Goal: Task Accomplishment & Management: Use online tool/utility

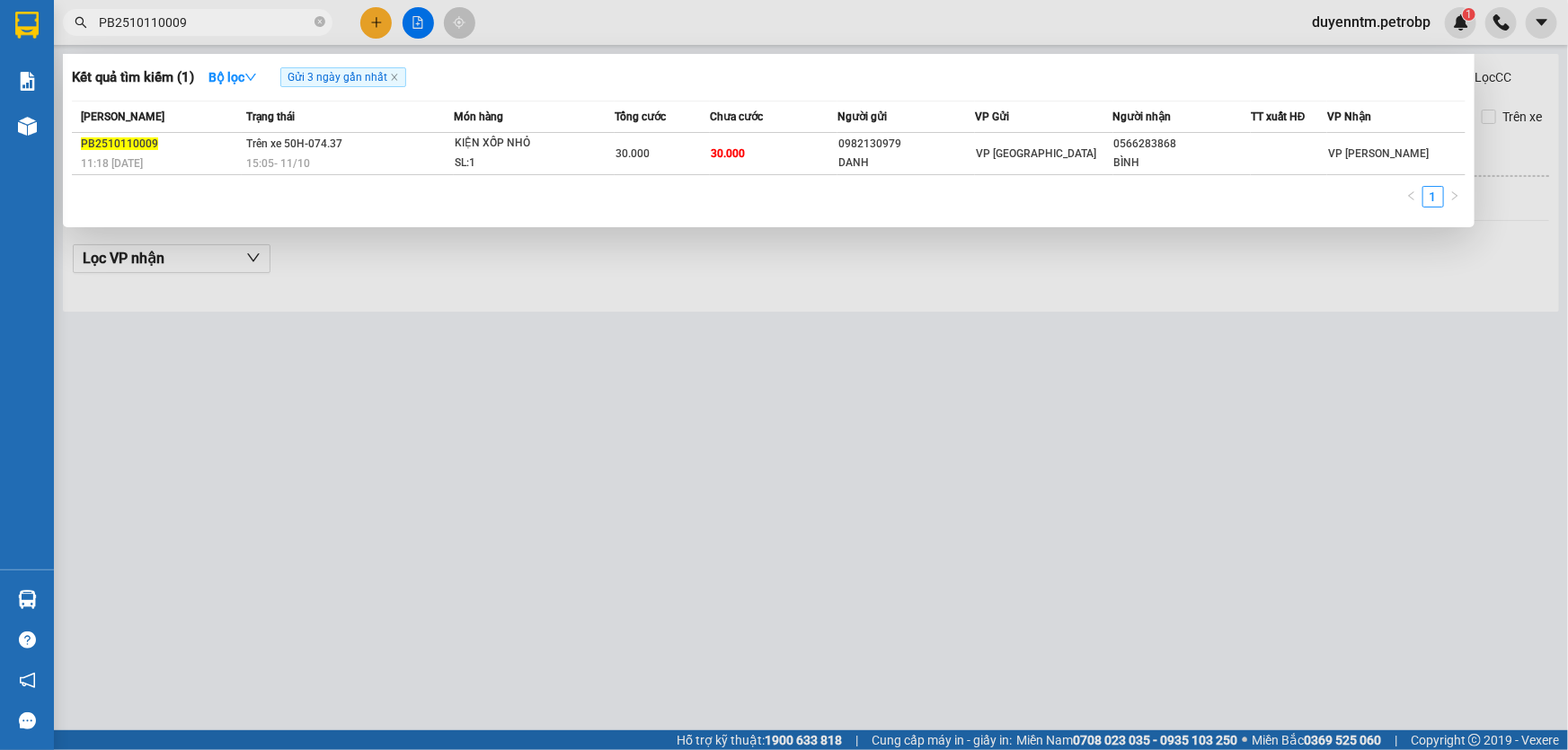
click at [323, 20] on icon "close-circle" at bounding box center [320, 22] width 11 height 11
type input "PB2510110009"
click at [553, 36] on div at bounding box center [784, 375] width 1568 height 750
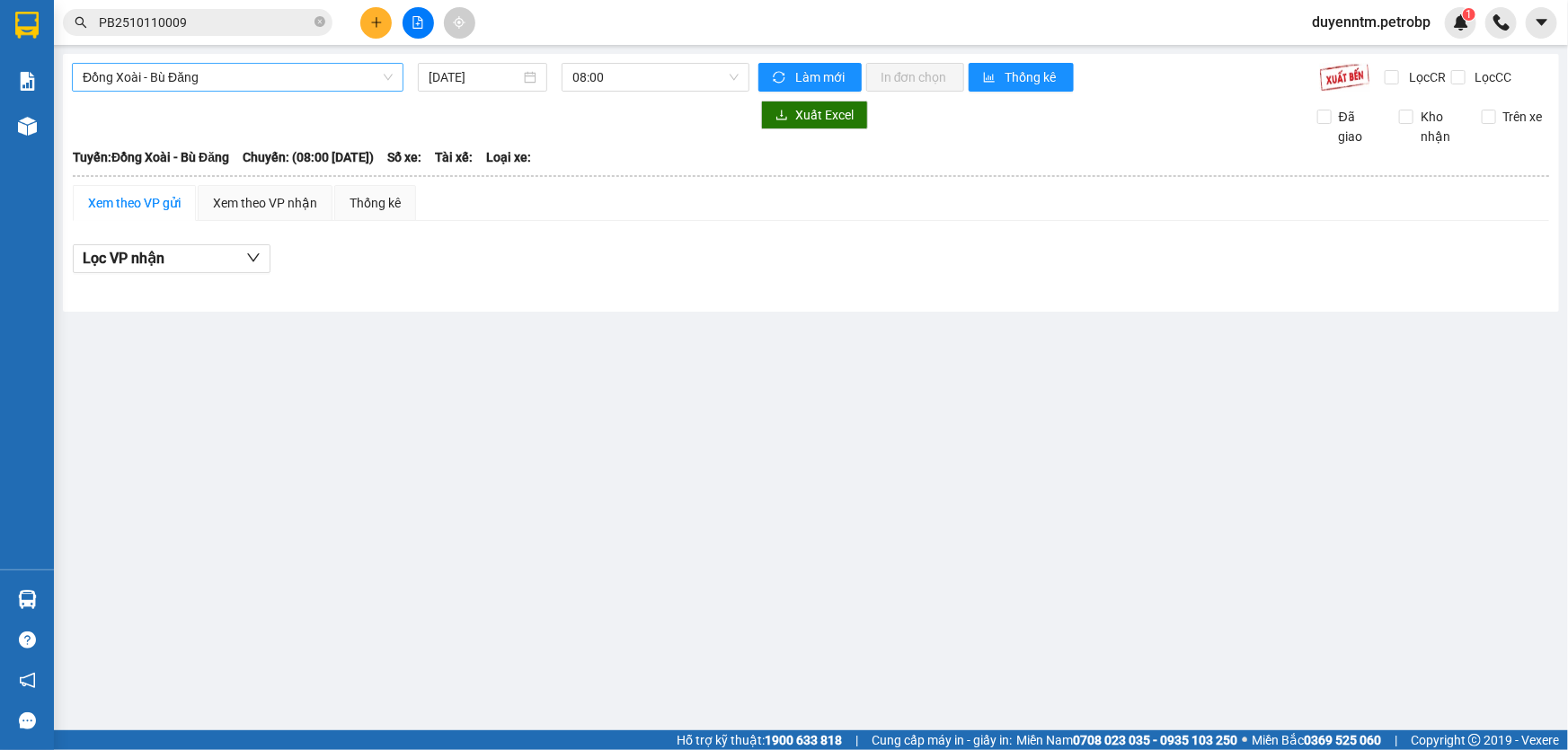
click at [327, 72] on span "Đồng Xoài - Bù Đăng" at bounding box center [237, 76] width 310 height 27
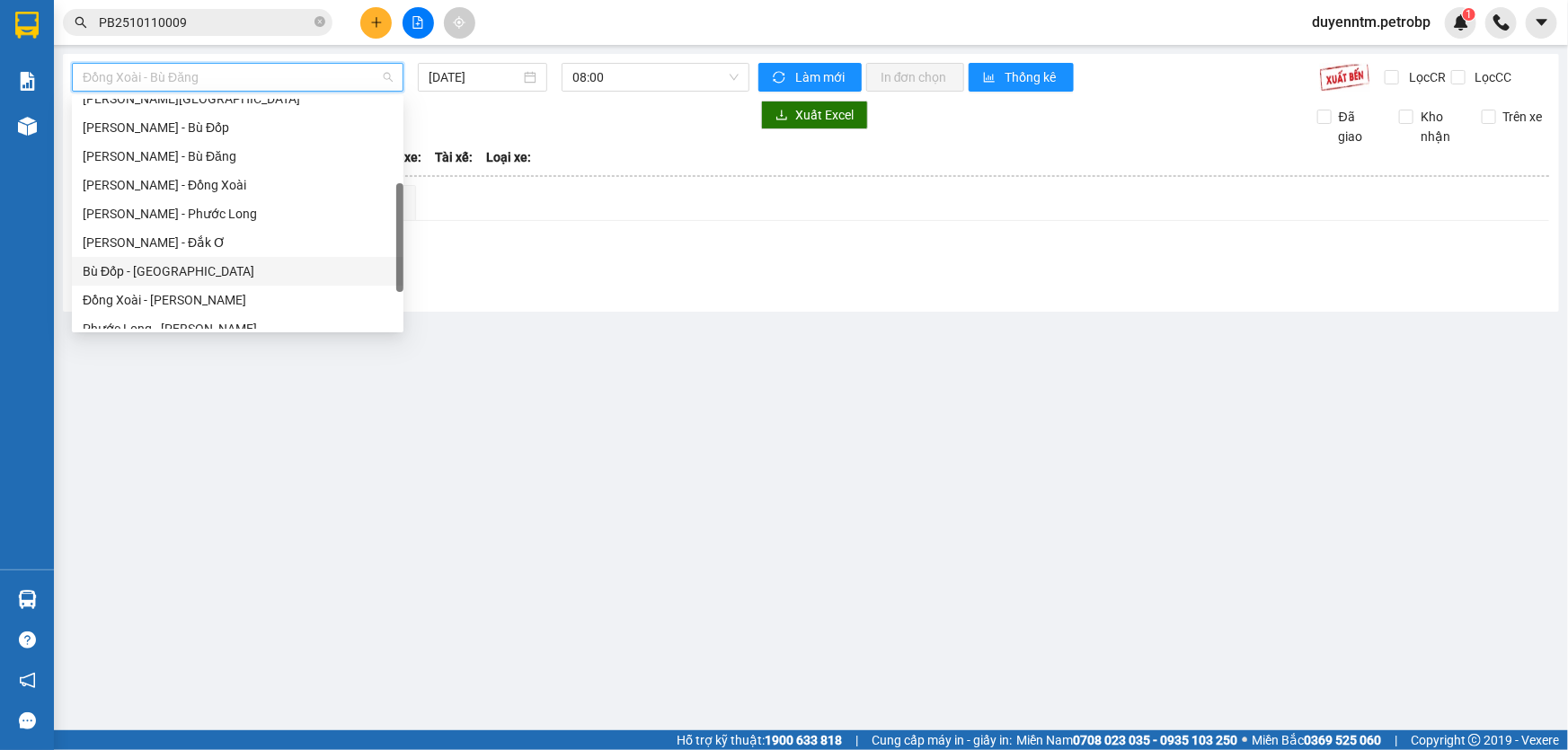
scroll to position [326, 0]
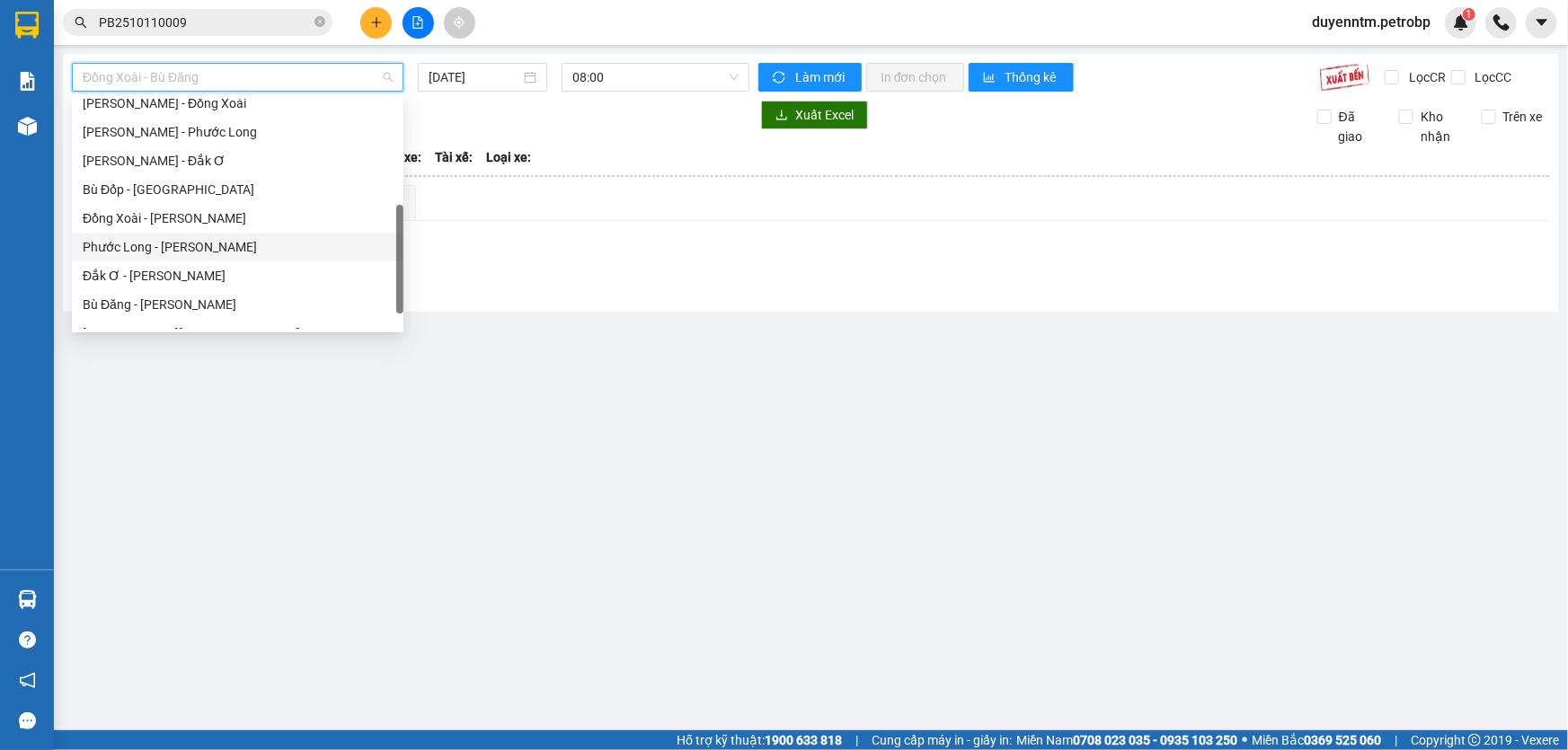
click at [163, 243] on div "Phước Long - [PERSON_NAME]" at bounding box center [237, 246] width 310 height 19
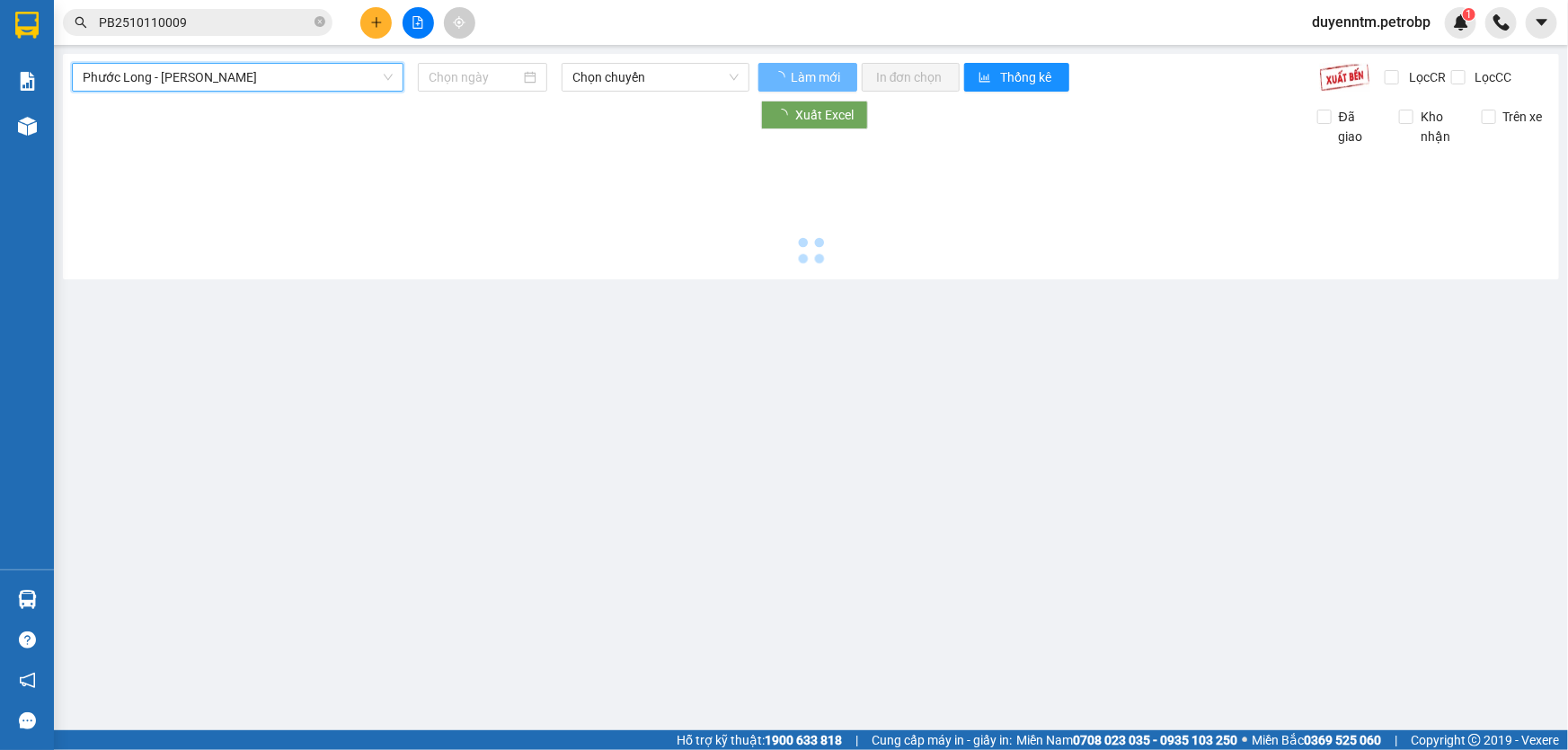
type input "[DATE]"
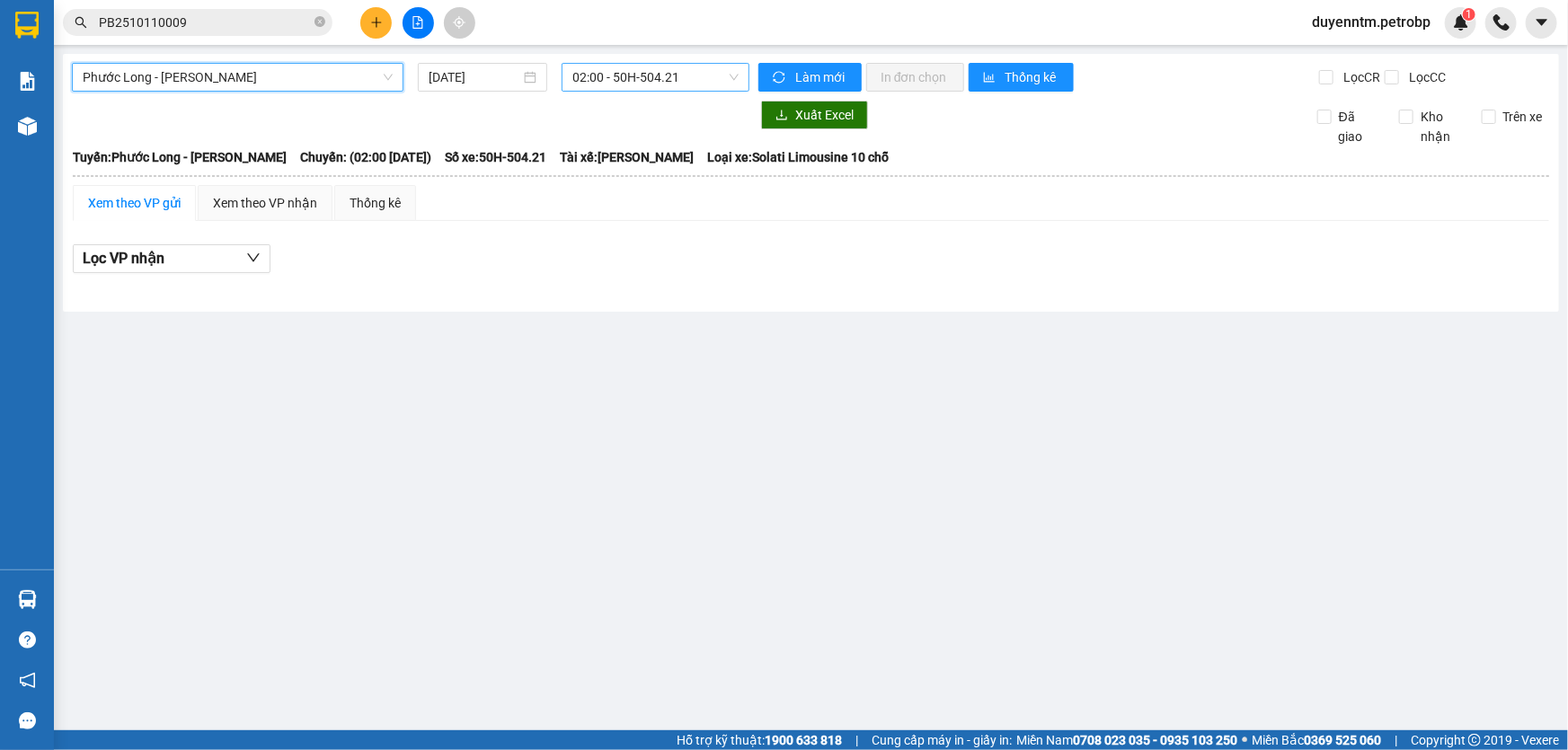
click at [650, 71] on span "02:00 - 50H-504.21" at bounding box center [655, 76] width 166 height 27
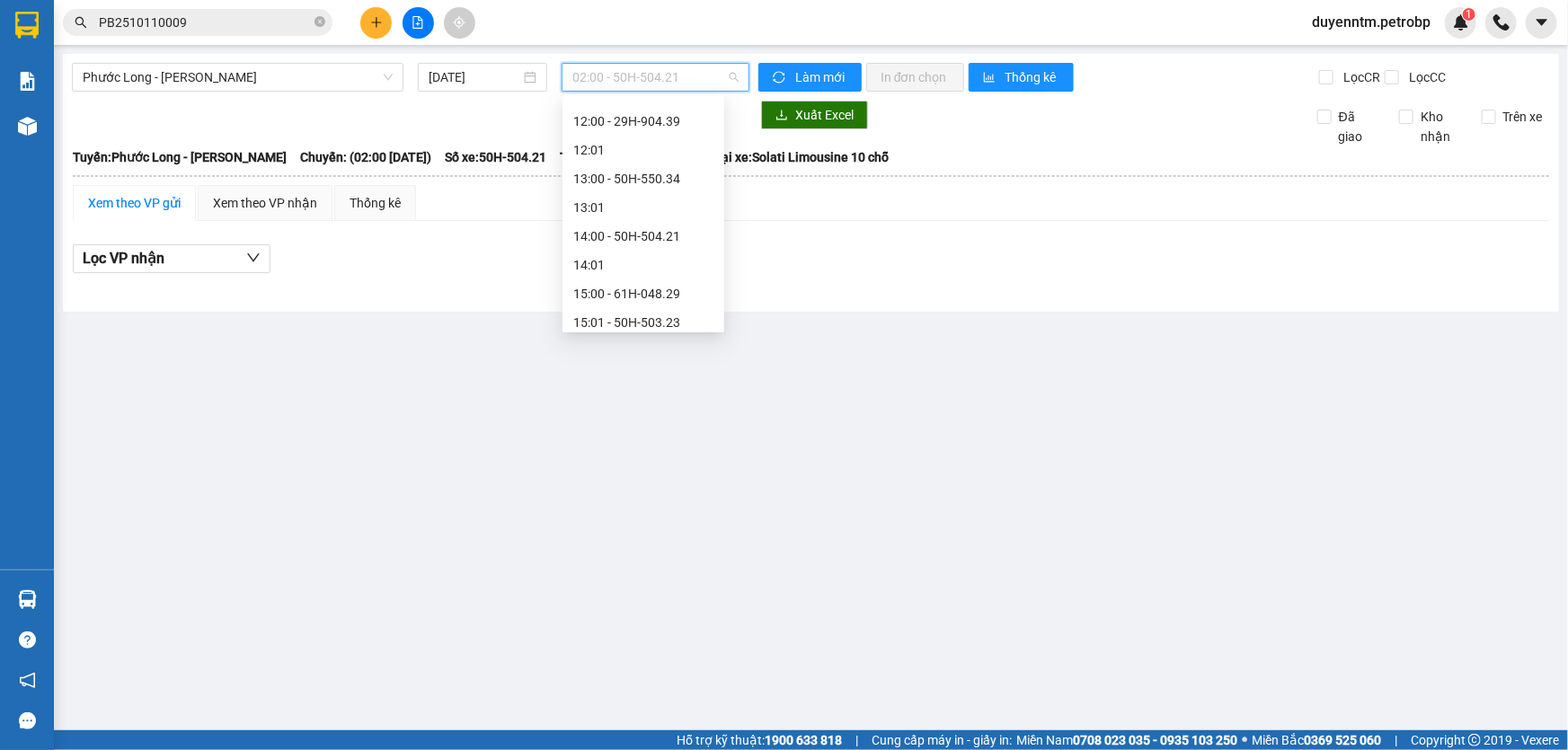
scroll to position [734, 0]
click at [658, 275] on div "15:05 - 50H-074.37" at bounding box center [643, 268] width 140 height 19
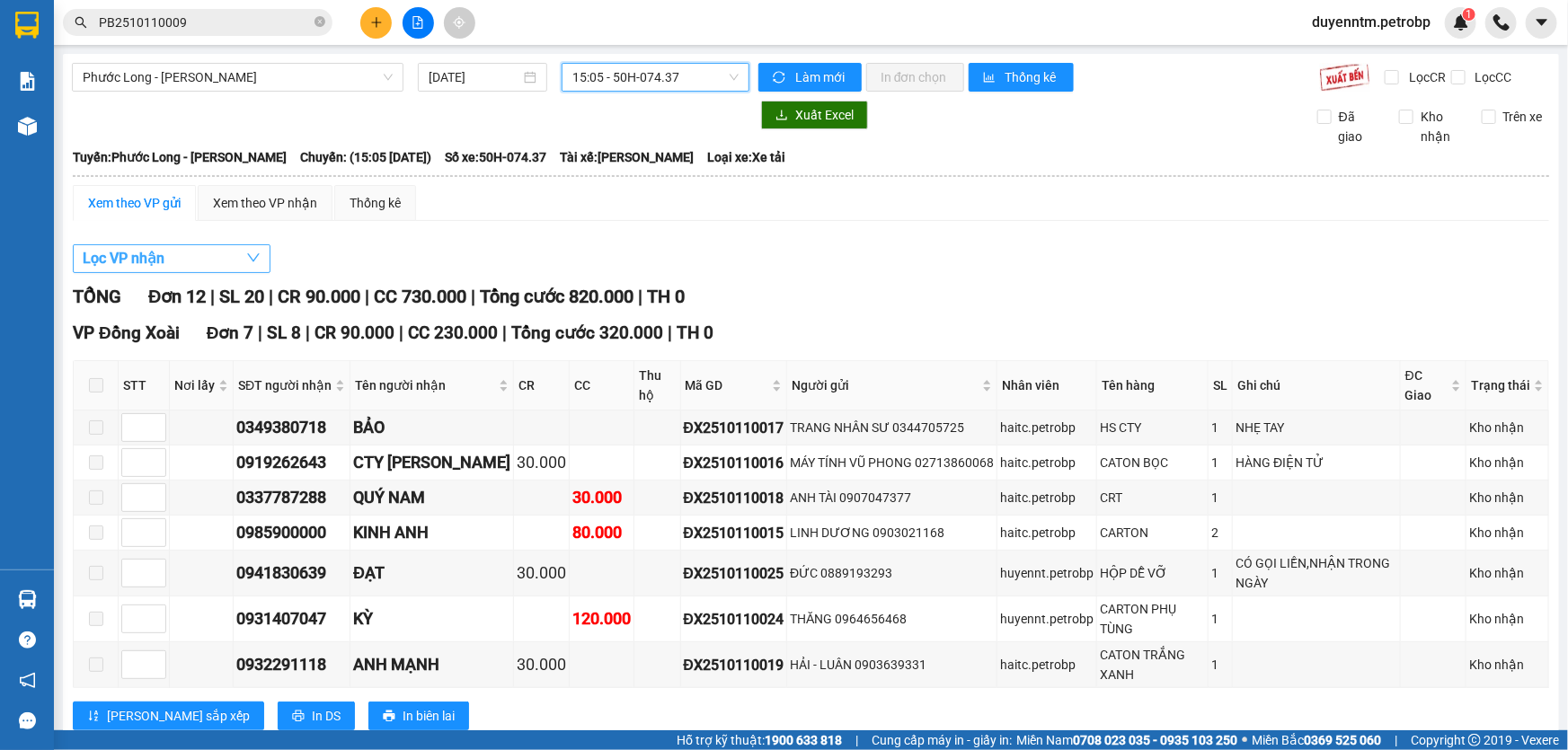
click at [165, 260] on span "Lọc VP nhận" at bounding box center [123, 258] width 82 height 22
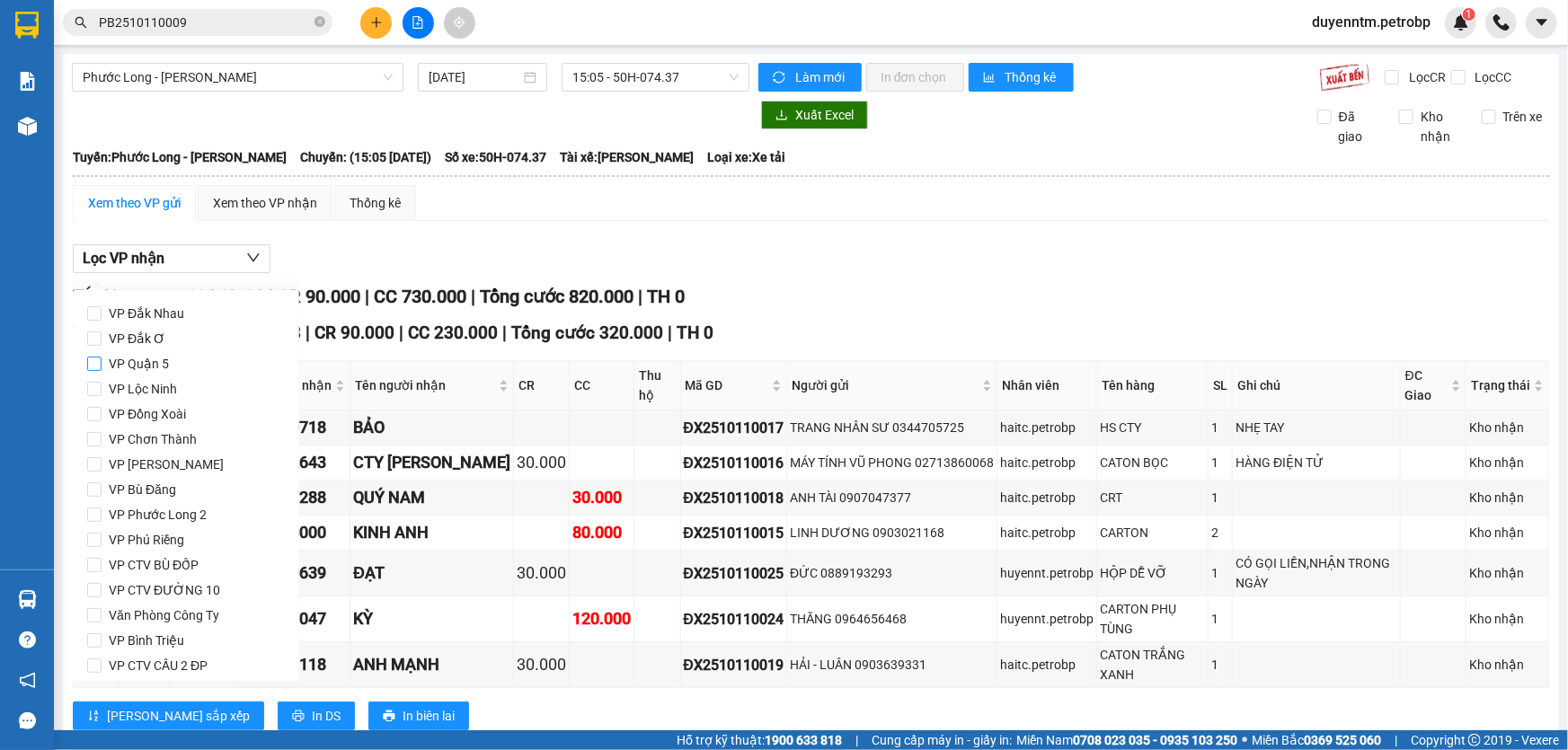
click at [153, 362] on span "VP Quận 5" at bounding box center [138, 363] width 74 height 25
click at [101, 362] on input "VP Quận 5" at bounding box center [95, 364] width 15 height 15
checkbox input "true"
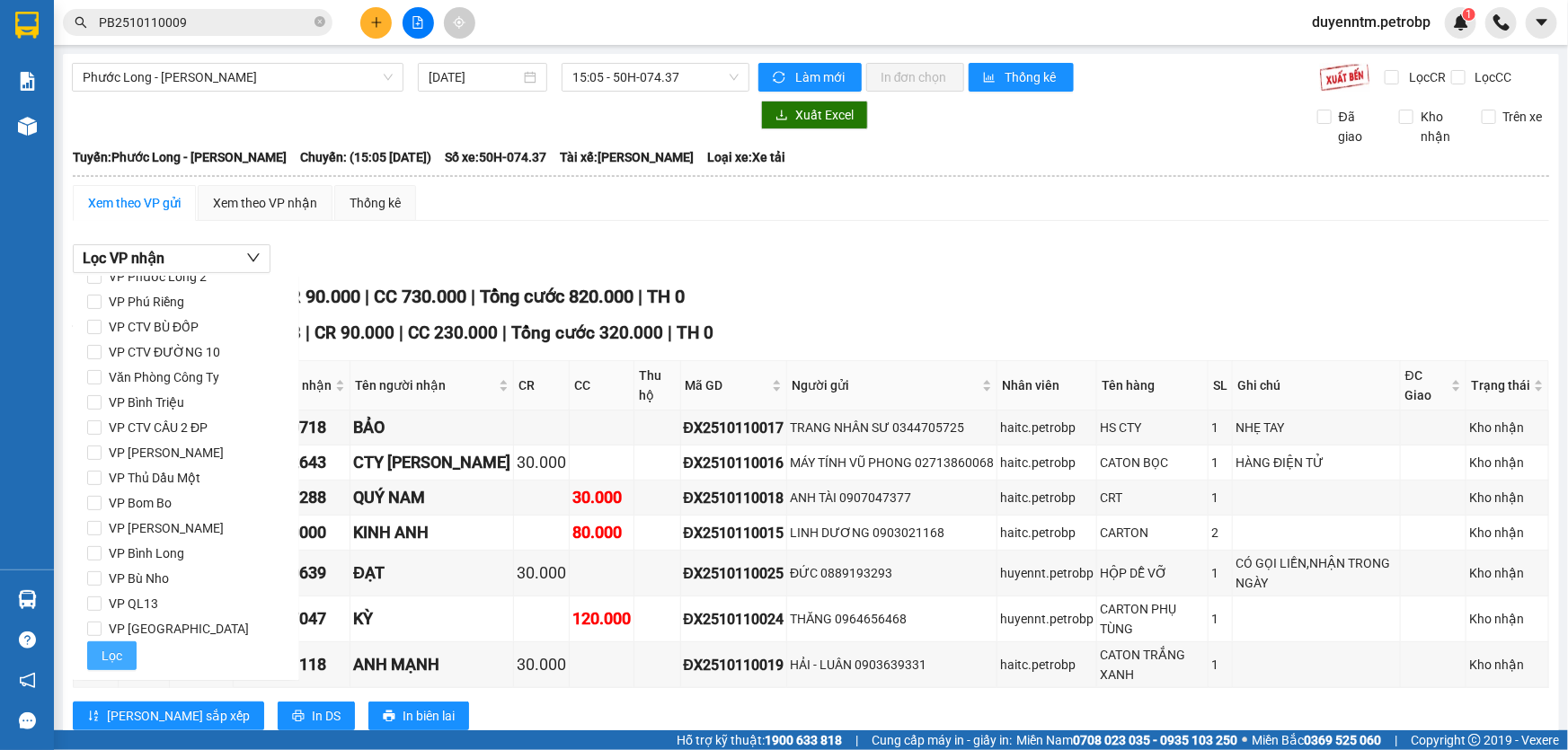
click at [118, 648] on span "Lọc" at bounding box center [111, 654] width 20 height 19
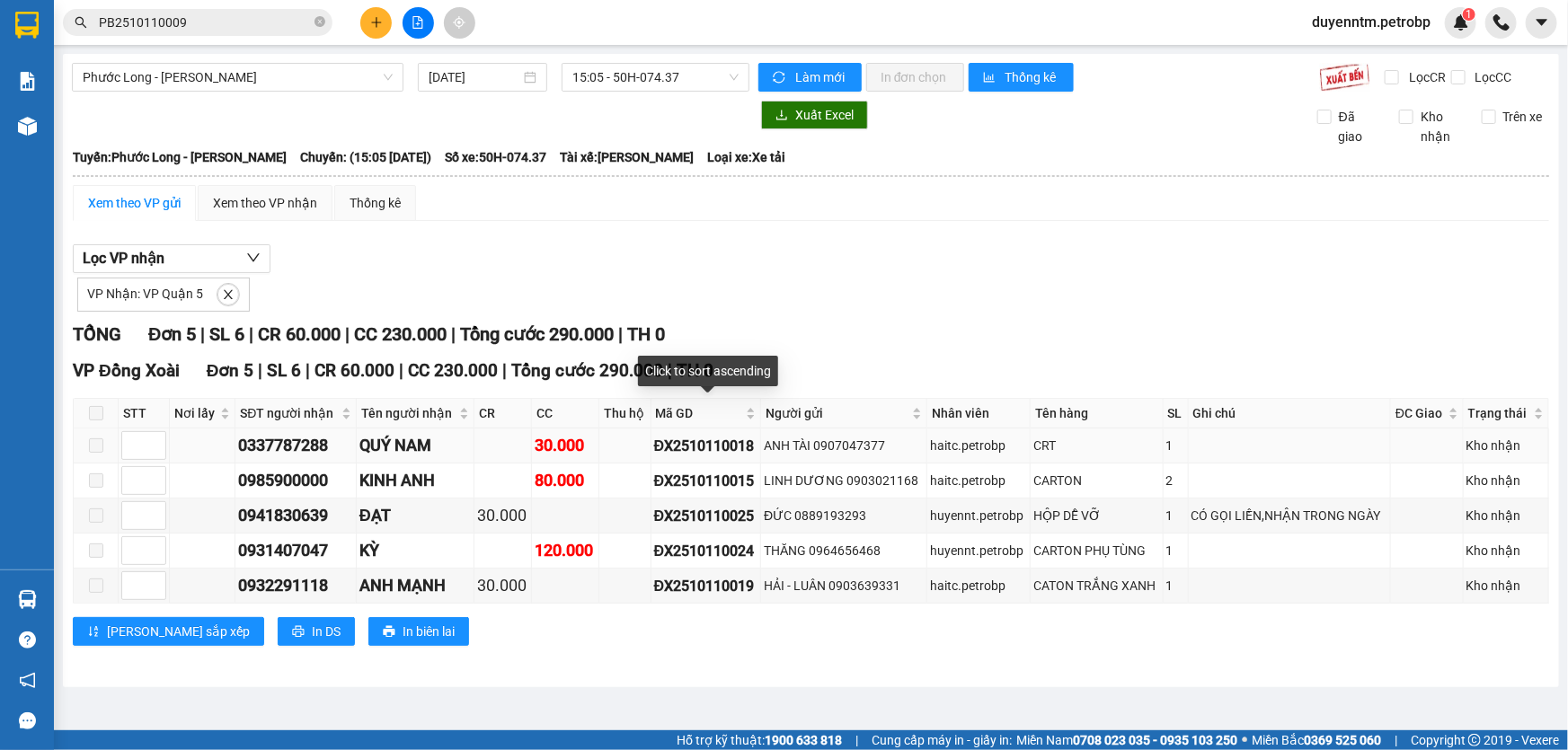
click at [688, 443] on div "ĐX2510110018" at bounding box center [705, 446] width 104 height 22
copy div "ĐX2510110018"
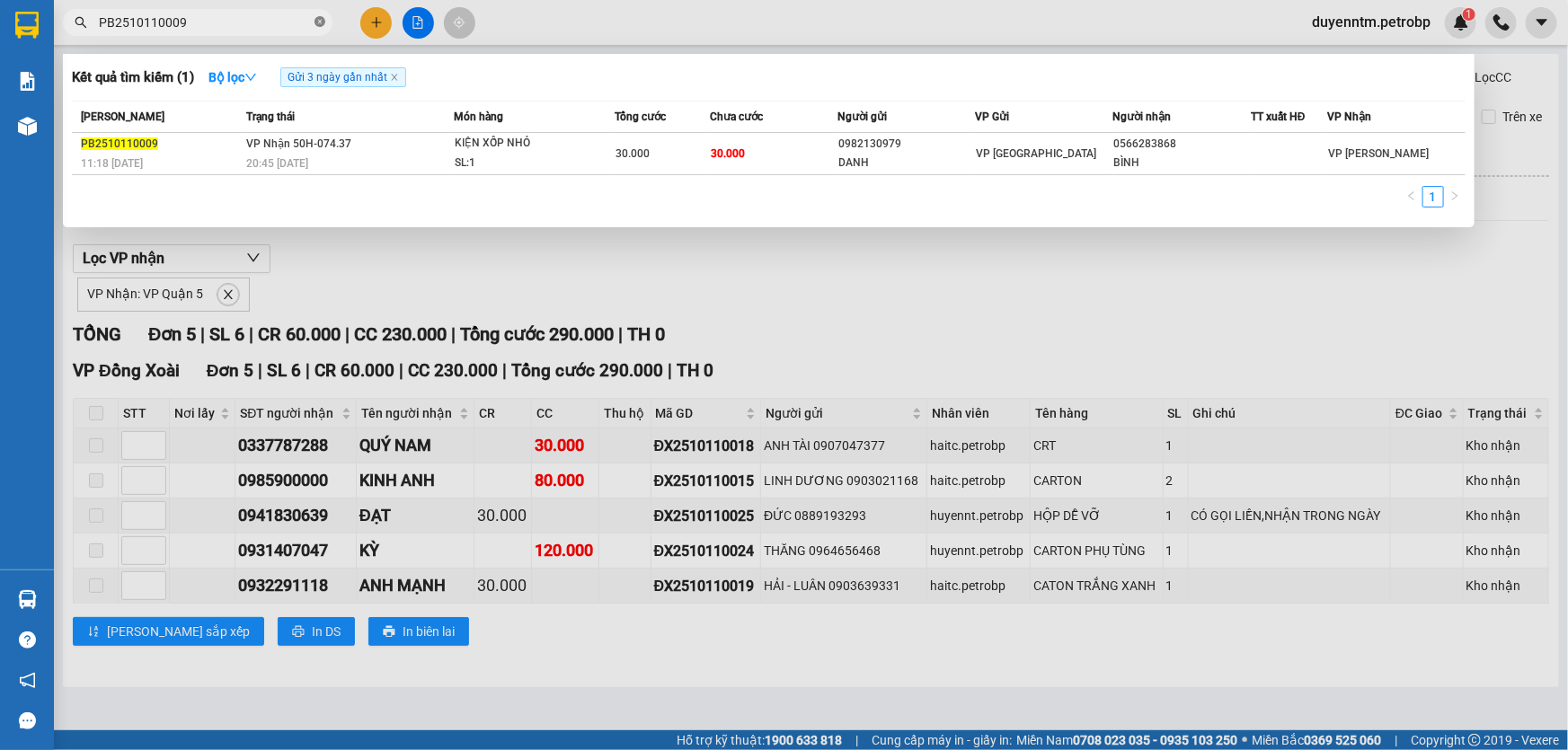
click at [315, 21] on icon "close-circle" at bounding box center [320, 22] width 11 height 11
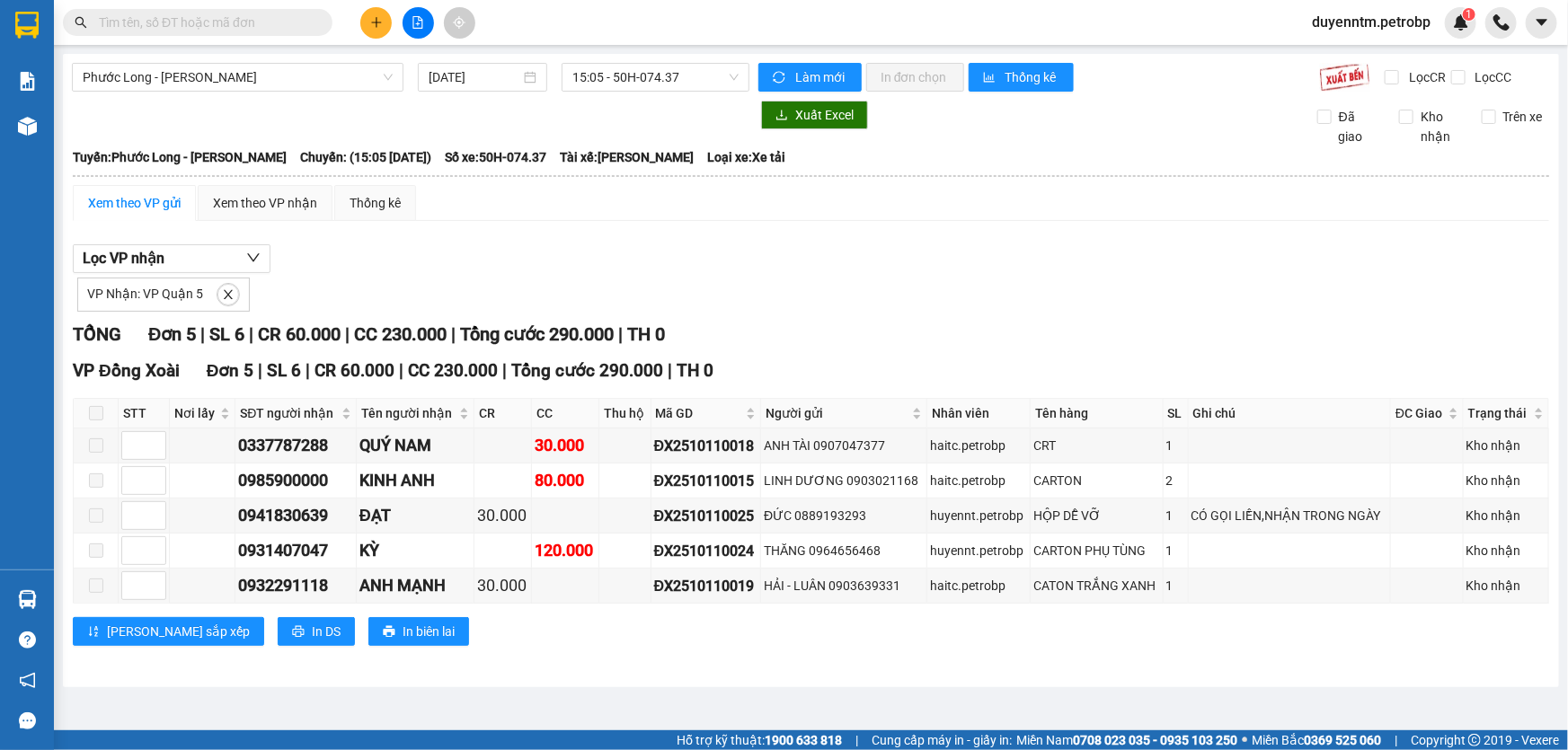
paste input "ĐX2510110018"
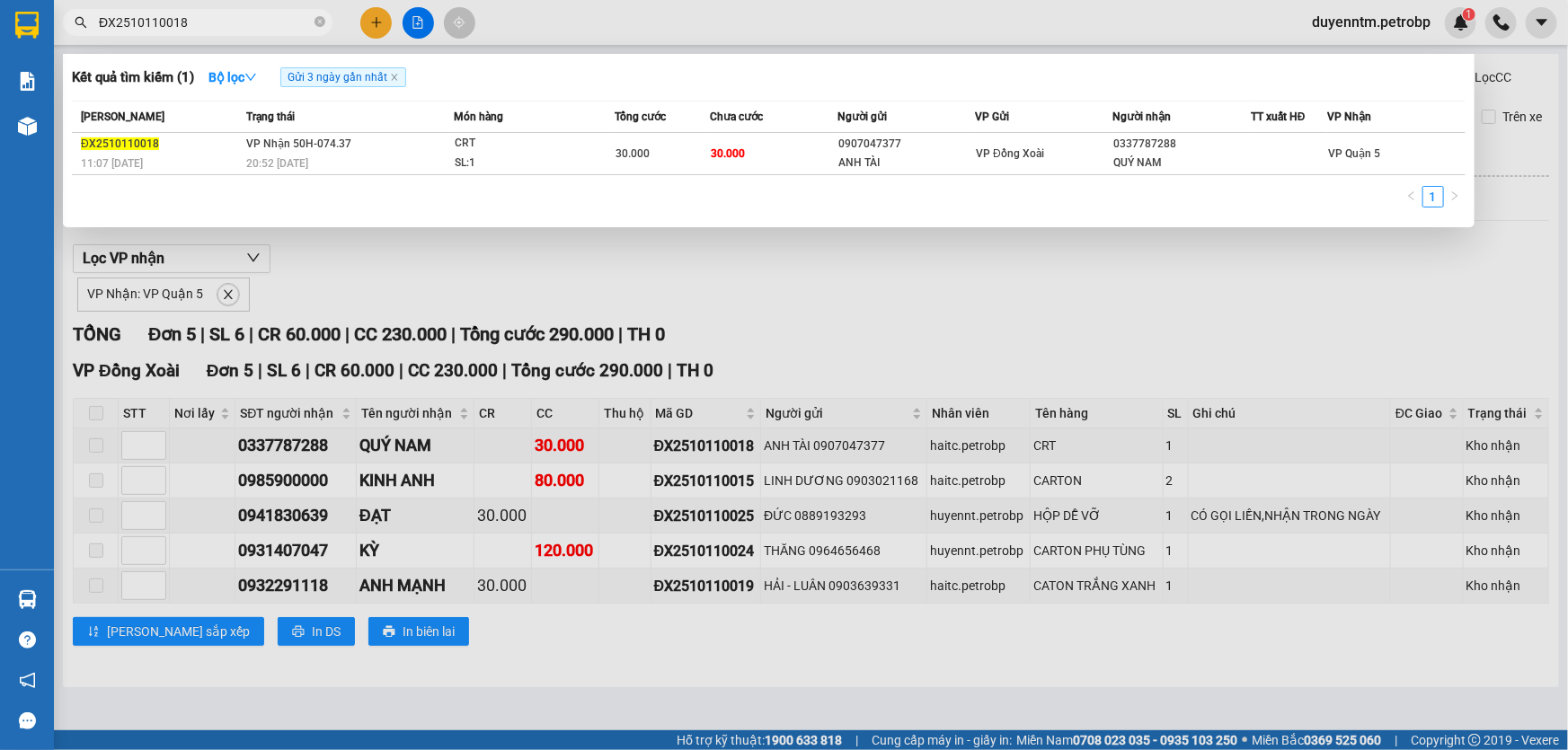
type input "ĐX2510110018"
click at [331, 252] on div at bounding box center [784, 375] width 1568 height 750
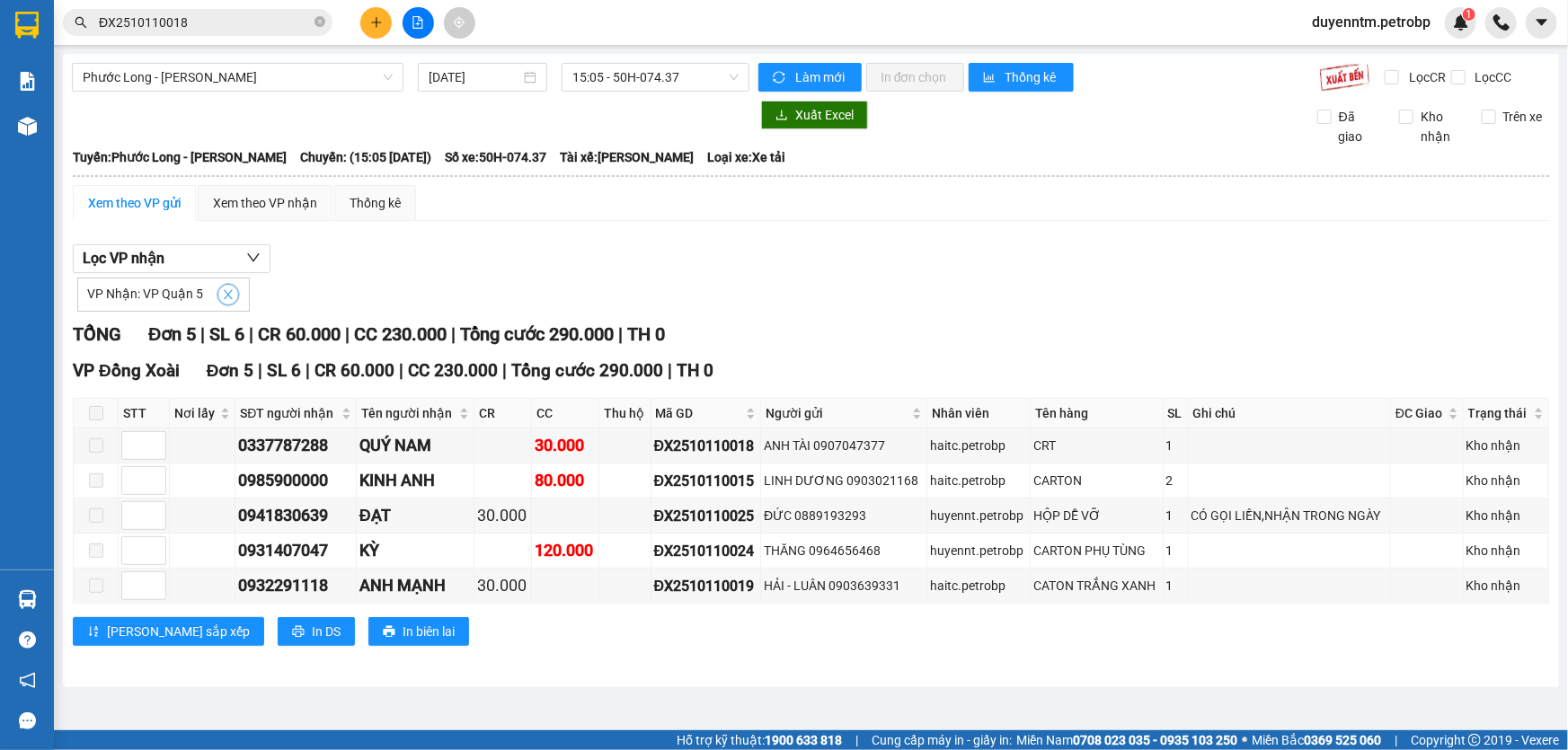
click at [225, 289] on icon "close" at bounding box center [228, 295] width 13 height 13
checkbox input "false"
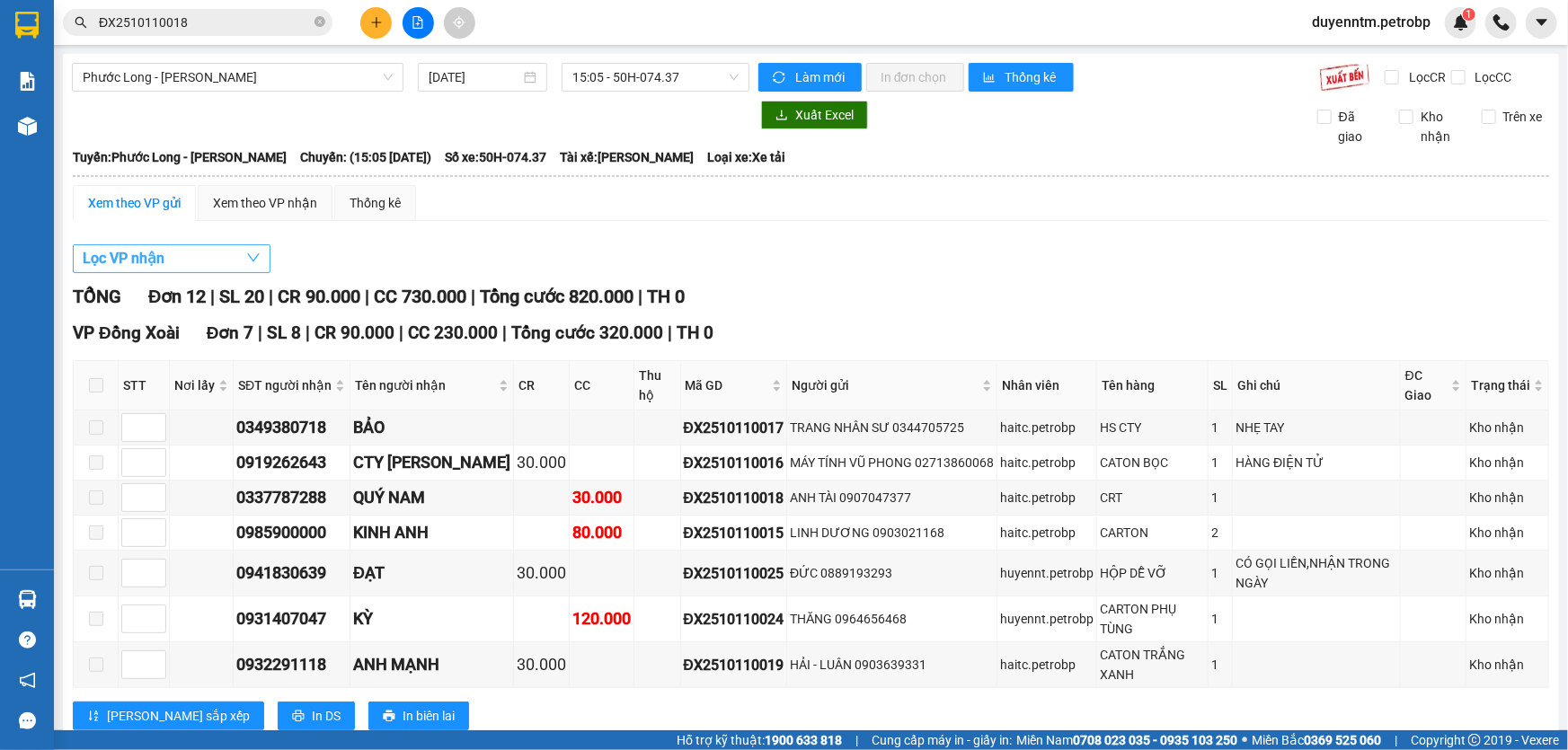
click at [222, 260] on button "Lọc VP nhận" at bounding box center [171, 258] width 198 height 28
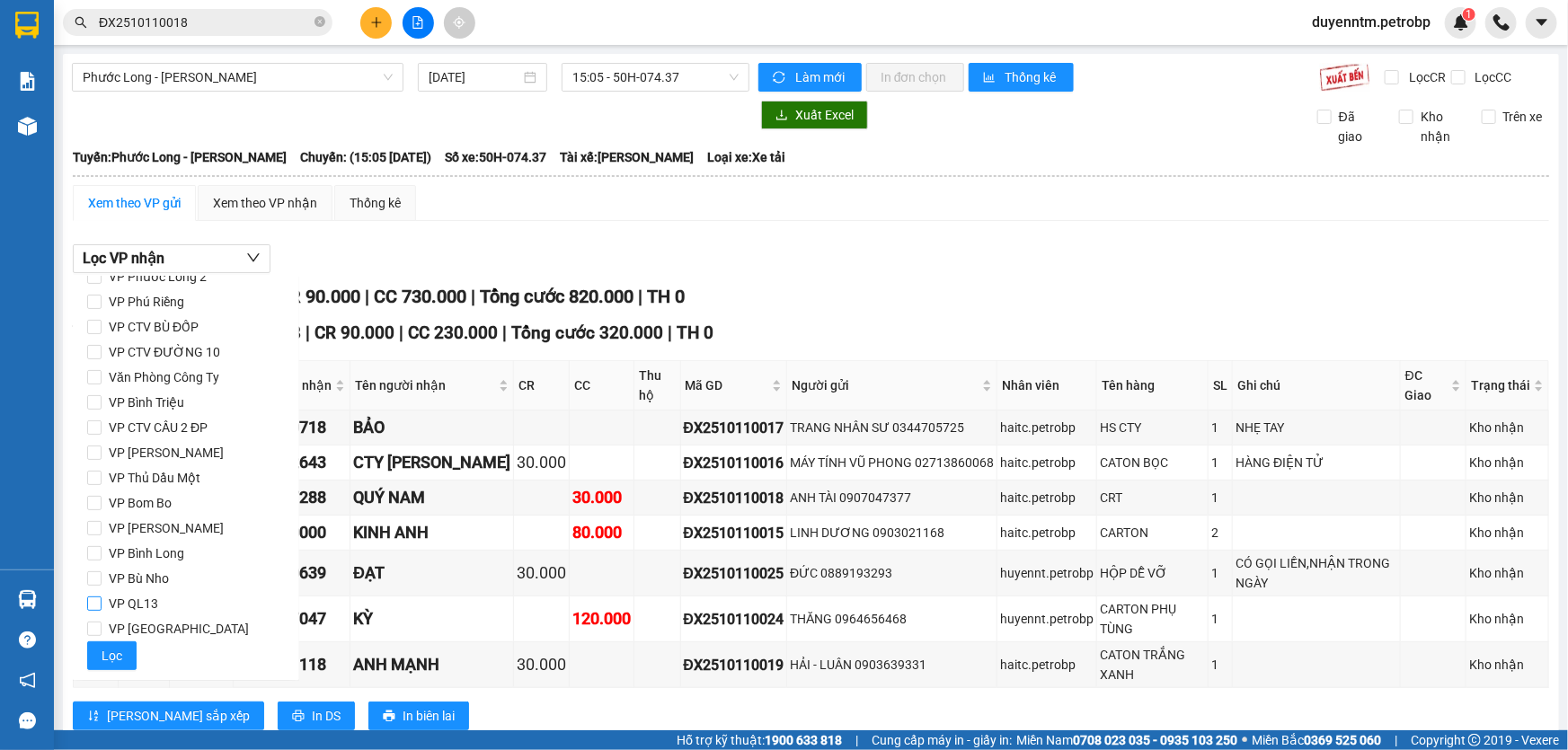
click at [160, 598] on span "VP QL13" at bounding box center [132, 603] width 63 height 25
click at [101, 598] on input "VP QL13" at bounding box center [95, 604] width 15 height 15
checkbox input "true"
click at [112, 651] on span "Lọc" at bounding box center [111, 654] width 20 height 19
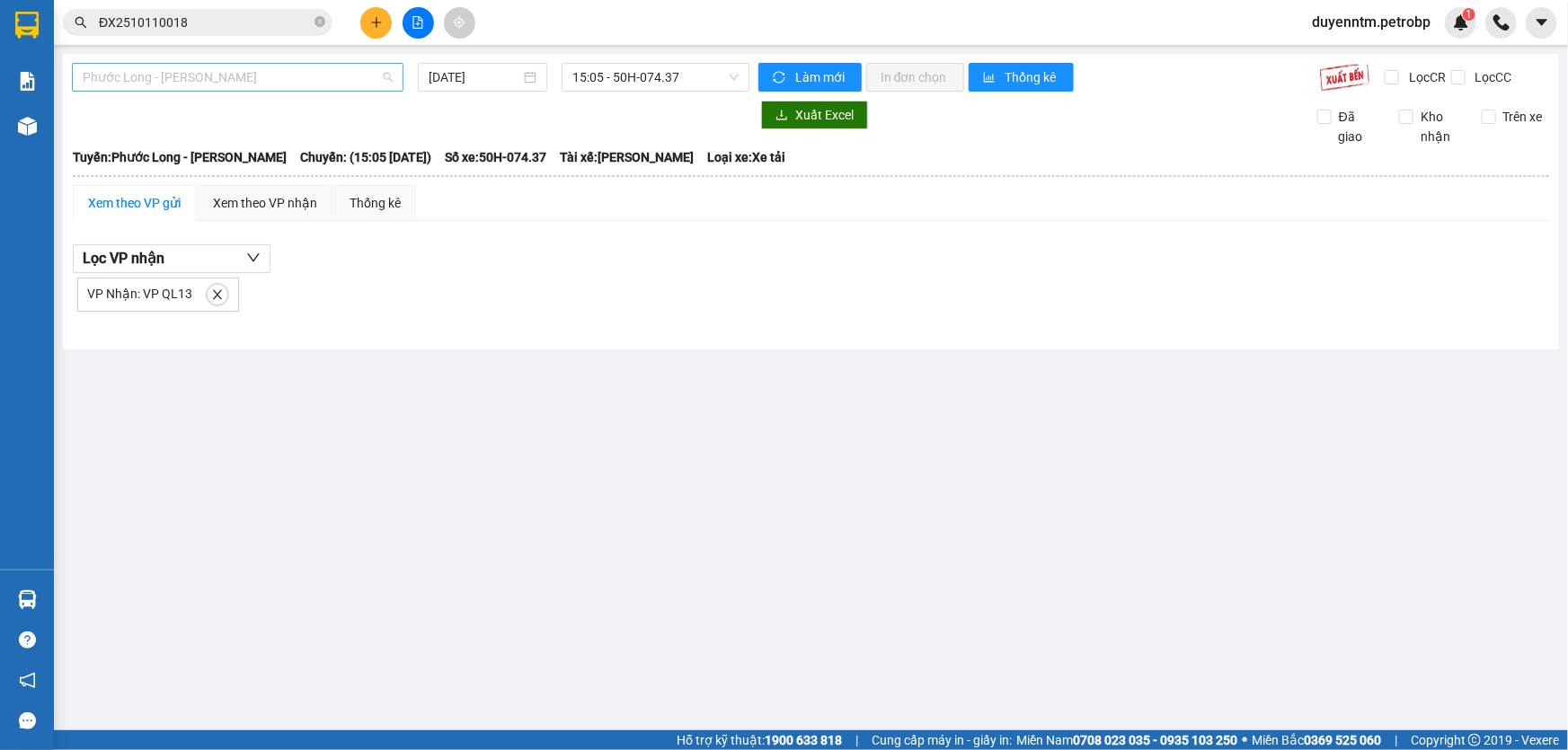
click at [177, 69] on span "Phước Long - [PERSON_NAME]" at bounding box center [237, 76] width 310 height 27
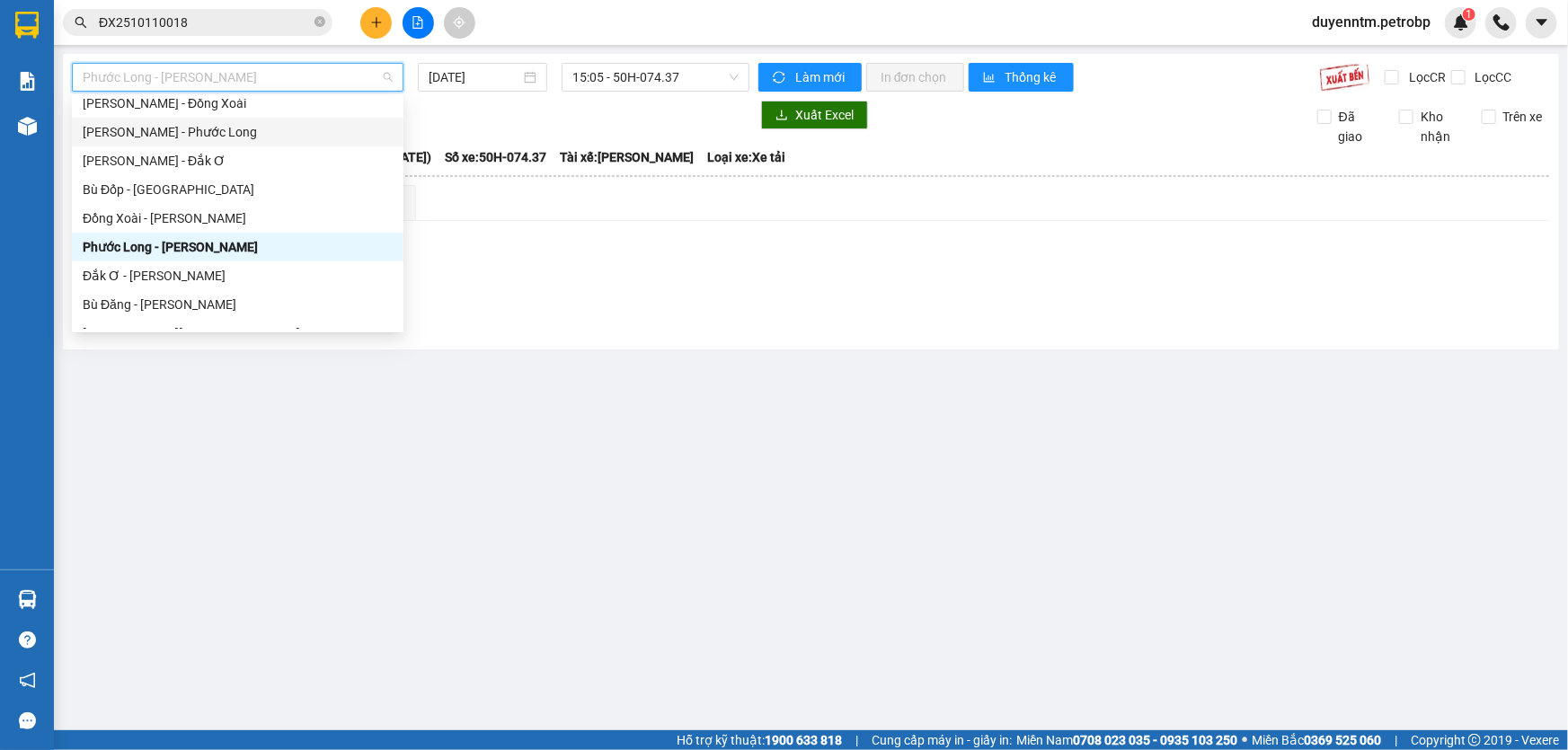
click at [179, 128] on div "[PERSON_NAME] - Phước Long" at bounding box center [237, 131] width 310 height 19
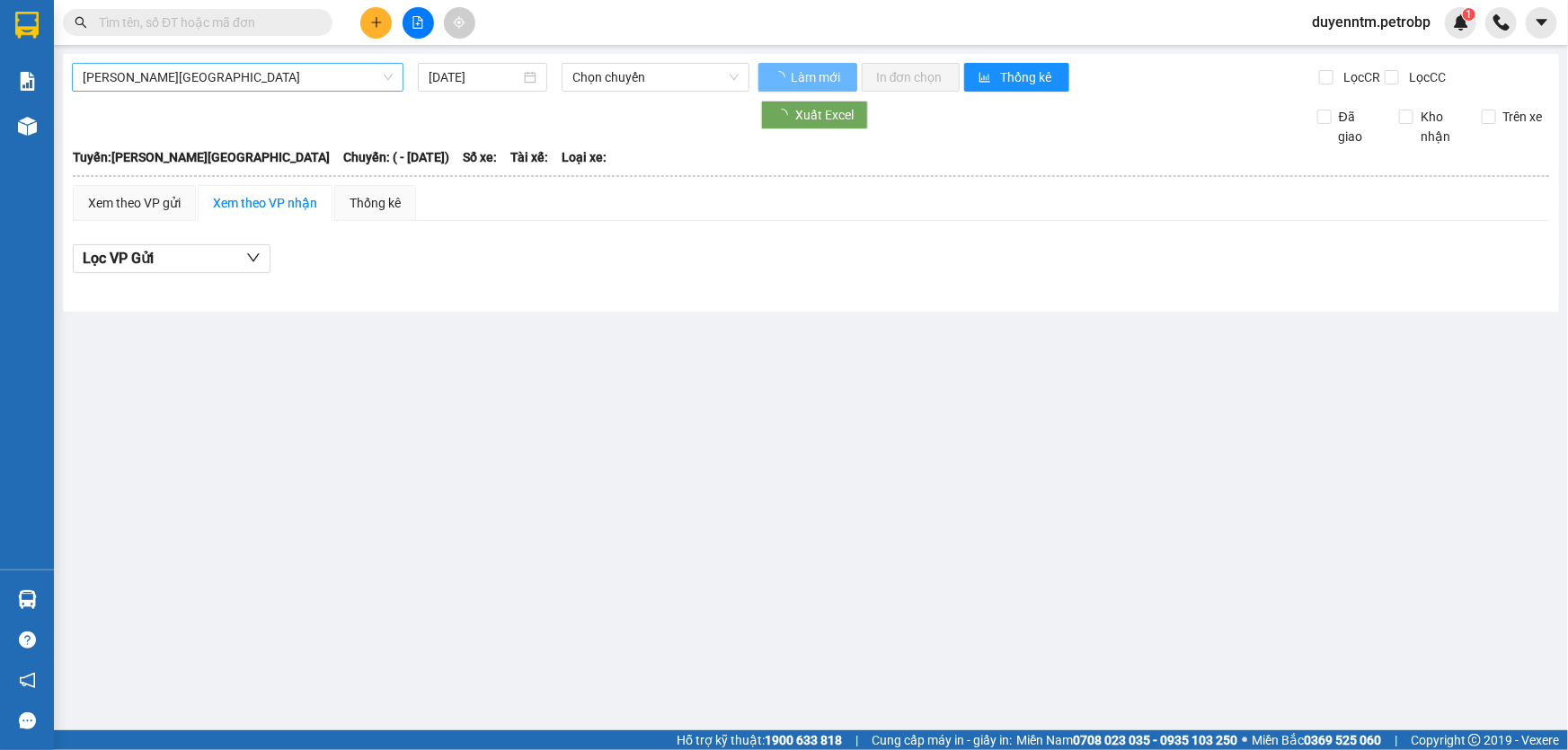
type input "[DATE]"
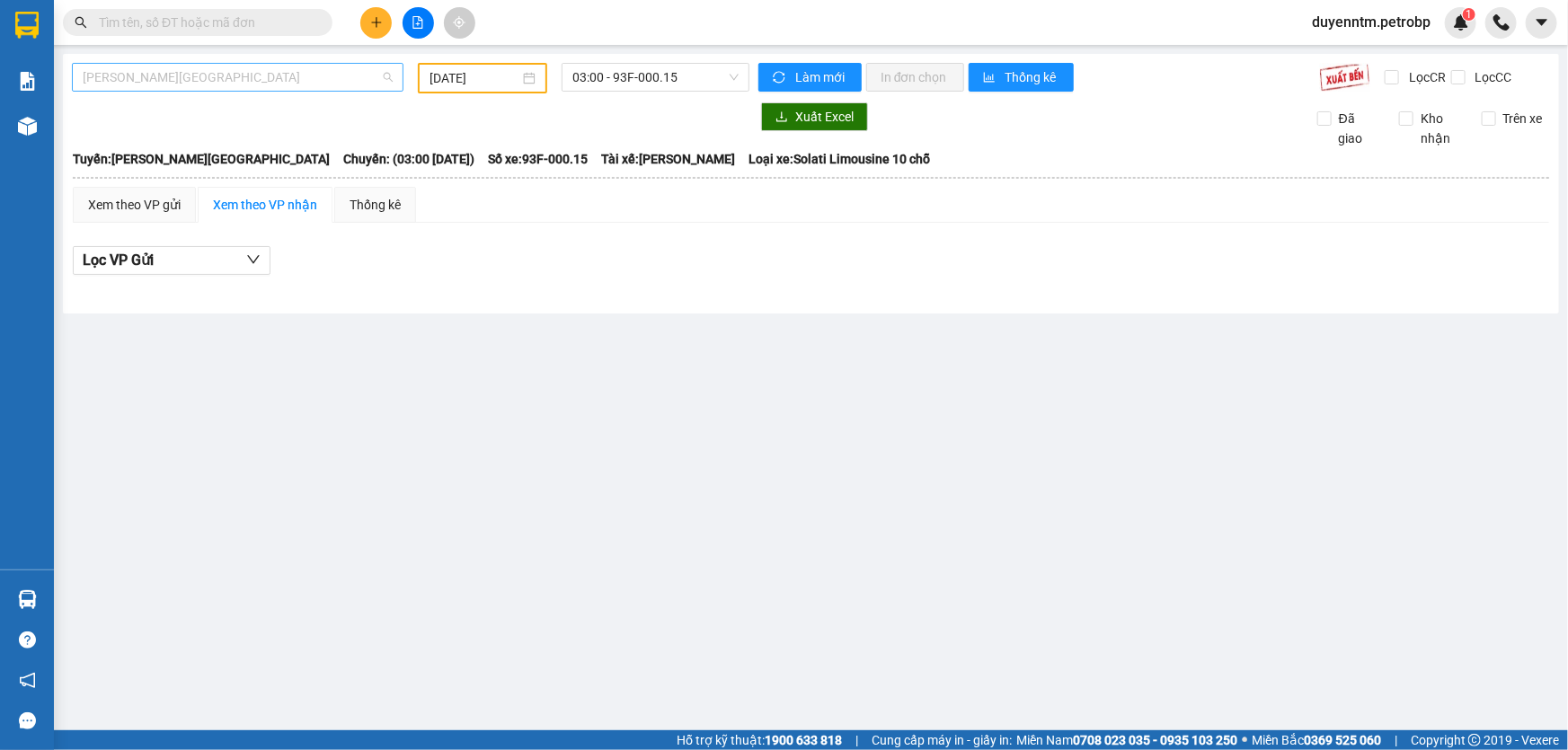
click at [175, 81] on span "[PERSON_NAME][GEOGRAPHIC_DATA]" at bounding box center [237, 76] width 310 height 27
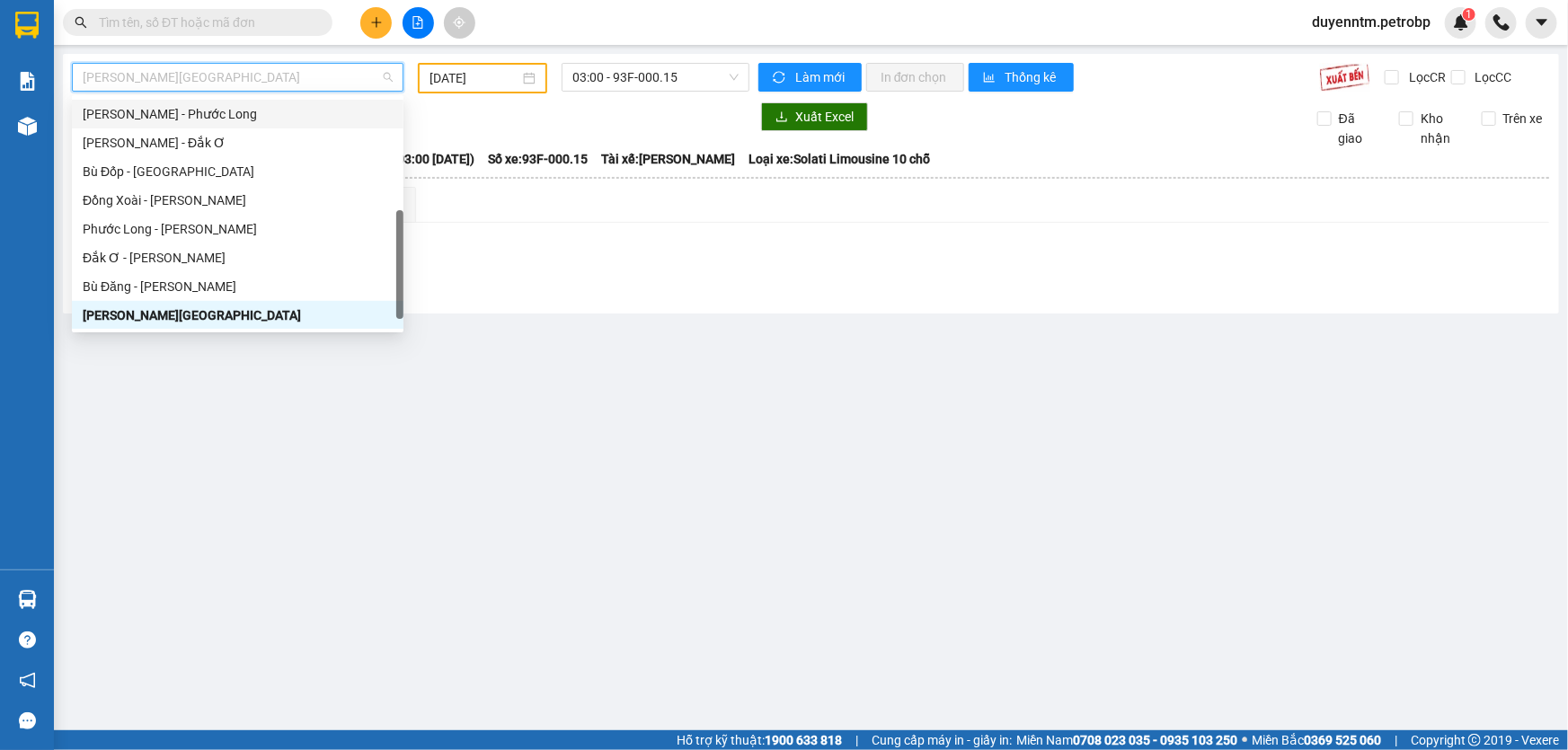
click at [184, 120] on div "[PERSON_NAME] - Phước Long" at bounding box center [237, 113] width 310 height 19
type input "[DATE]"
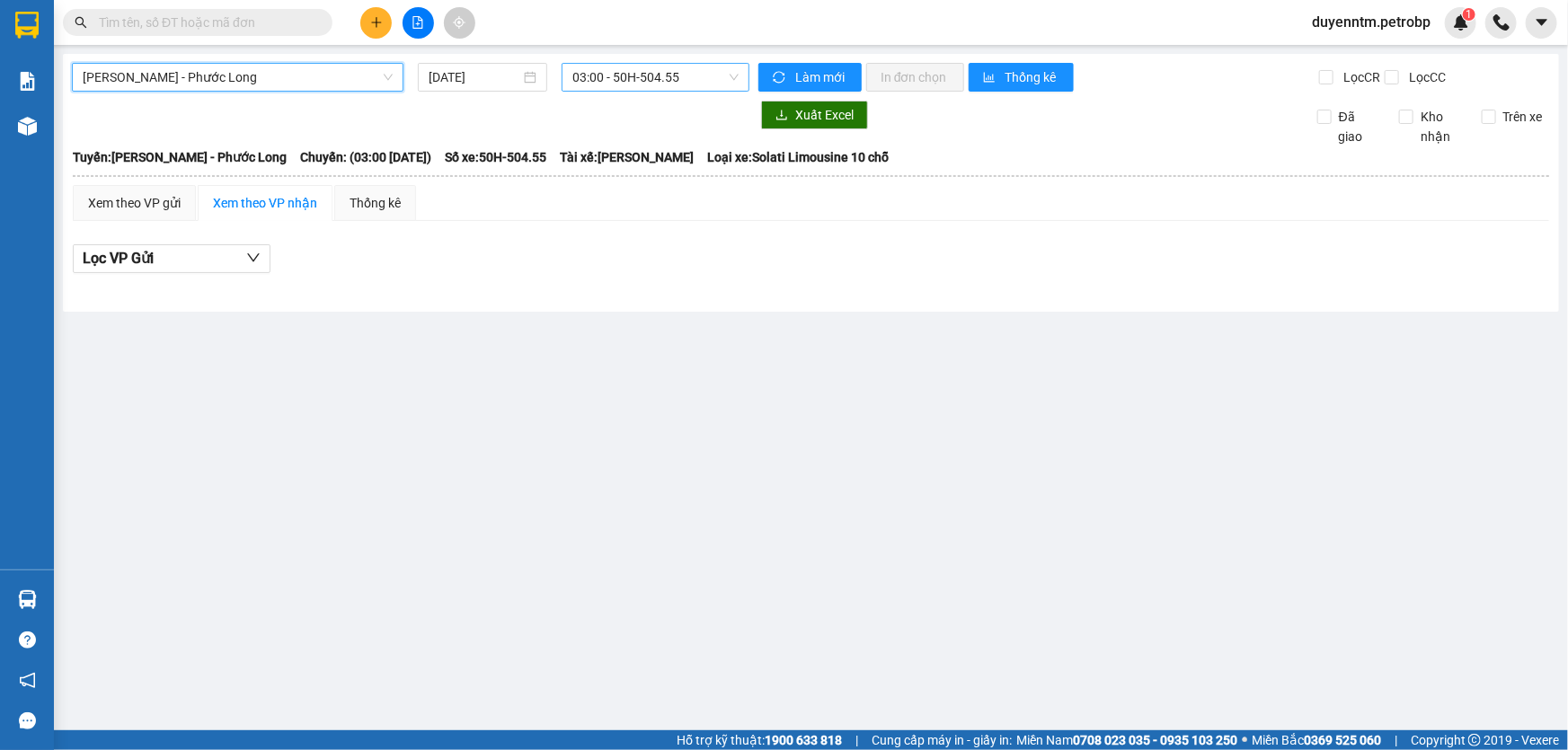
click at [598, 76] on span "03:00 - 50H-504.55" at bounding box center [655, 76] width 166 height 27
click at [664, 70] on span "03:00 - 50H-504.55" at bounding box center [655, 76] width 166 height 27
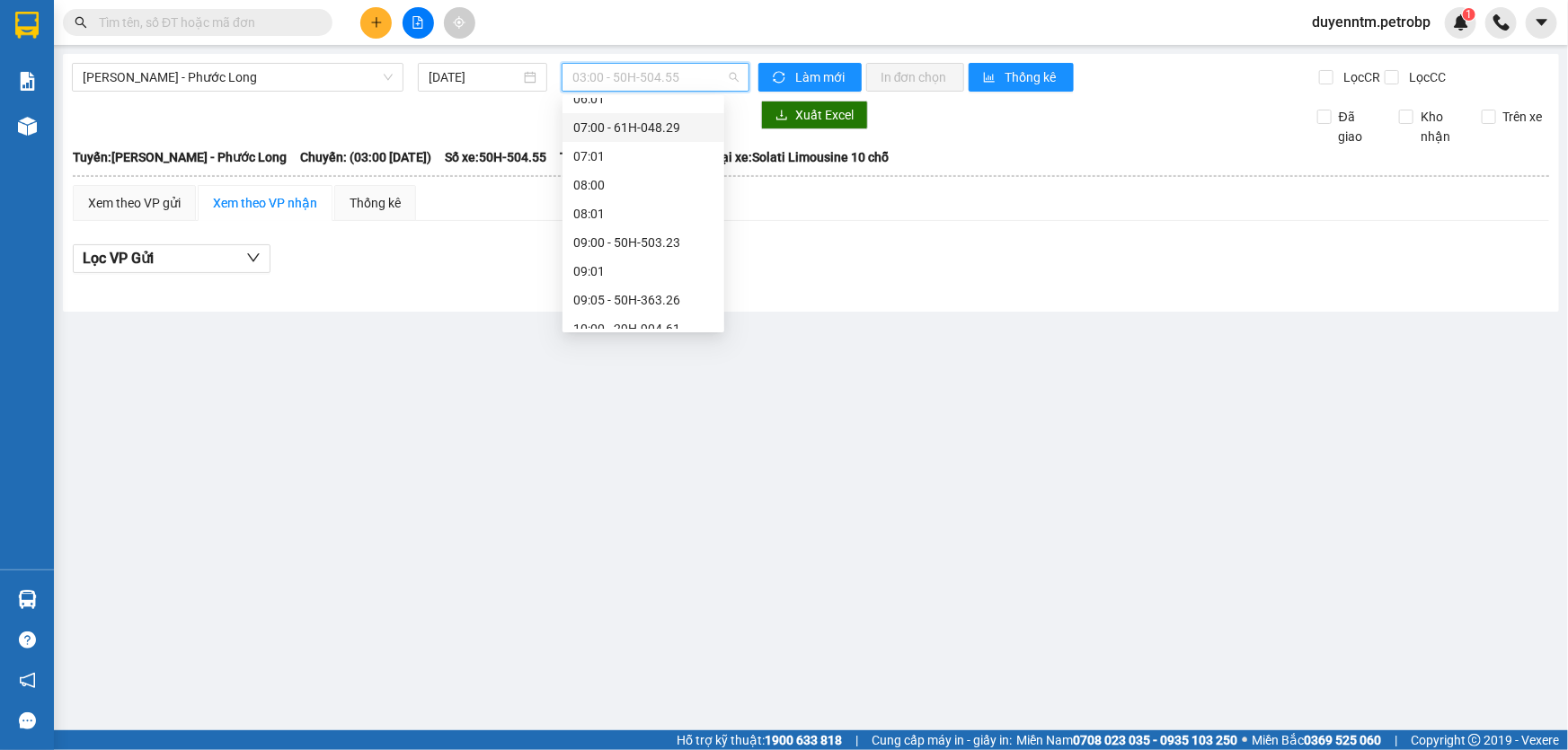
scroll to position [326, 0]
click at [632, 223] on div "09:05 - 50H-363.26" at bounding box center [643, 218] width 140 height 19
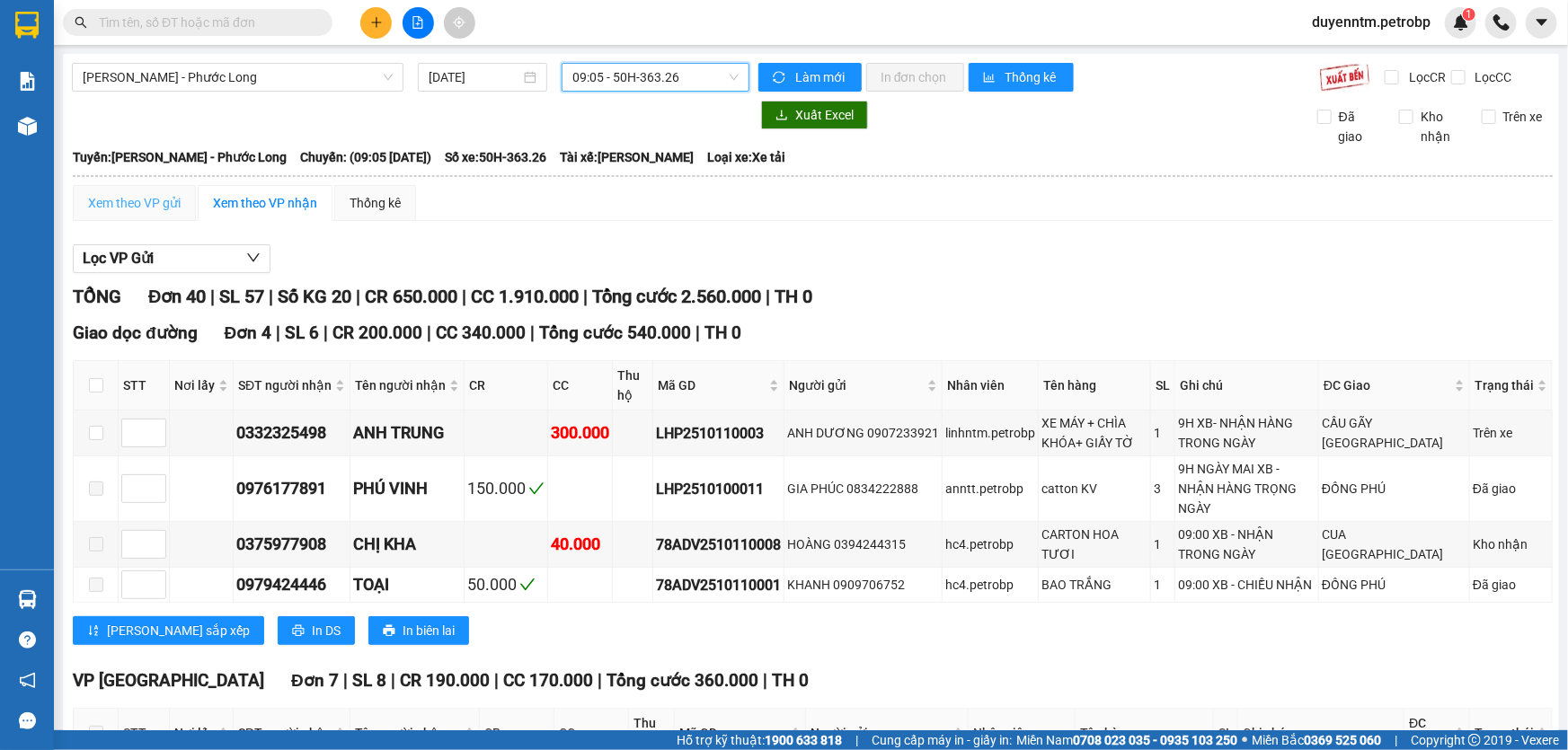
click at [142, 219] on div "Xem theo VP gửi" at bounding box center [134, 202] width 123 height 36
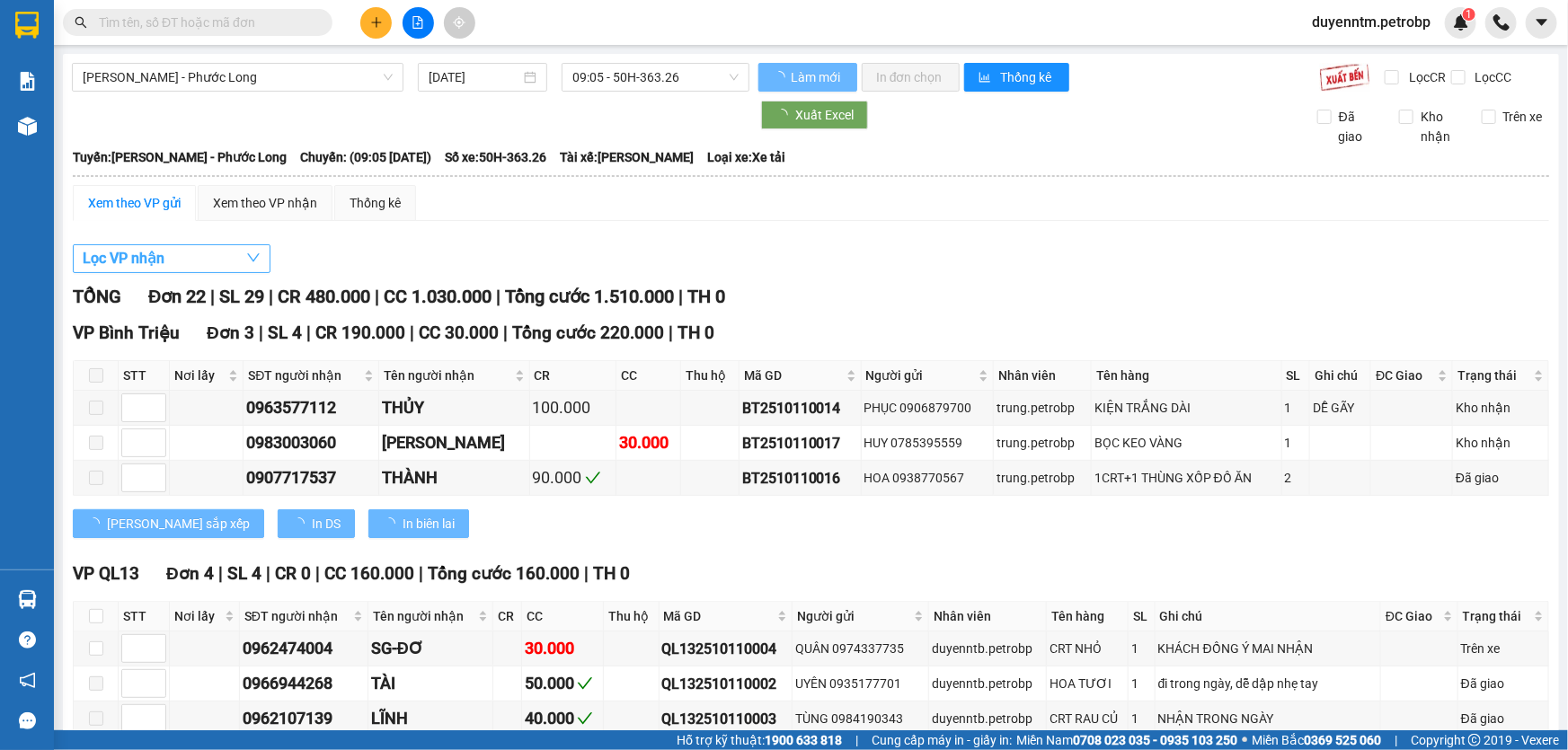
click at [174, 260] on button "Lọc VP nhận" at bounding box center [171, 258] width 198 height 28
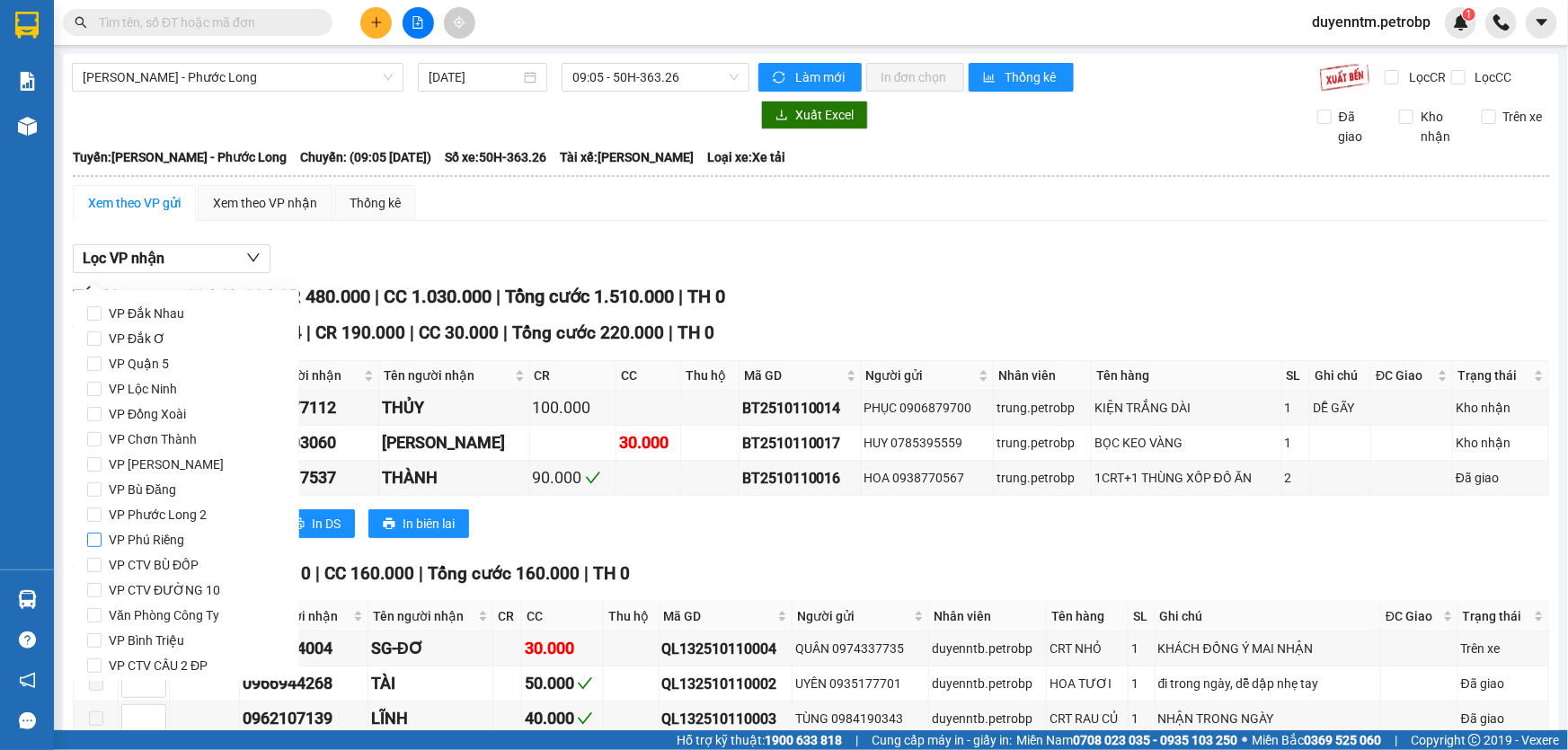
click at [166, 537] on span "VP Phú Riềng" at bounding box center [146, 539] width 90 height 25
click at [101, 537] on input "VP Phú Riềng" at bounding box center [95, 540] width 15 height 15
checkbox input "true"
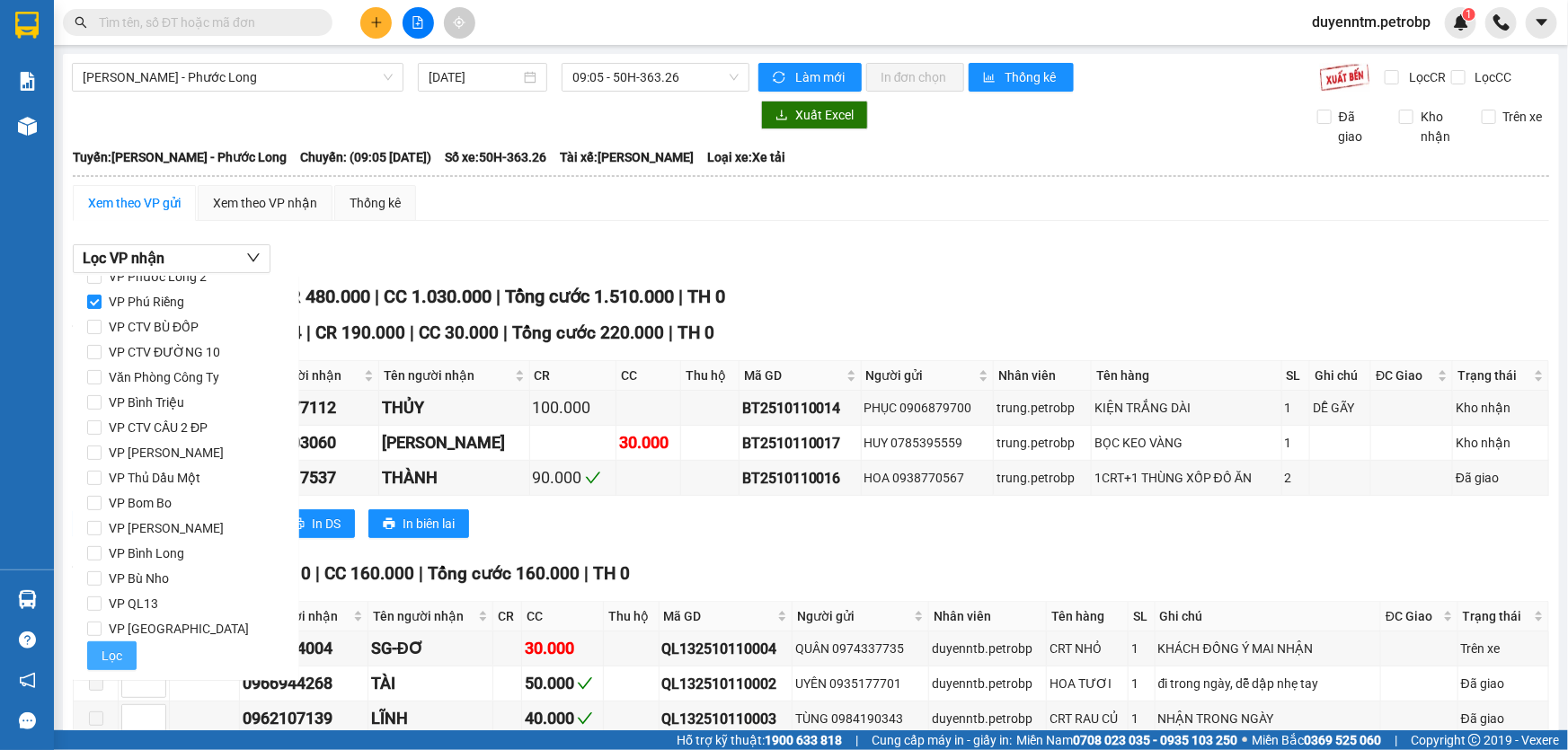
click at [97, 653] on button "Lọc" at bounding box center [112, 654] width 50 height 28
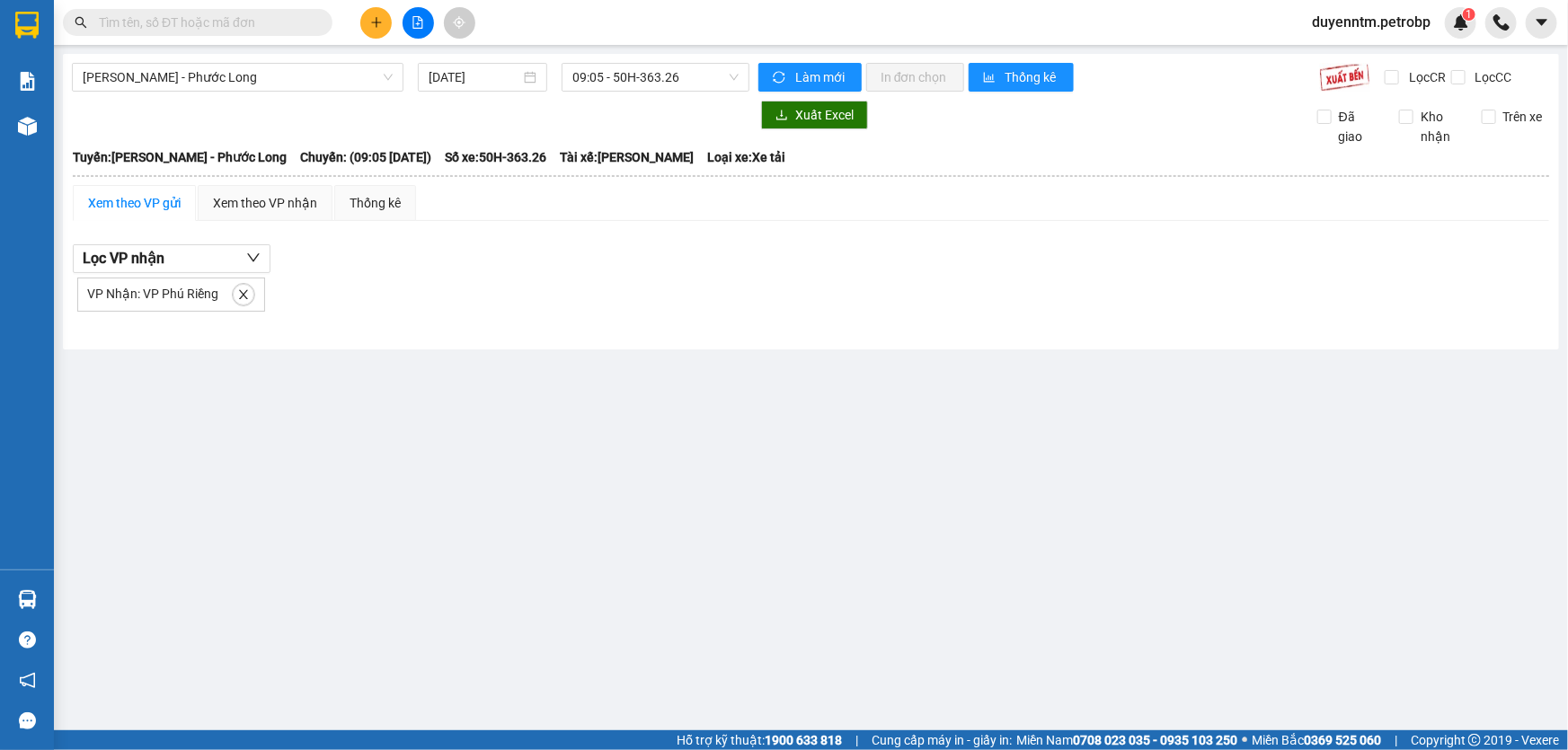
click at [253, 22] on input "text" at bounding box center [204, 22] width 212 height 19
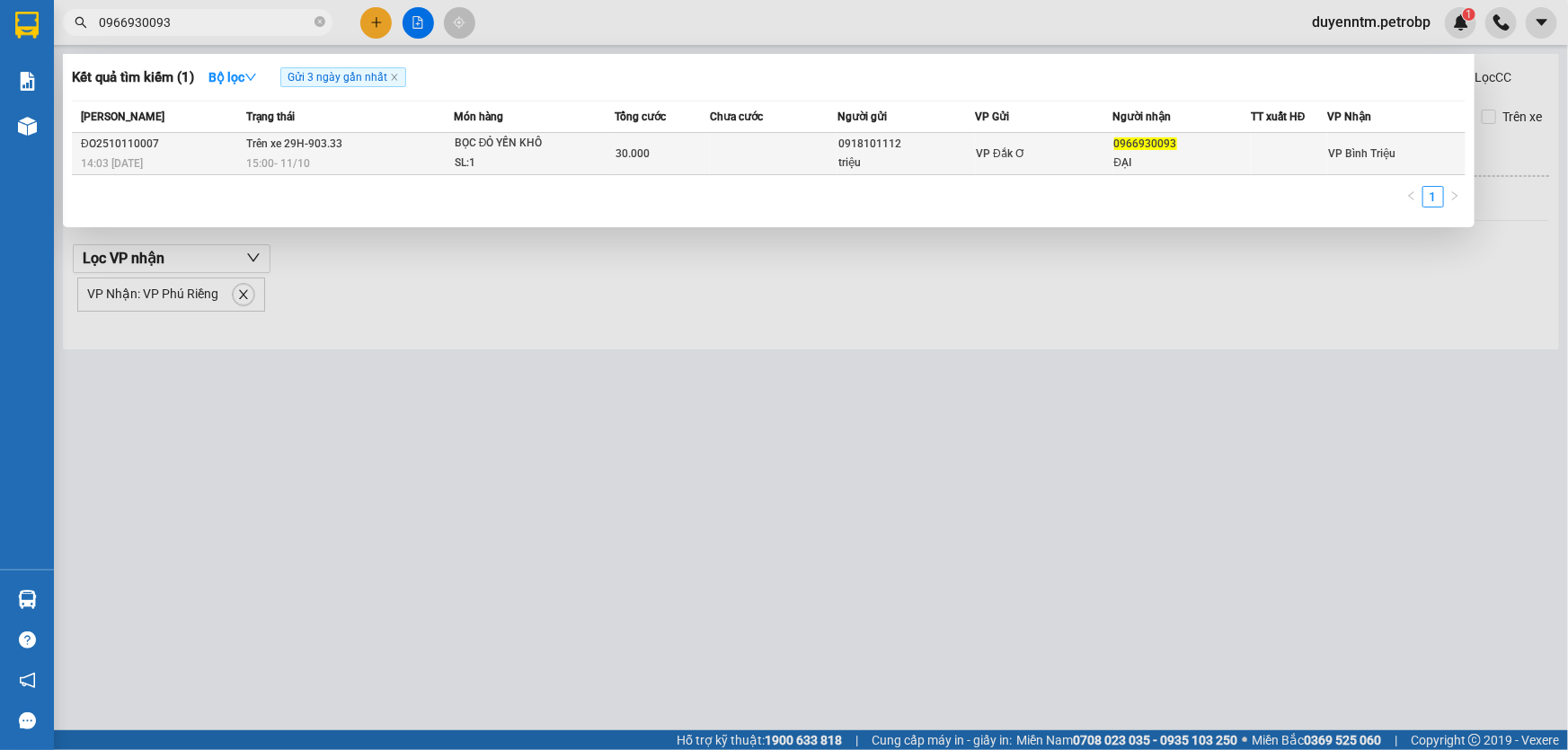
type input "0966930093"
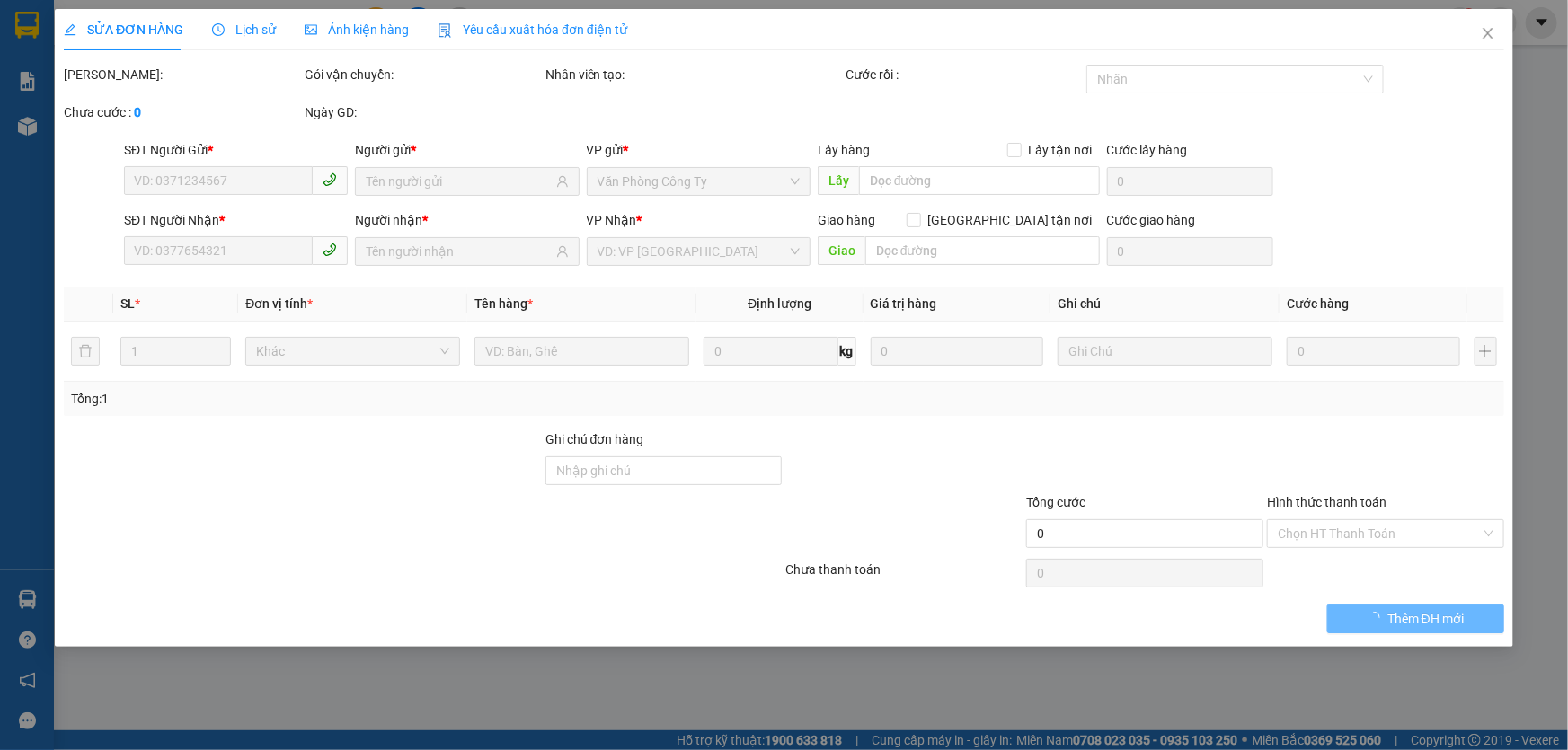
type input "0918101112"
type input "triệu"
type input "0966930093"
type input "ĐẠI"
type input "30.000"
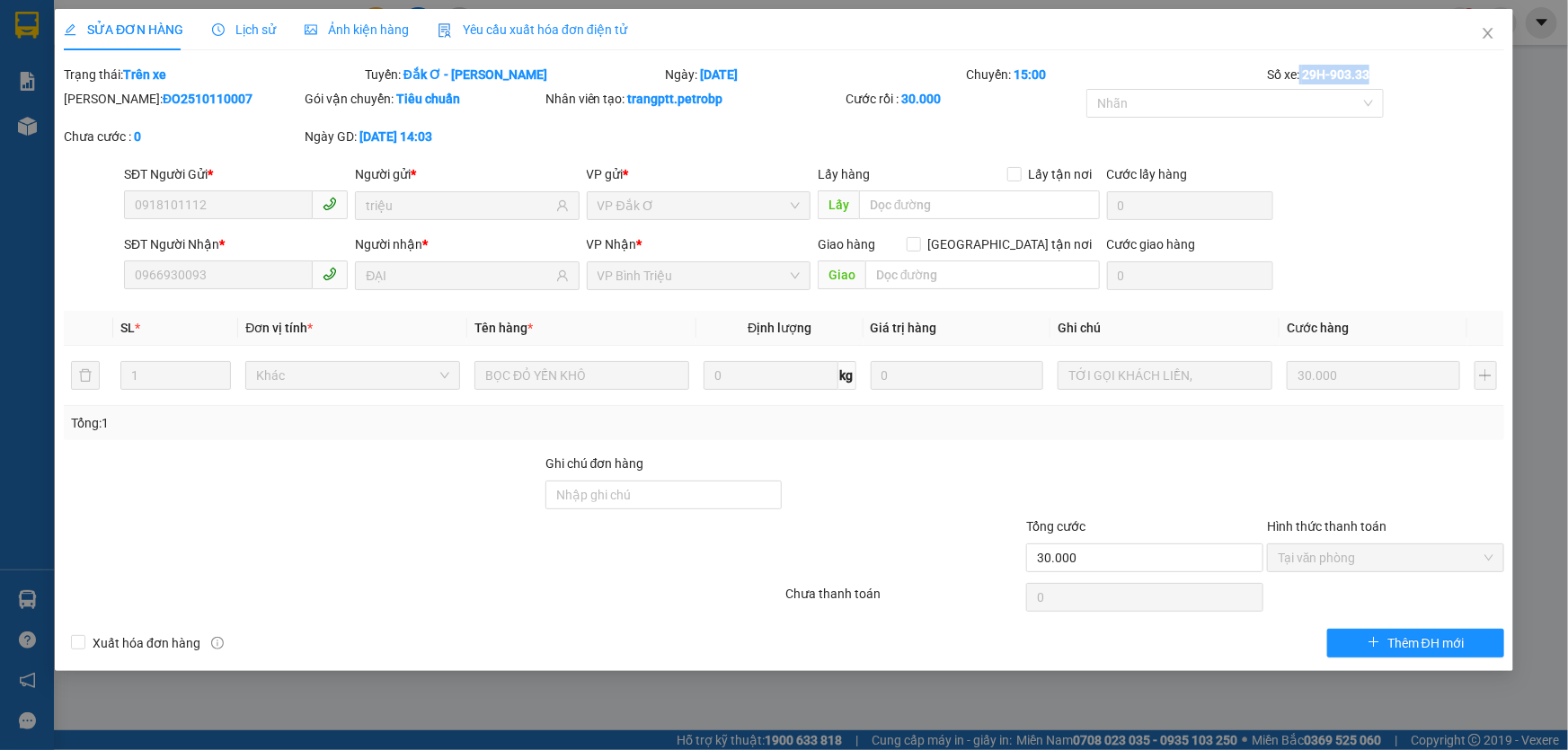
drag, startPoint x: 1372, startPoint y: 72, endPoint x: 1299, endPoint y: 70, distance: 73.0
click at [1299, 70] on div "Số xe: 29H-903.33" at bounding box center [1385, 74] width 241 height 19
copy div "29H-903.33"
click at [1479, 34] on span "Close" at bounding box center [1487, 34] width 51 height 51
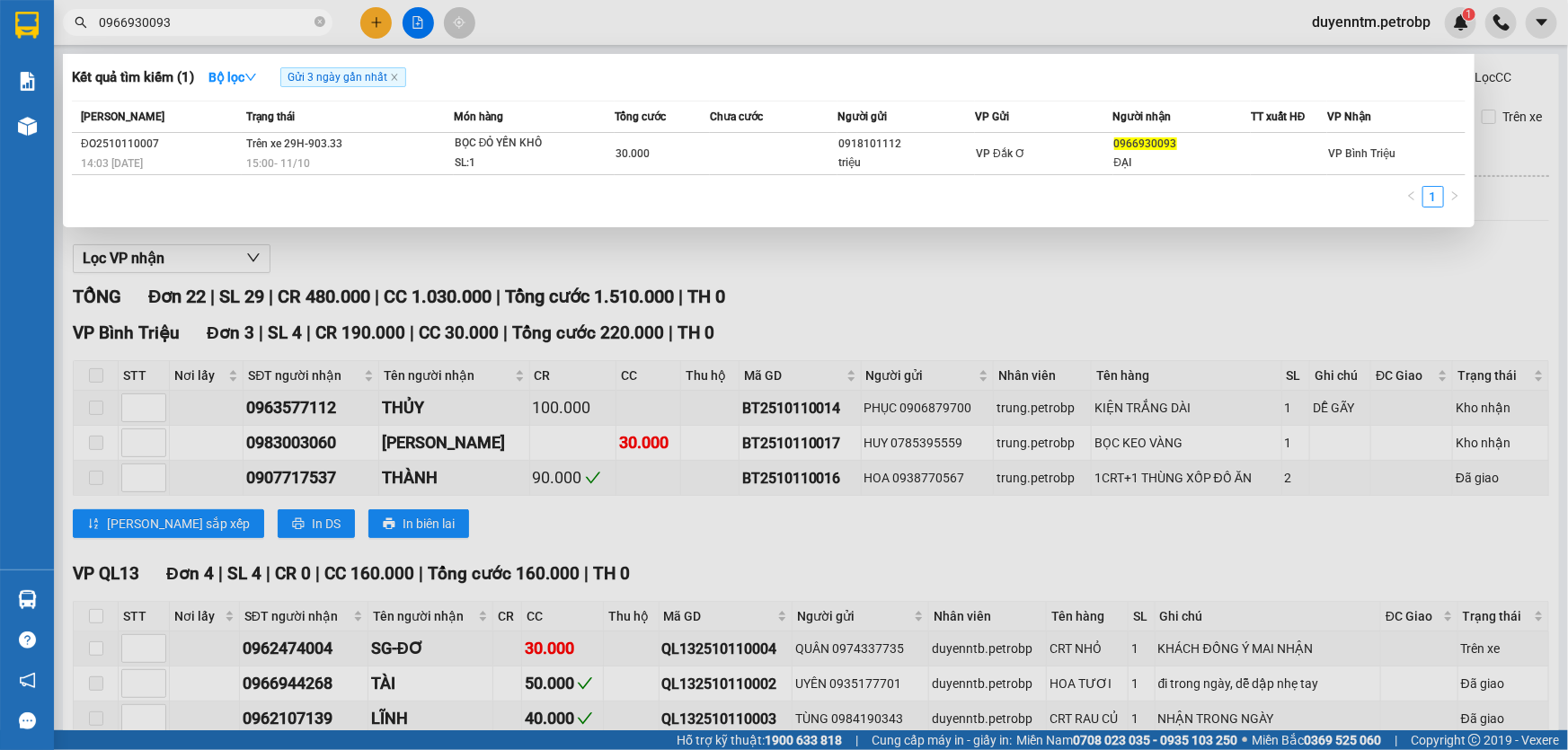
click at [223, 26] on input "0966930093" at bounding box center [204, 22] width 212 height 19
click at [516, 21] on div at bounding box center [784, 375] width 1568 height 750
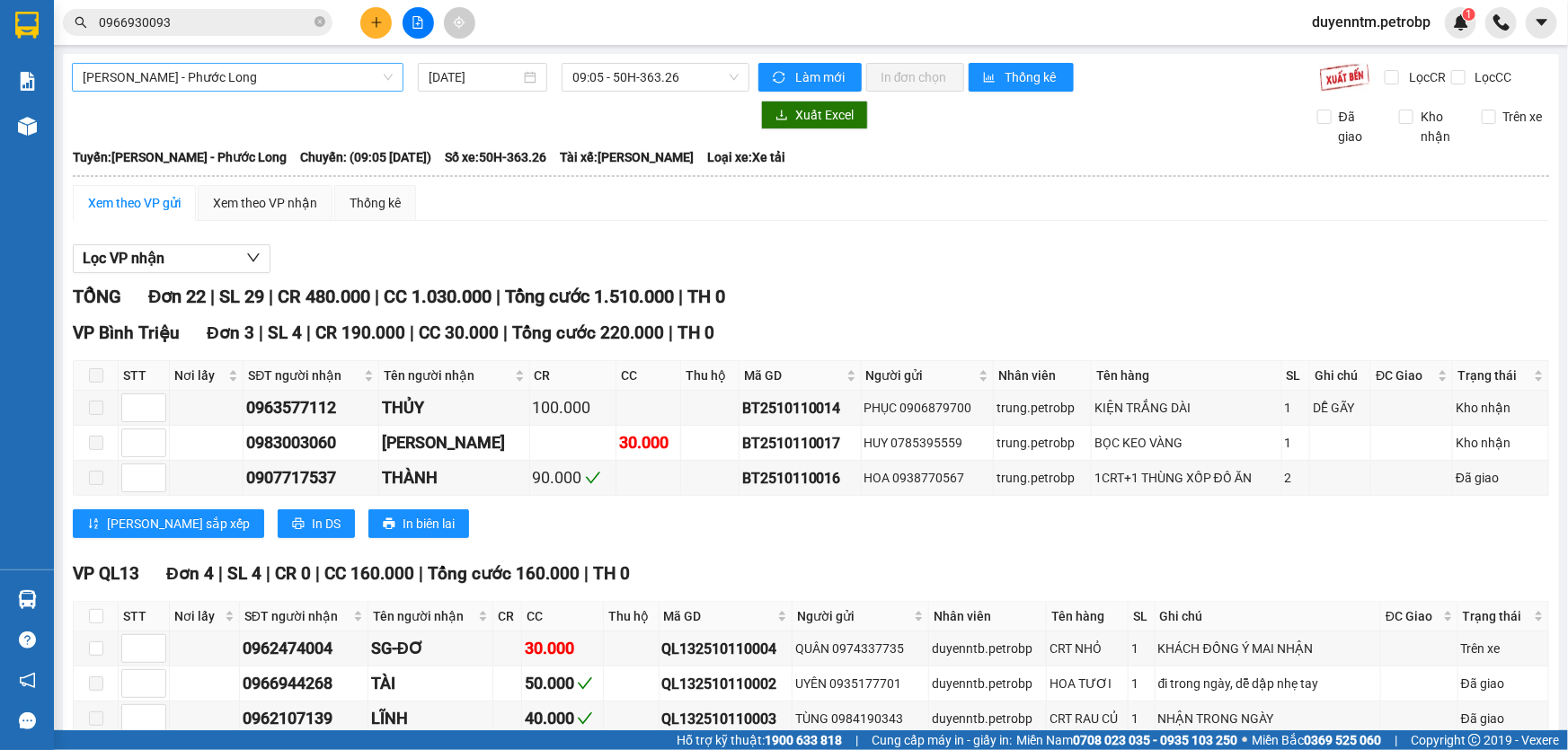
click at [243, 78] on span "[PERSON_NAME] - Phước Long" at bounding box center [237, 76] width 310 height 27
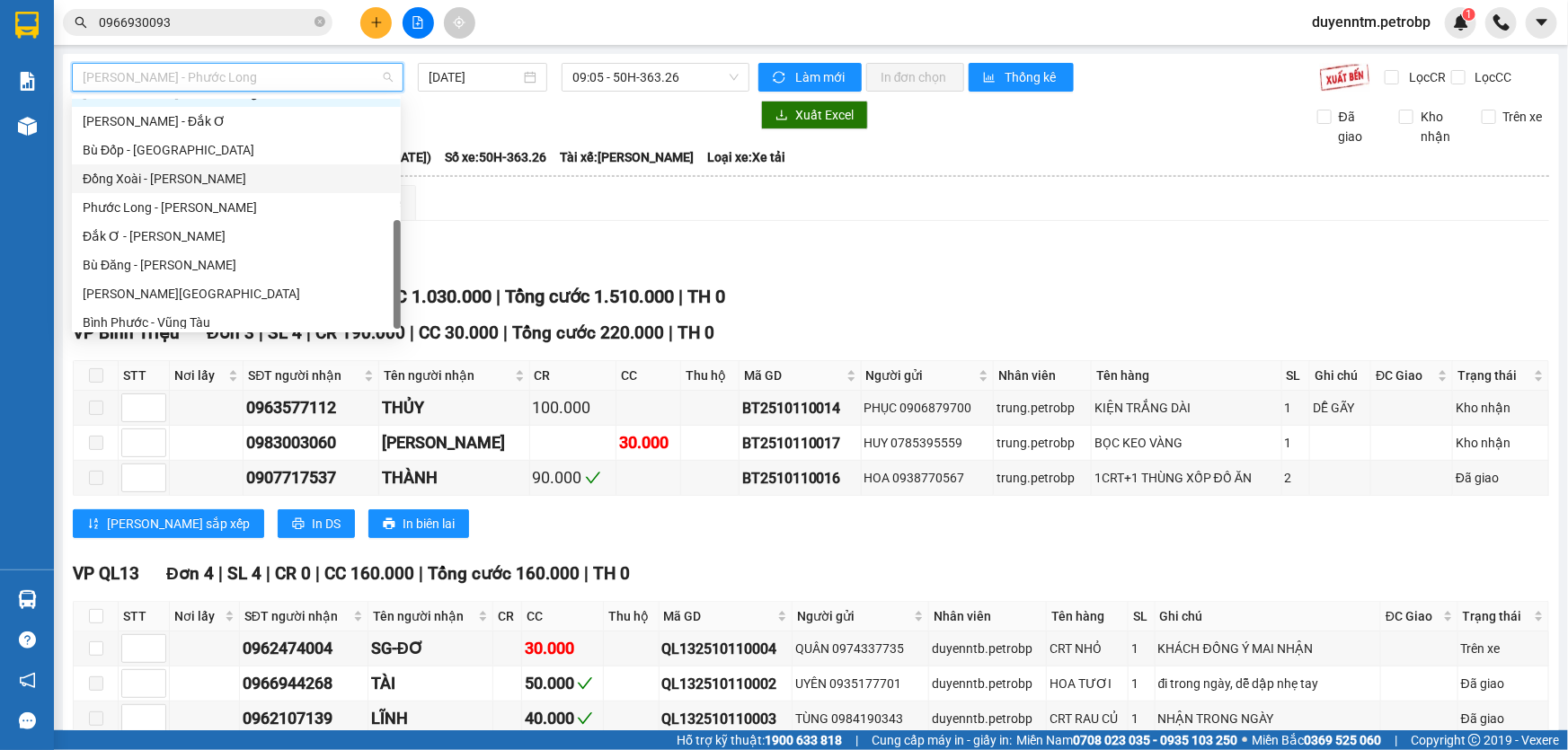
scroll to position [372, 0]
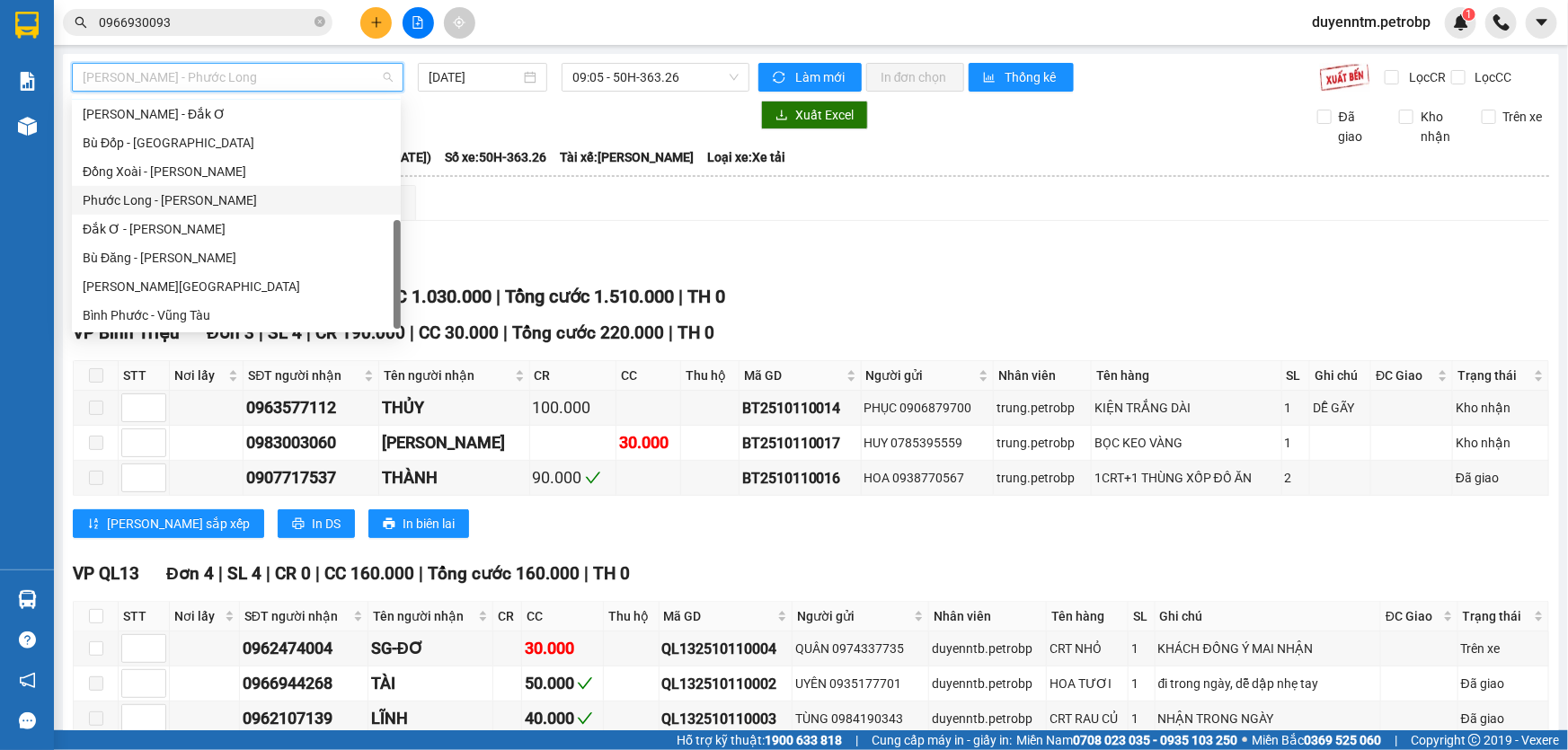
click at [194, 209] on div "Phước Long - [PERSON_NAME]" at bounding box center [236, 199] width 307 height 19
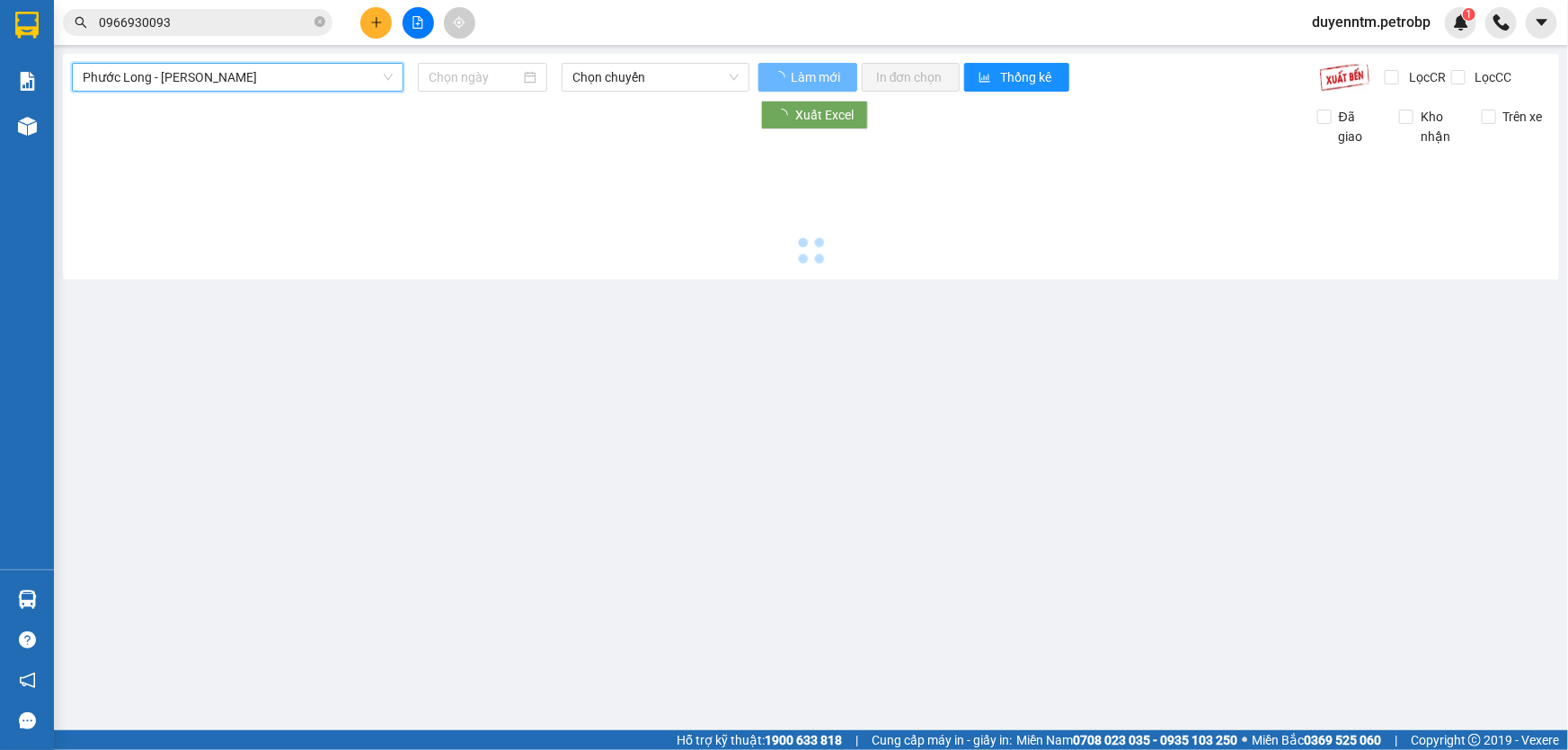
type input "[DATE]"
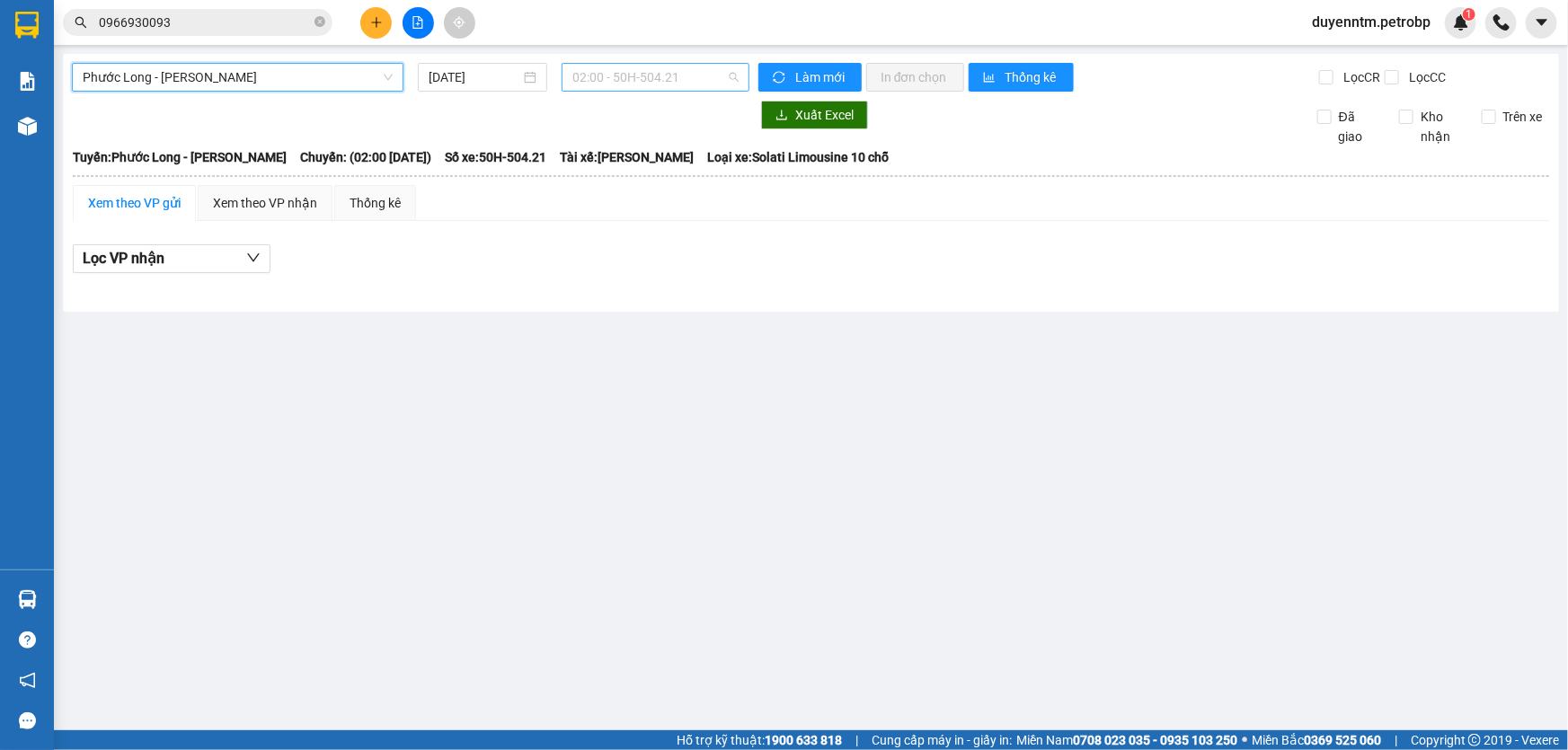
click at [614, 82] on span "02:00 - 50H-504.21" at bounding box center [655, 76] width 166 height 27
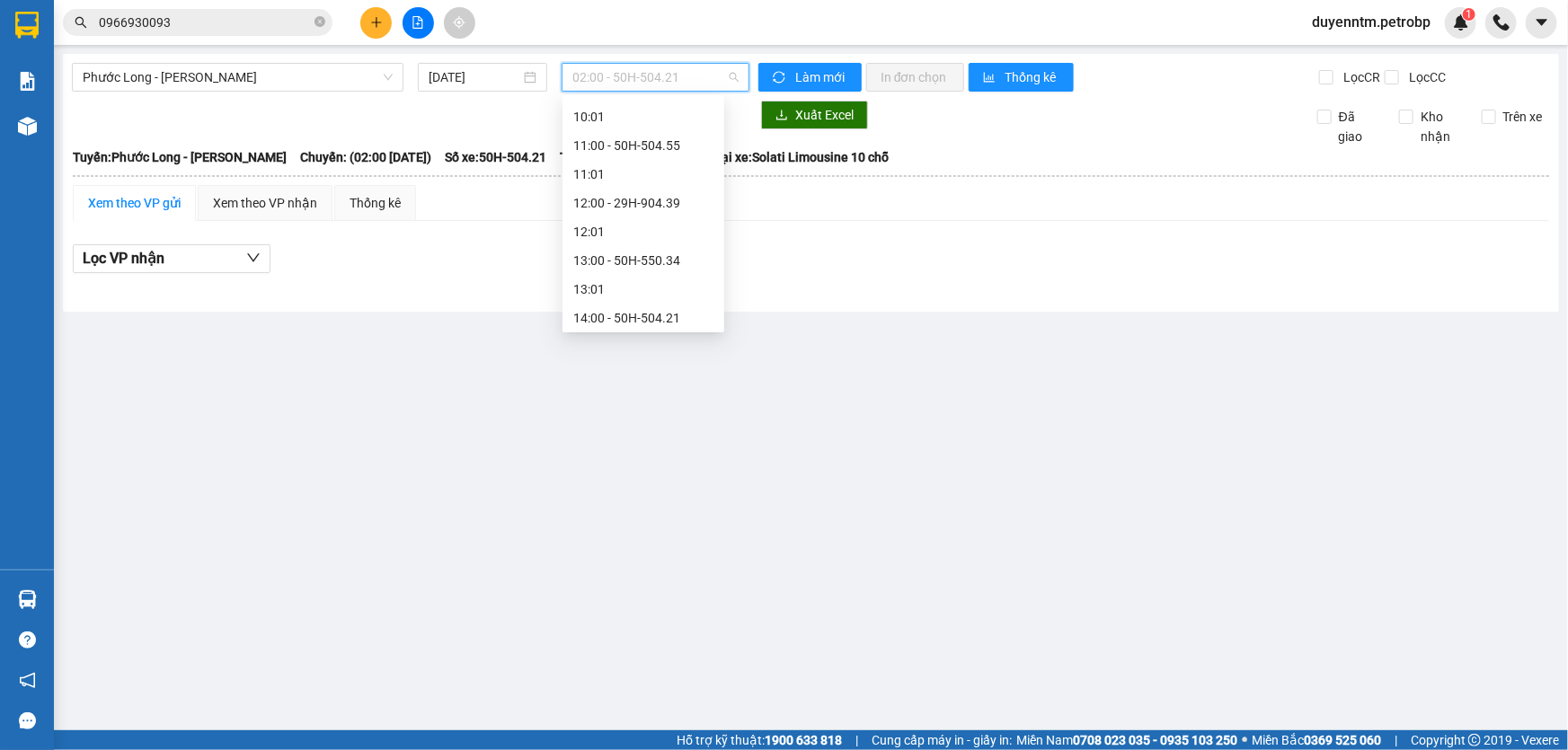
scroll to position [734, 0]
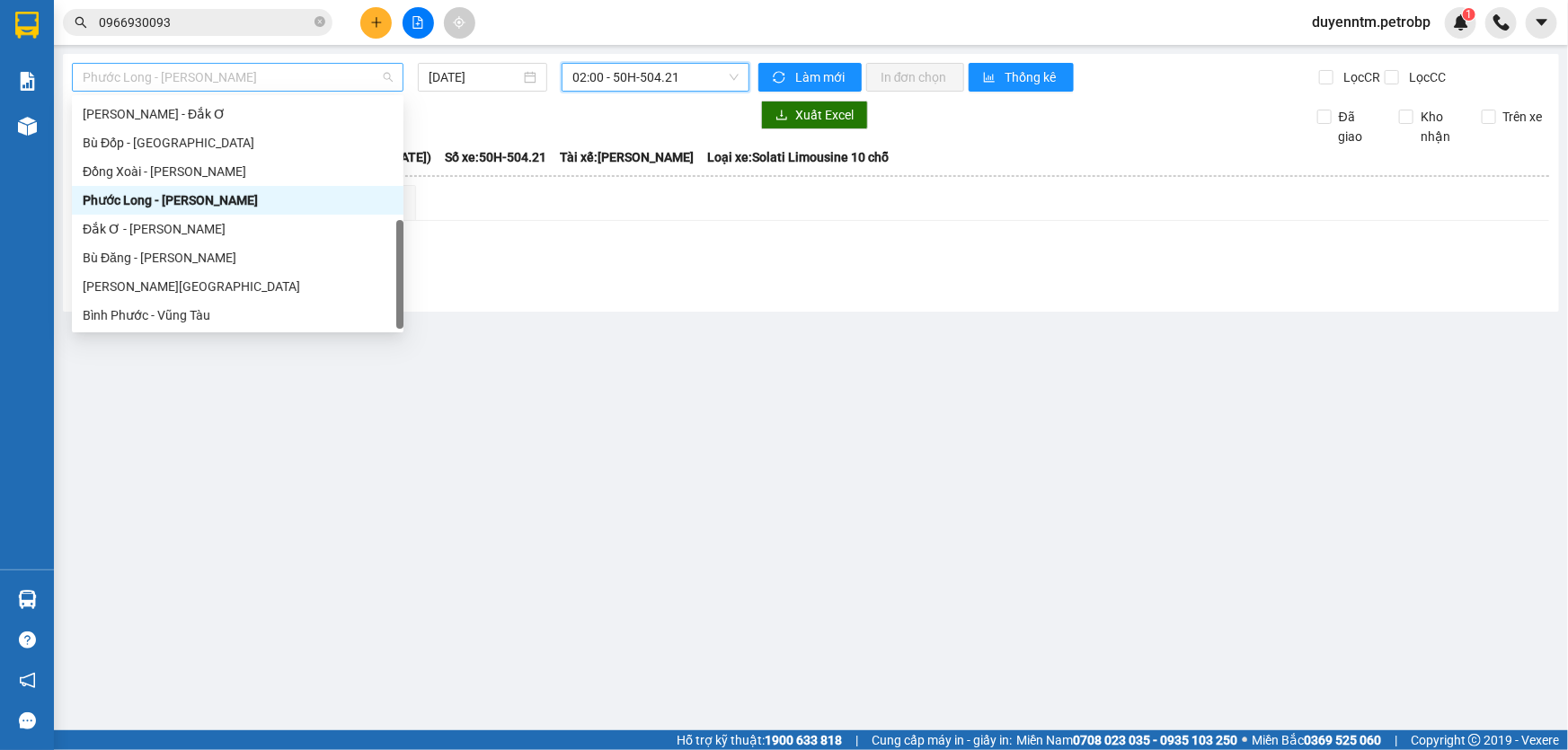
click at [237, 67] on span "Phước Long - [PERSON_NAME]" at bounding box center [237, 76] width 310 height 27
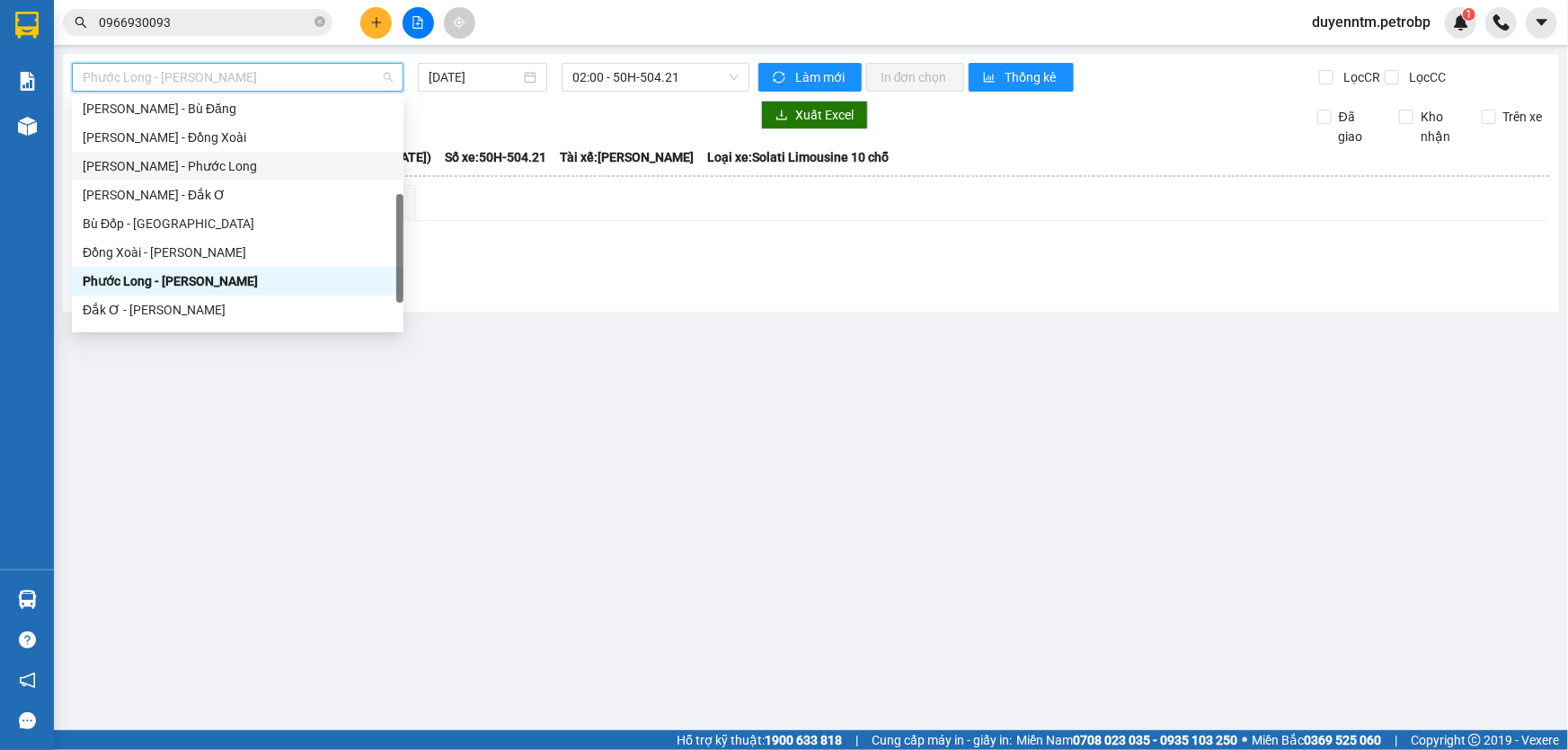
click at [212, 171] on div "[PERSON_NAME] - Phước Long" at bounding box center [237, 165] width 310 height 19
type input "[DATE]"
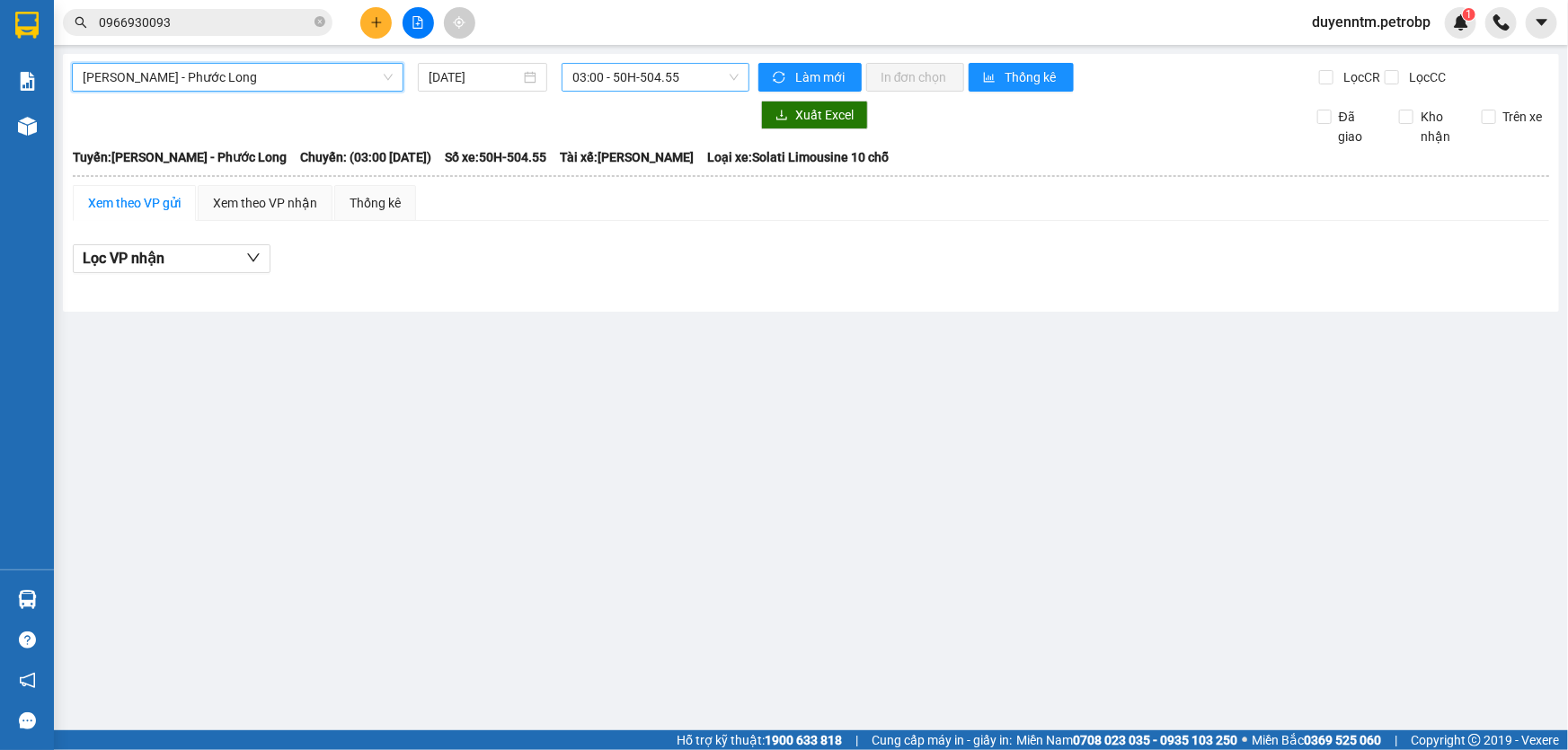
scroll to position [28, 0]
click at [602, 78] on span "03:00 - 50H-504.55" at bounding box center [655, 76] width 166 height 27
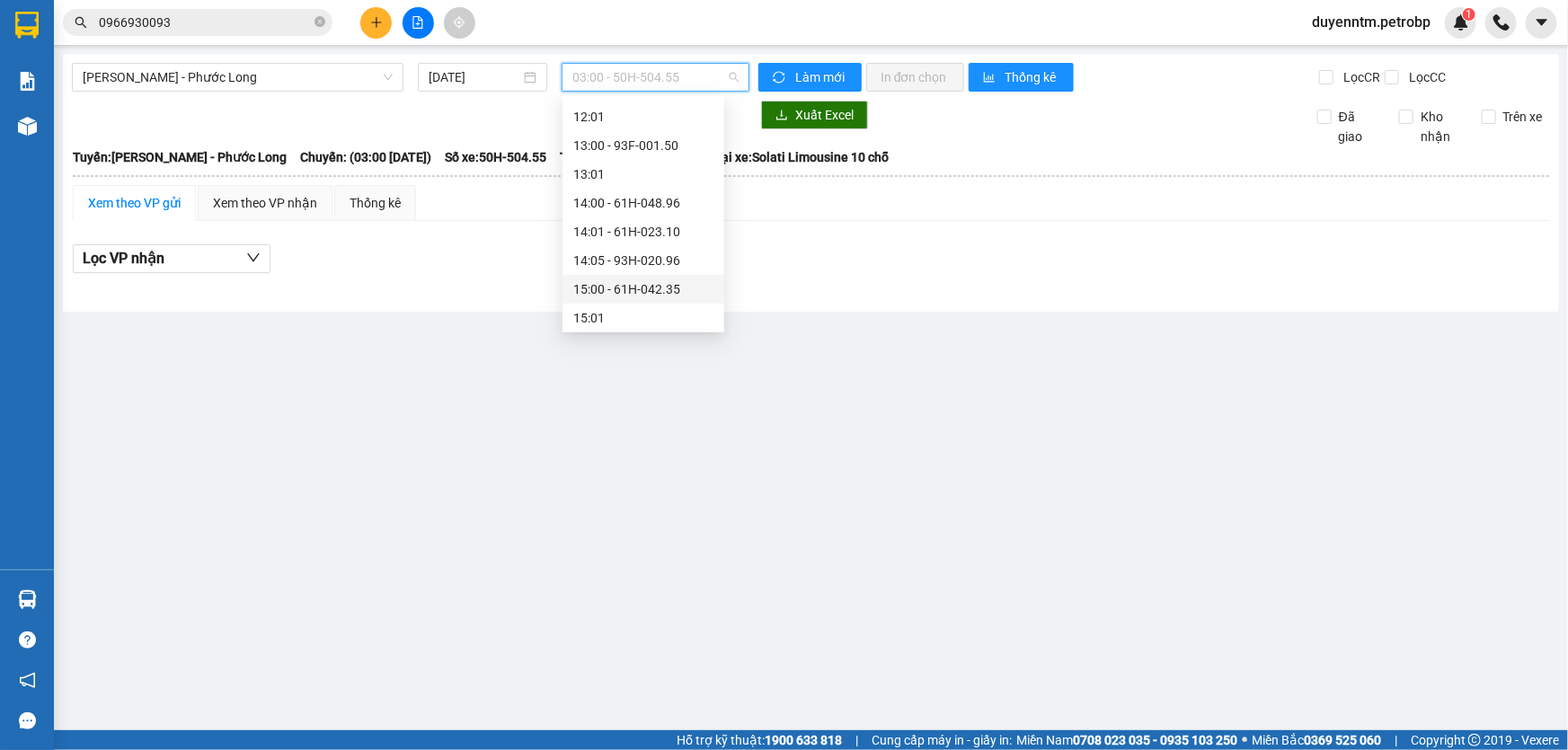
scroll to position [355, 0]
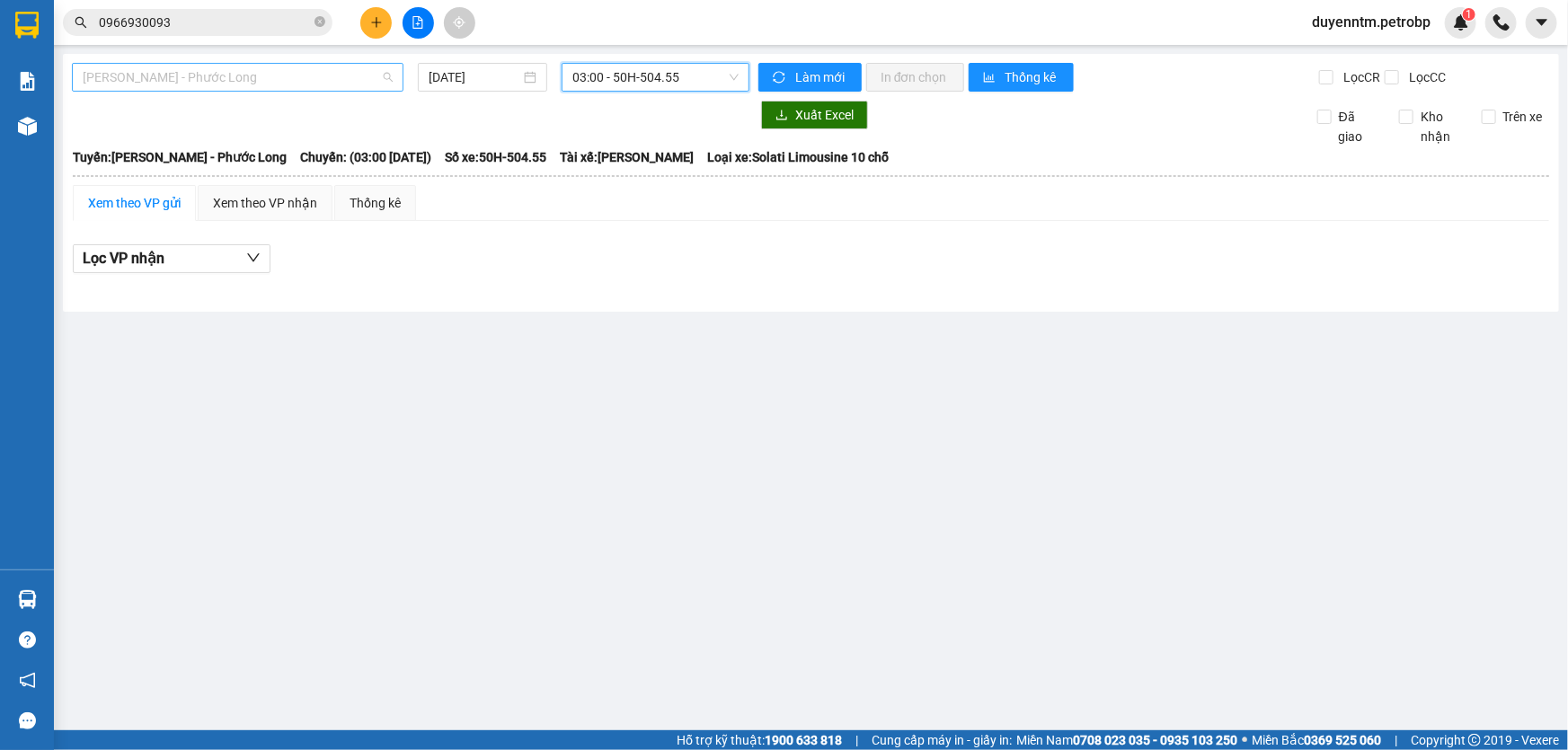
click at [264, 72] on span "[PERSON_NAME] - Phước Long" at bounding box center [237, 76] width 310 height 27
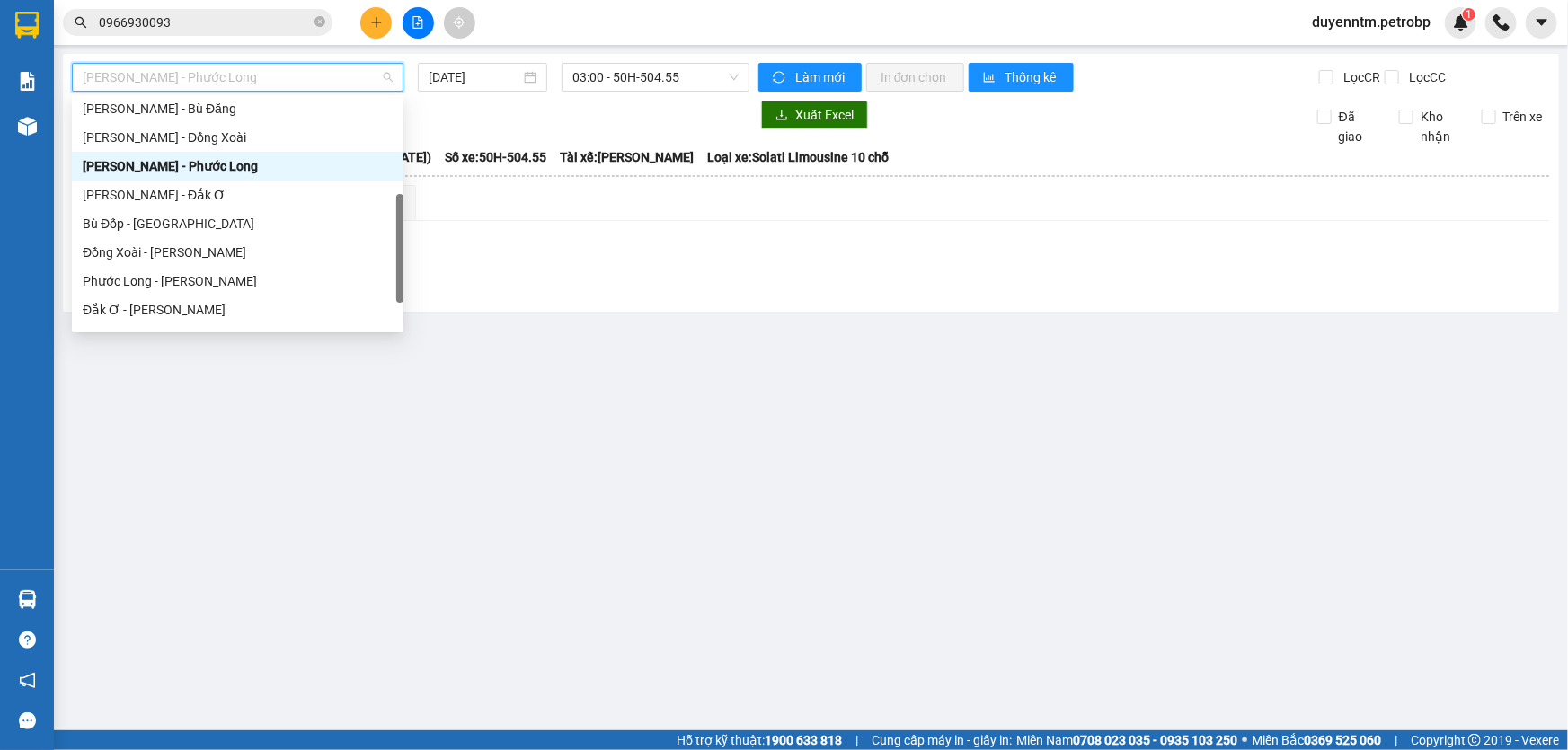
scroll to position [0, 0]
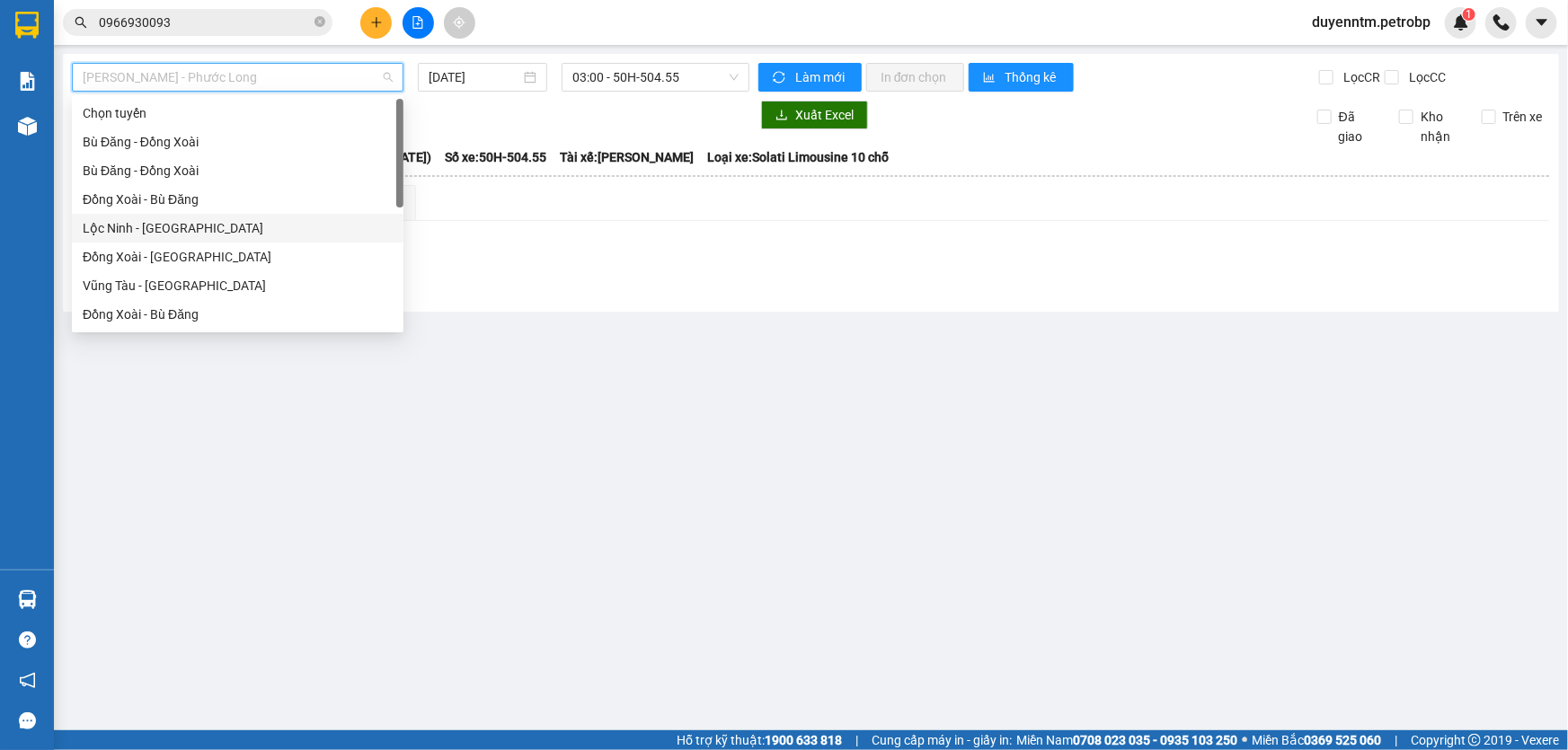
click at [155, 228] on div "Lộc Ninh - [GEOGRAPHIC_DATA]" at bounding box center [237, 227] width 310 height 19
type input "[DATE]"
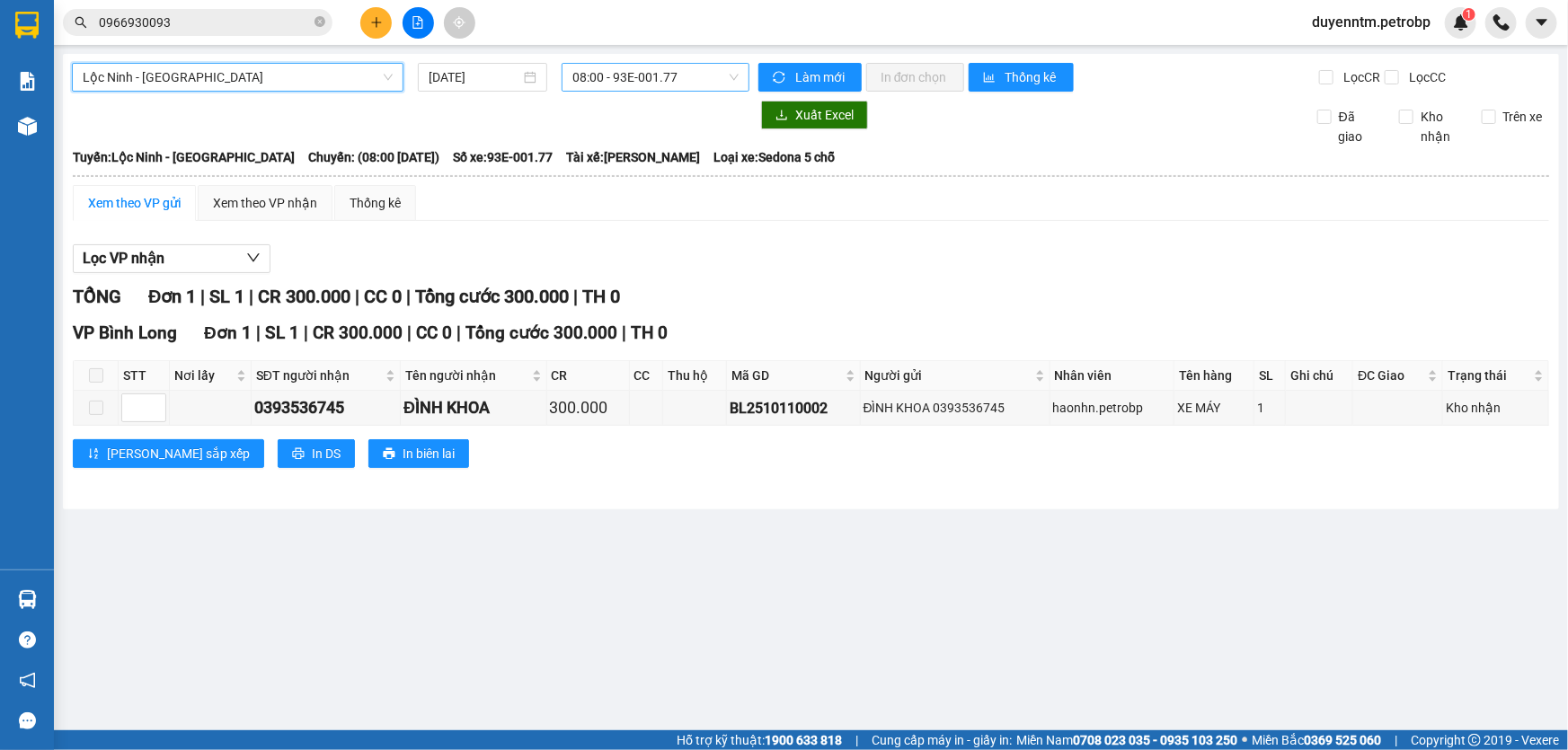
click at [656, 82] on span "08:00 - 93E-001.77" at bounding box center [655, 76] width 166 height 27
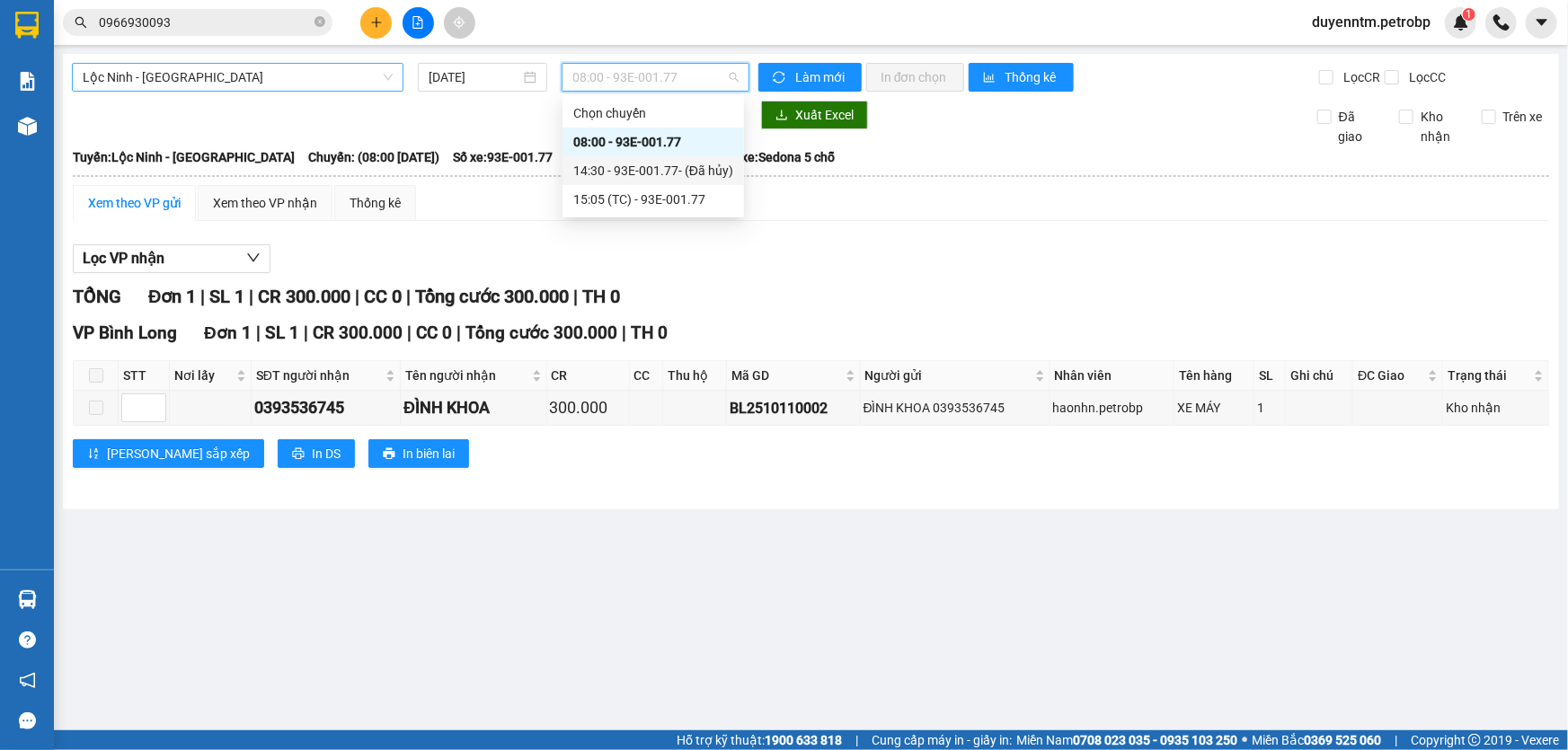
click at [237, 65] on span "Lộc Ninh - [GEOGRAPHIC_DATA]" at bounding box center [237, 76] width 310 height 27
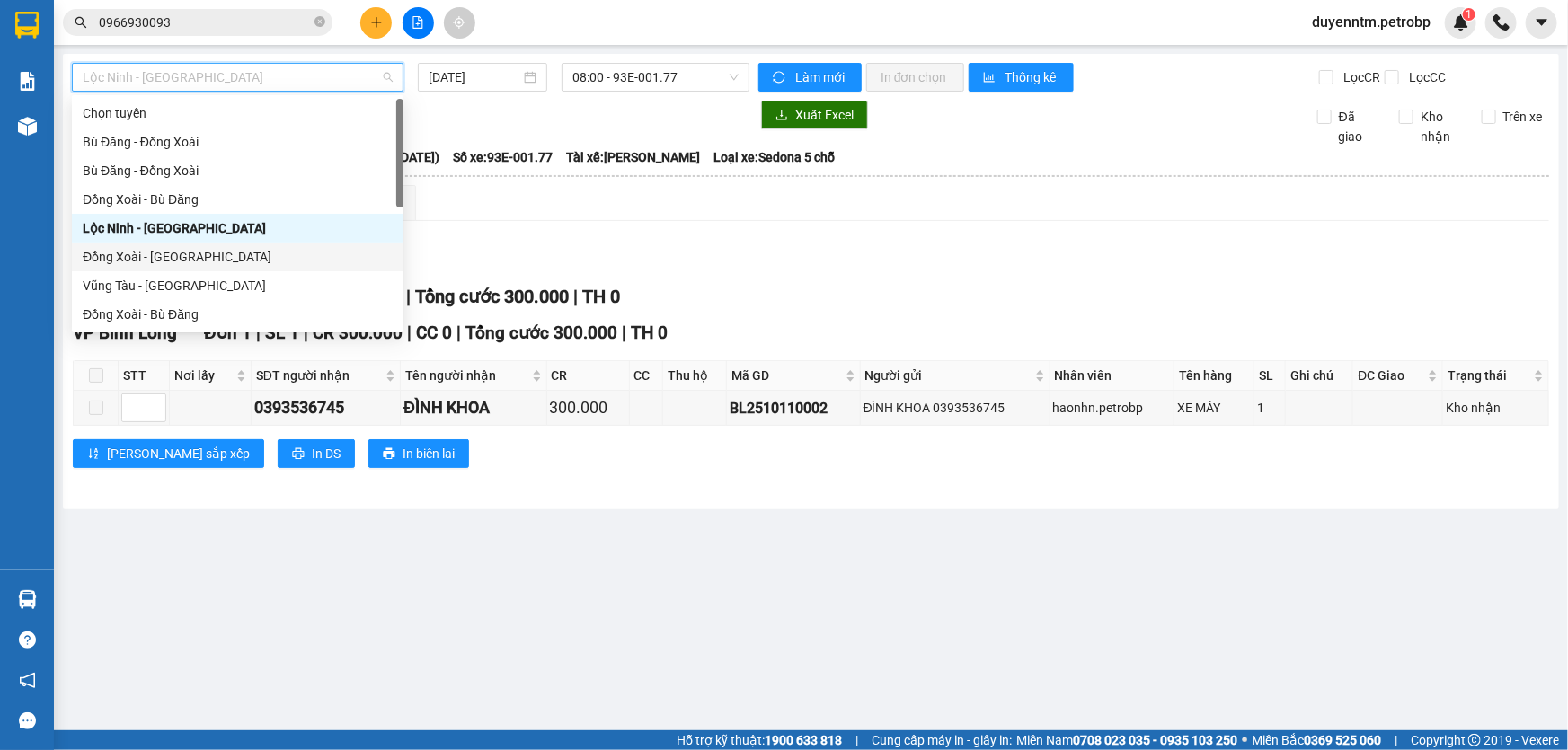
click at [145, 256] on div "Đồng Xoài - [GEOGRAPHIC_DATA]" at bounding box center [237, 256] width 310 height 19
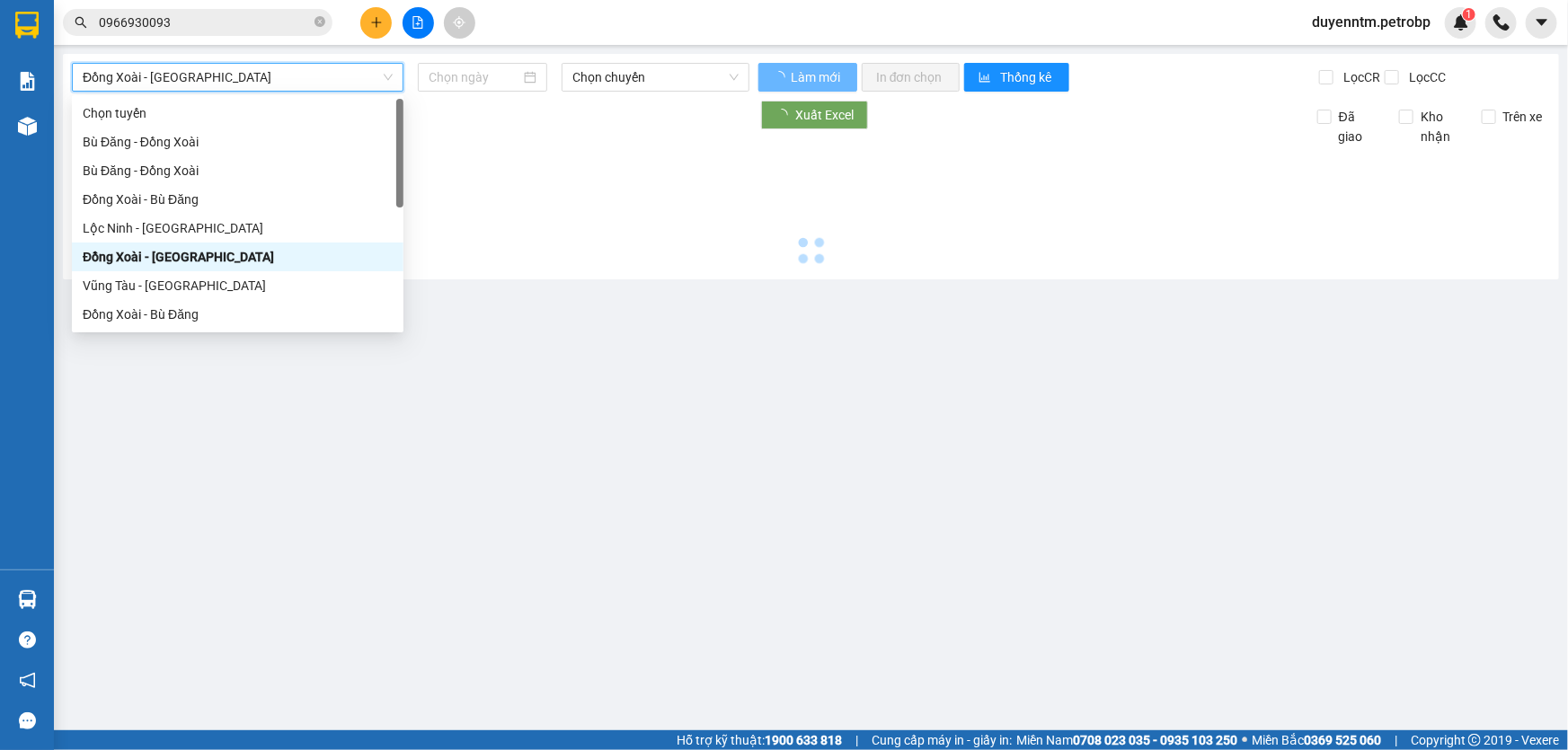
type input "[DATE]"
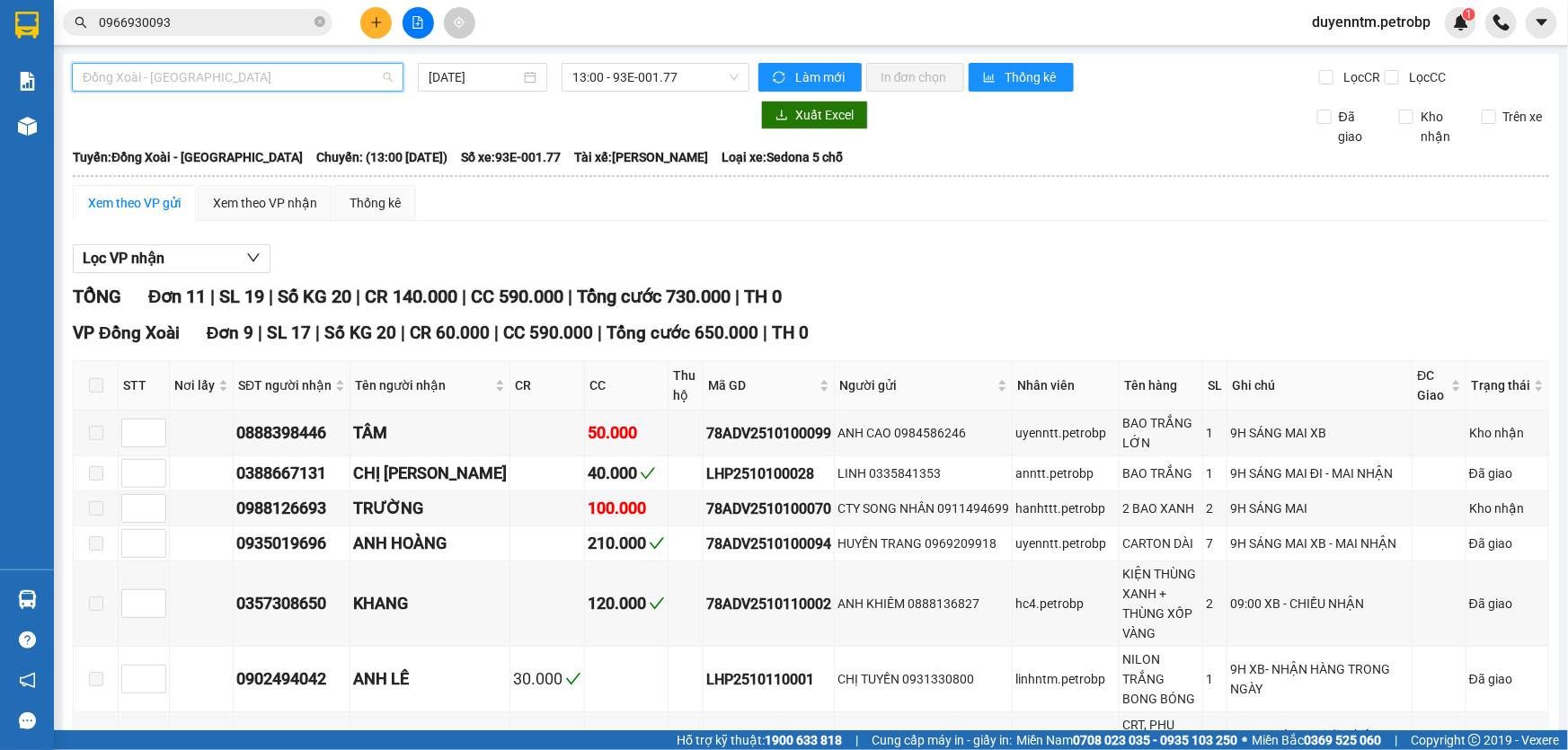
click at [299, 76] on span "Đồng Xoài - [GEOGRAPHIC_DATA]" at bounding box center [237, 76] width 310 height 27
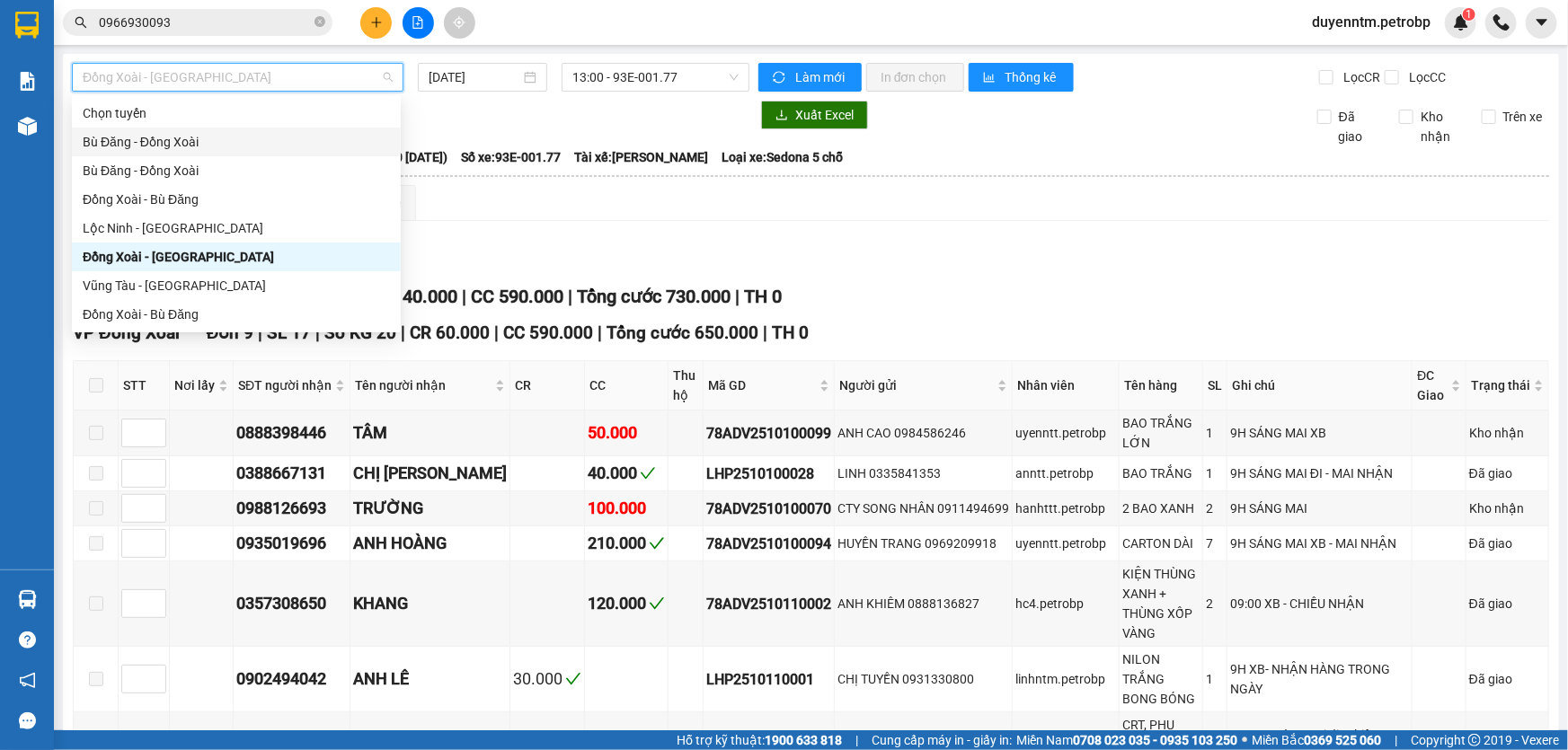
click at [162, 149] on div "Bù Đăng - Đồng Xoài" at bounding box center [236, 142] width 307 height 19
type input "[DATE]"
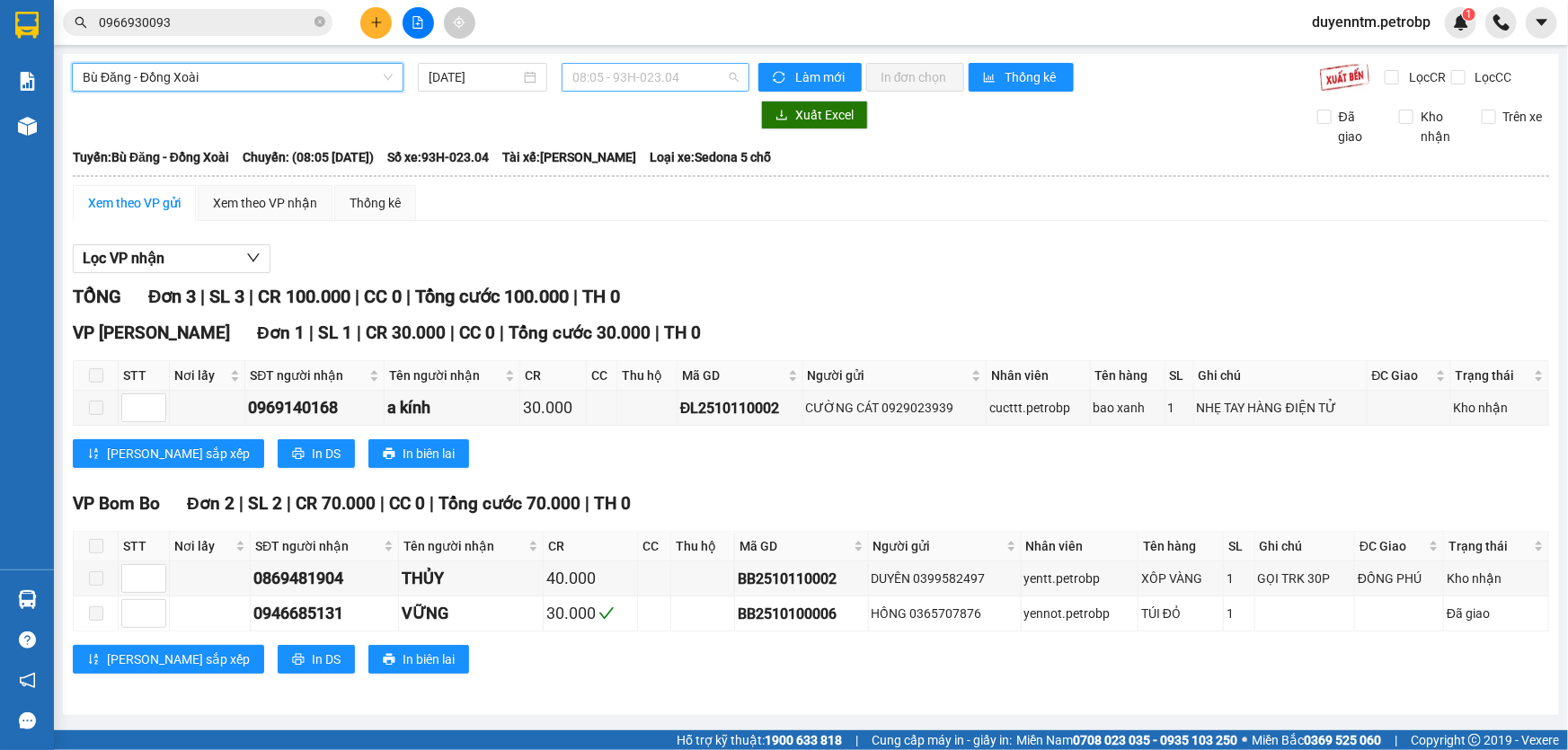
click at [665, 77] on span "08:05 - 93H-023.04" at bounding box center [655, 76] width 166 height 27
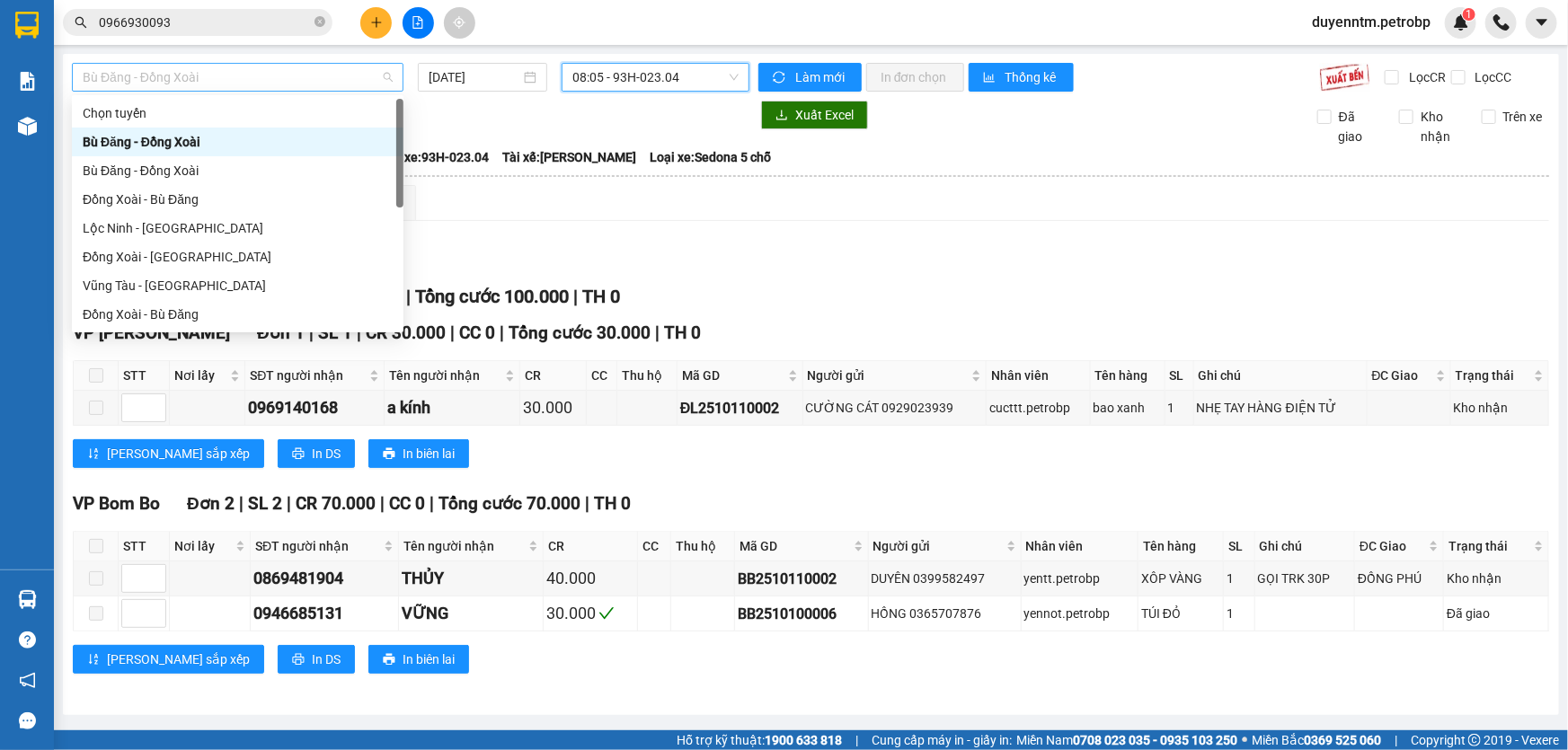
click at [242, 81] on span "Bù Đăng - Đồng Xoài" at bounding box center [237, 76] width 310 height 27
click at [131, 208] on div "Đồng Xoài - Bù Đăng" at bounding box center [237, 199] width 310 height 19
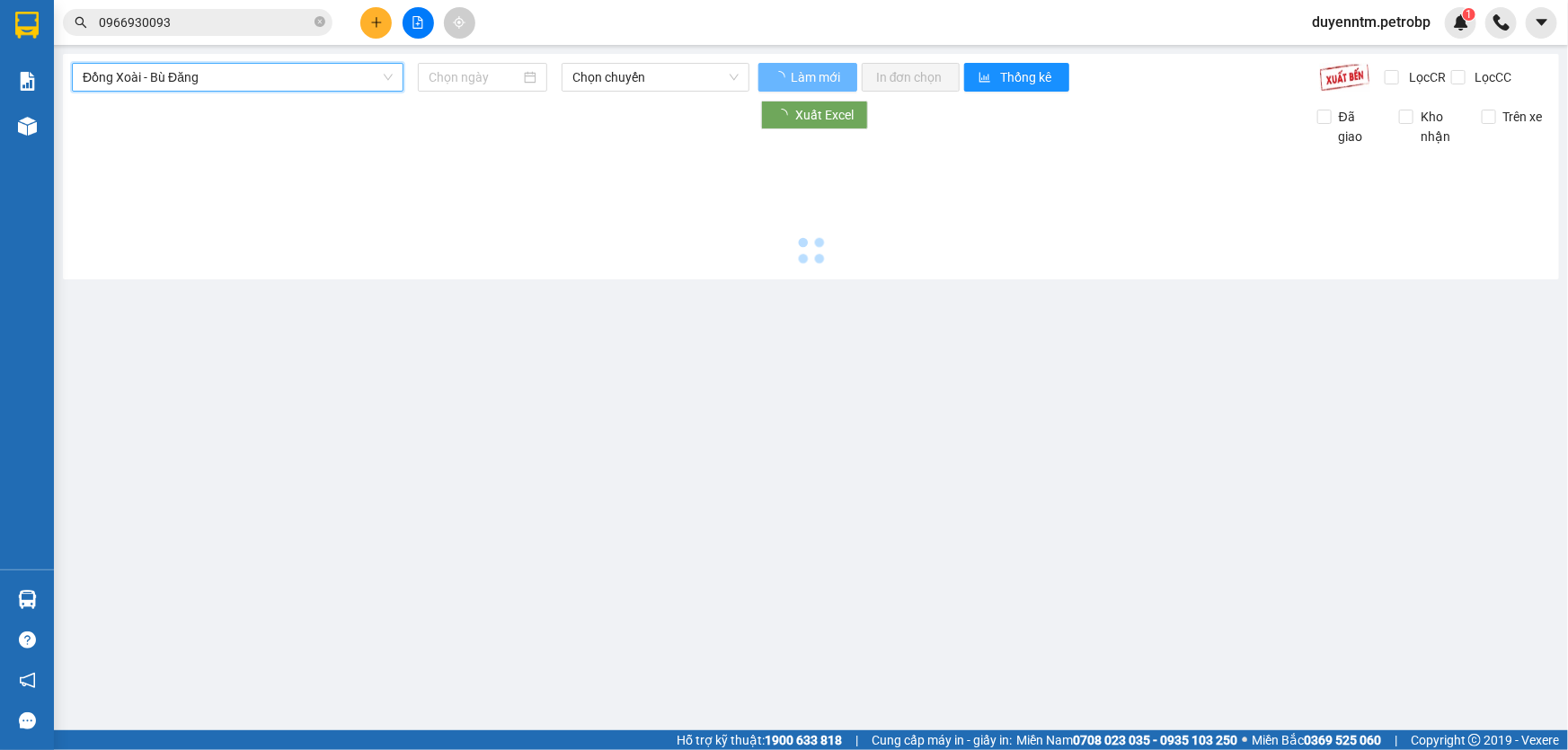
type input "[DATE]"
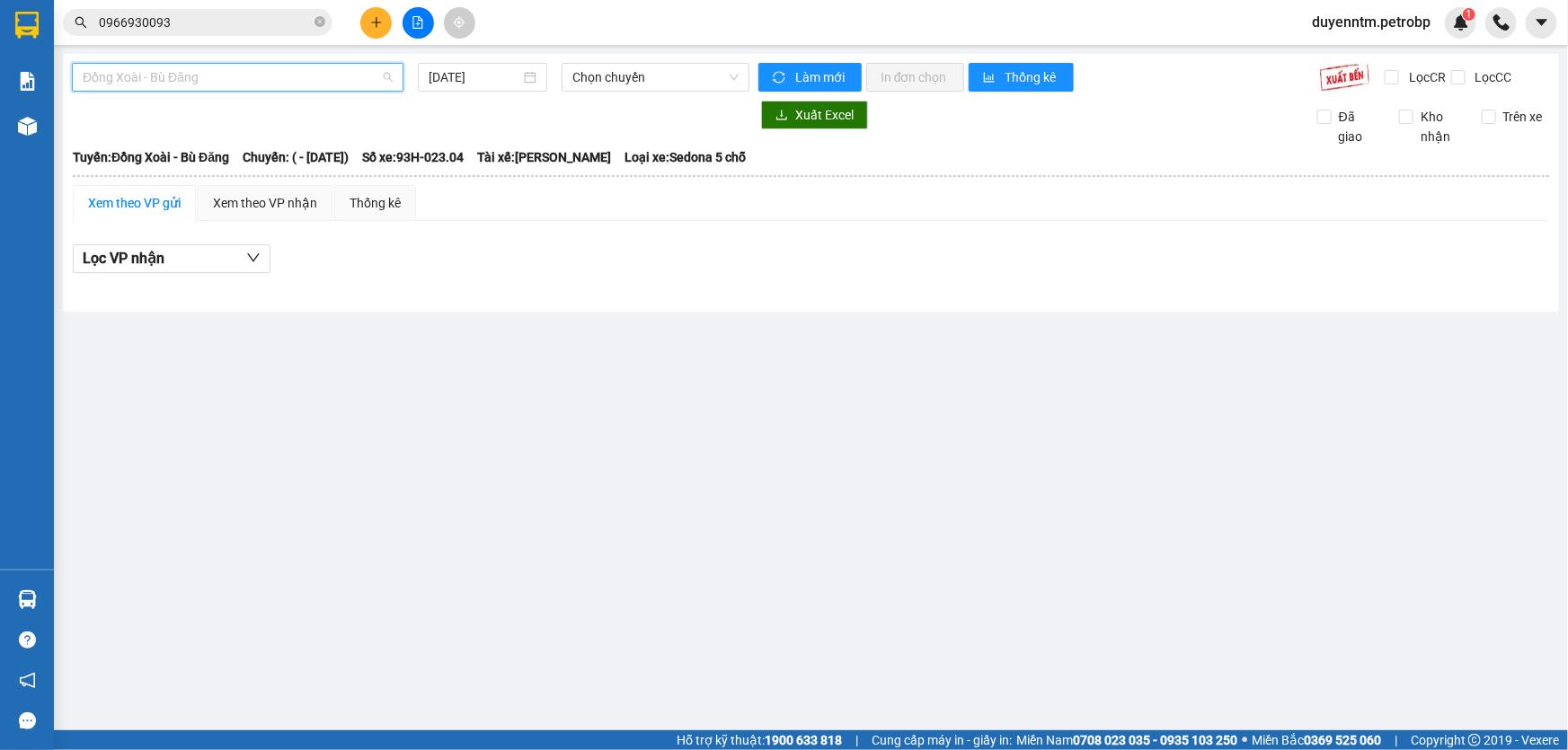
click at [141, 77] on span "Đồng Xoài - Bù Đăng" at bounding box center [237, 76] width 310 height 27
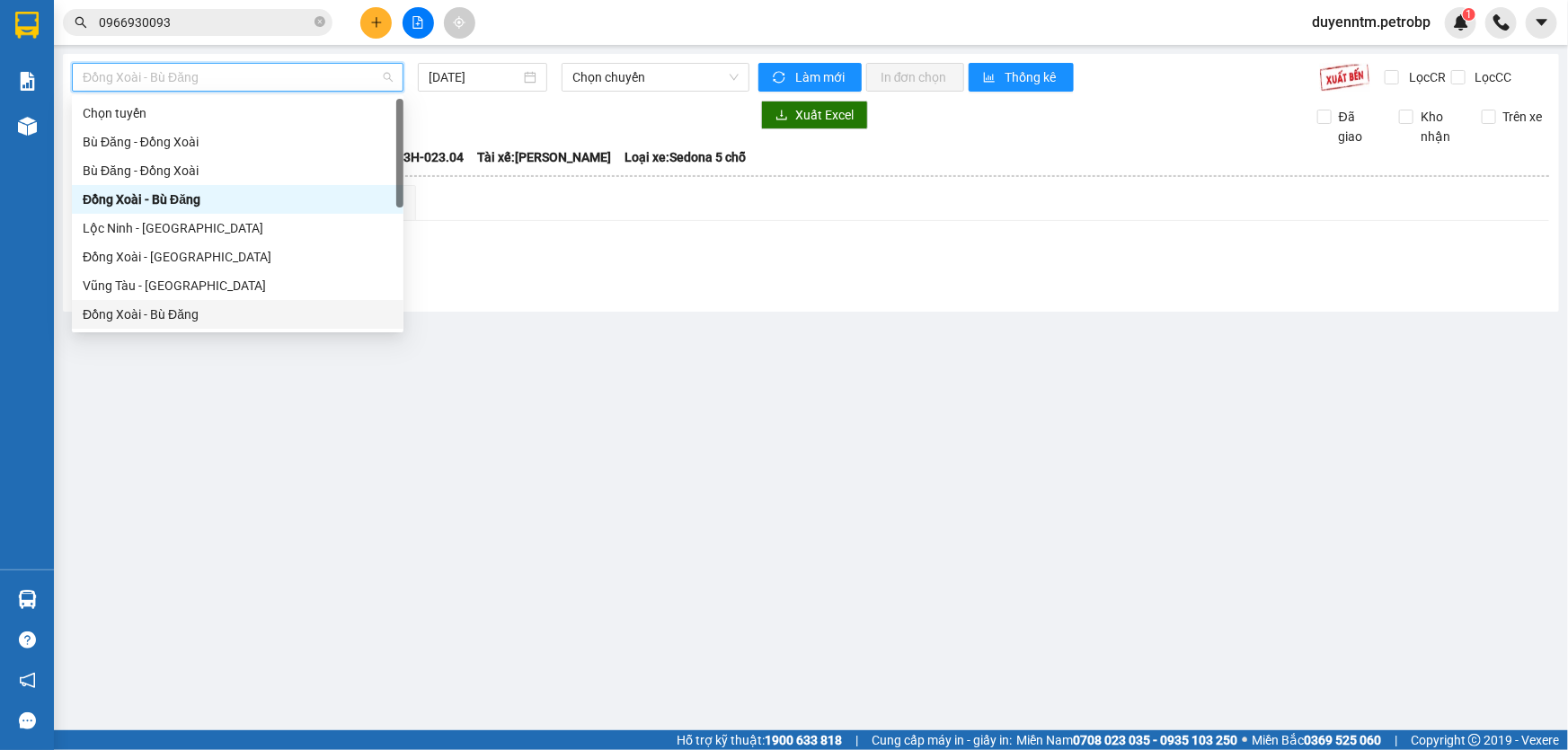
click at [142, 314] on div "Đồng Xoài - Bù Đăng" at bounding box center [237, 313] width 310 height 19
type input "[DATE]"
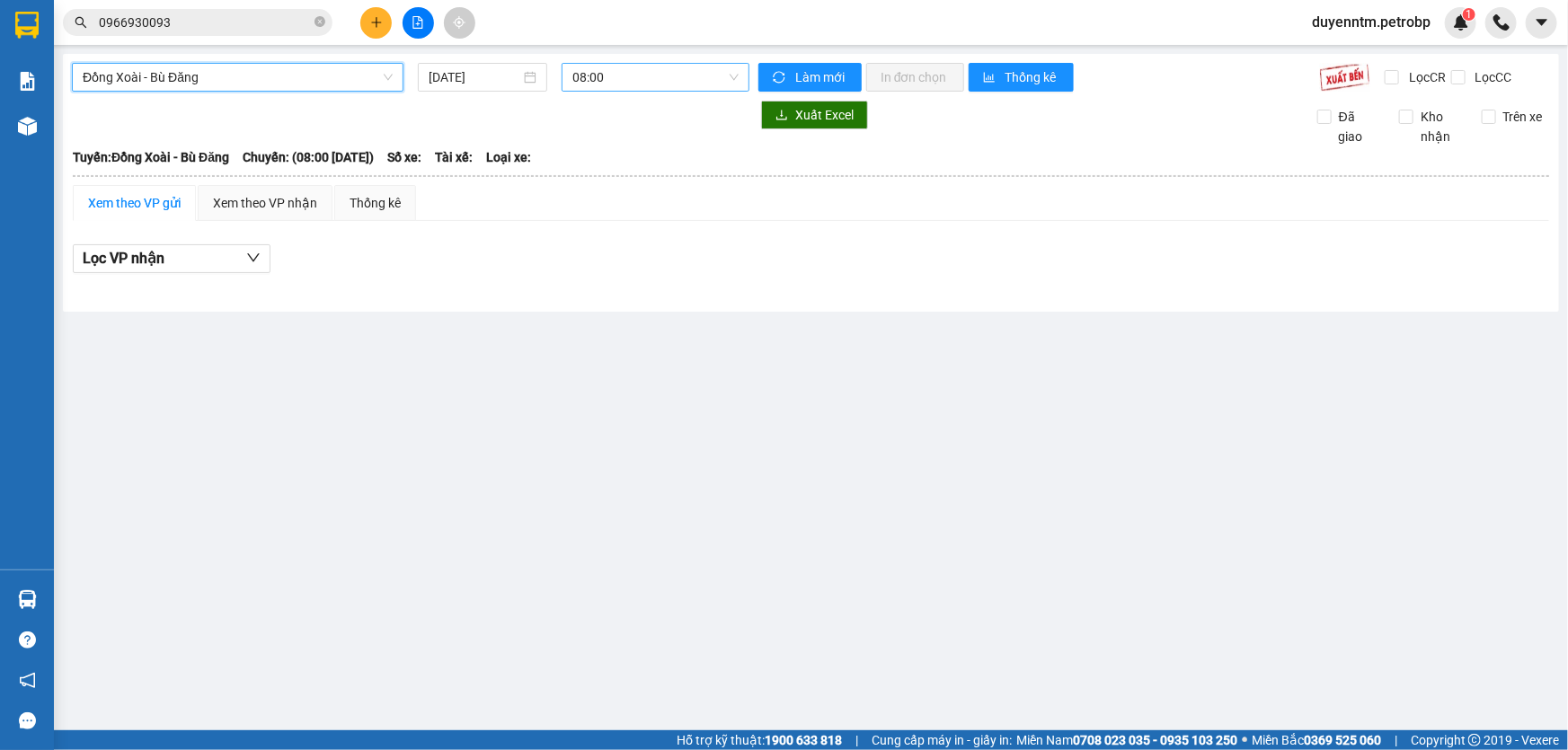
click at [676, 81] on span "08:00" at bounding box center [655, 76] width 166 height 27
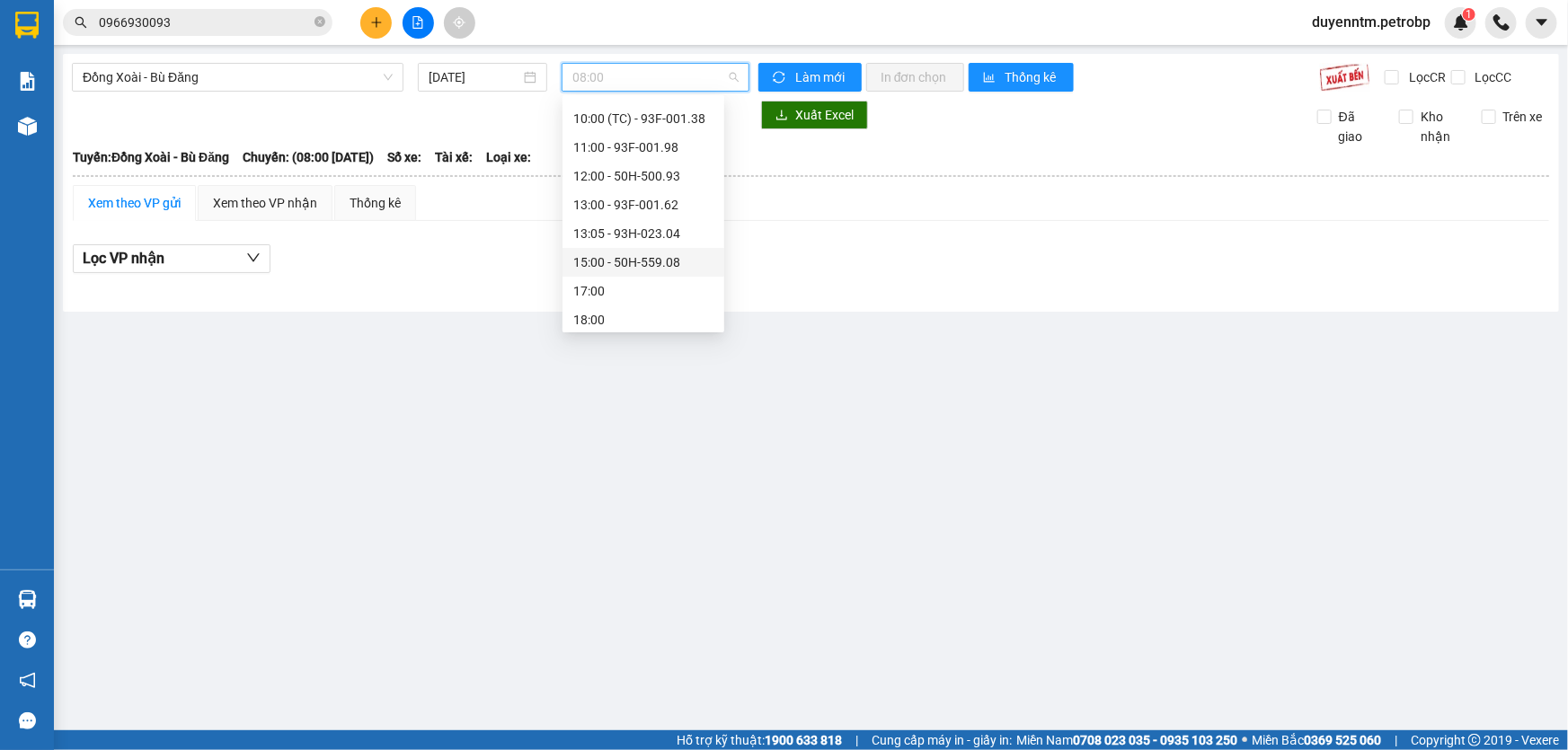
scroll to position [163, 0]
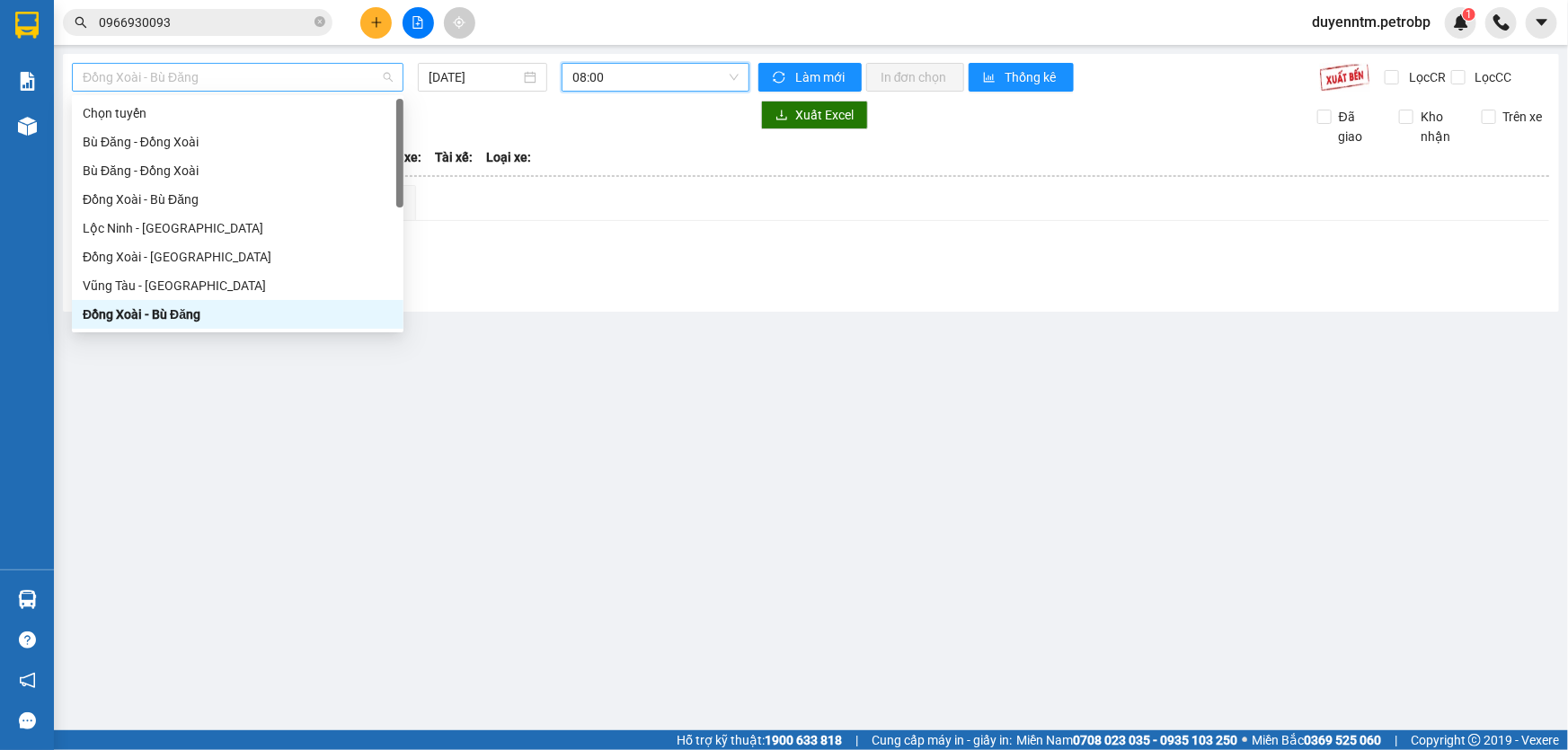
click at [222, 76] on span "Đồng Xoài - Bù Đăng" at bounding box center [237, 76] width 310 height 27
click at [179, 222] on div "Lộc Ninh - [GEOGRAPHIC_DATA]" at bounding box center [237, 227] width 310 height 19
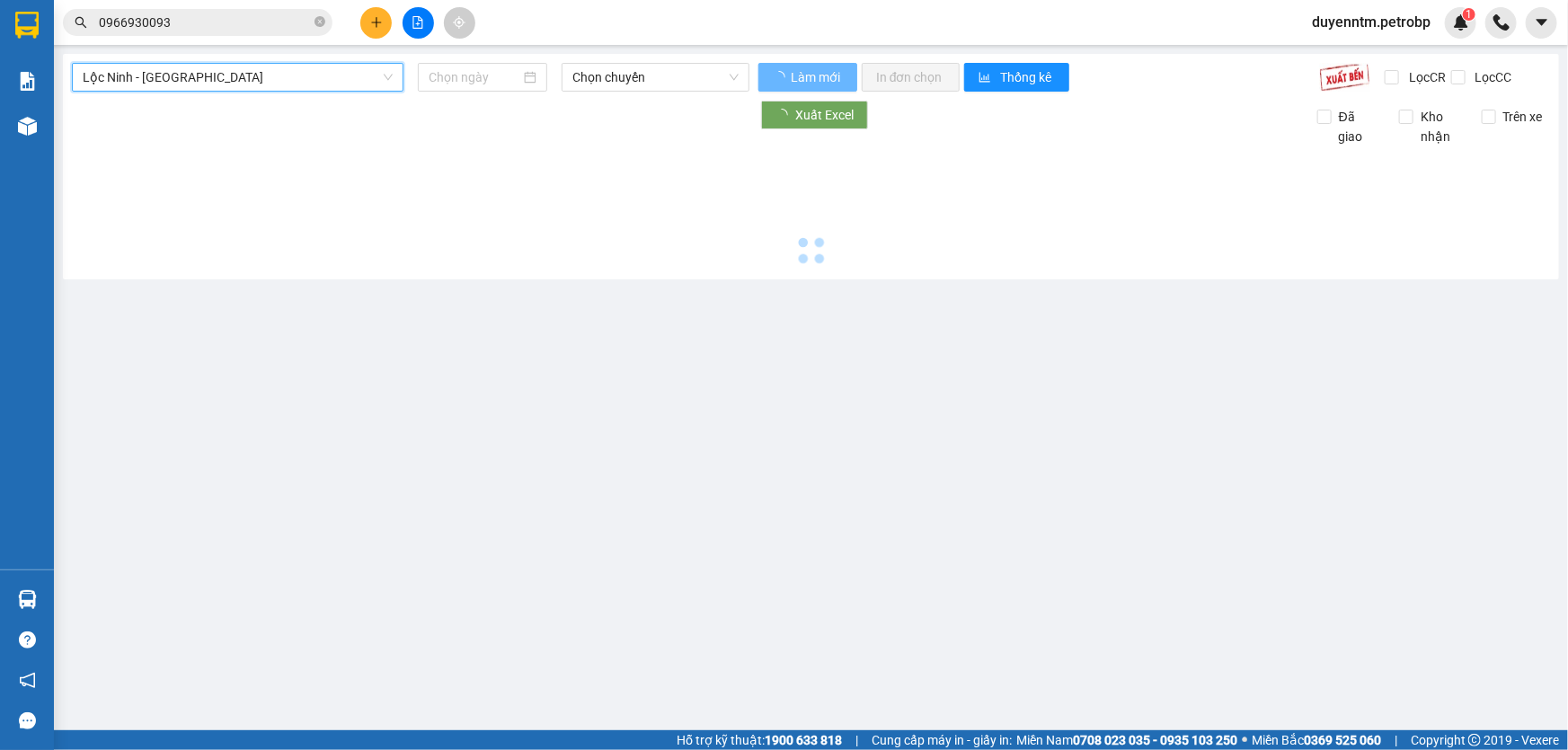
type input "[DATE]"
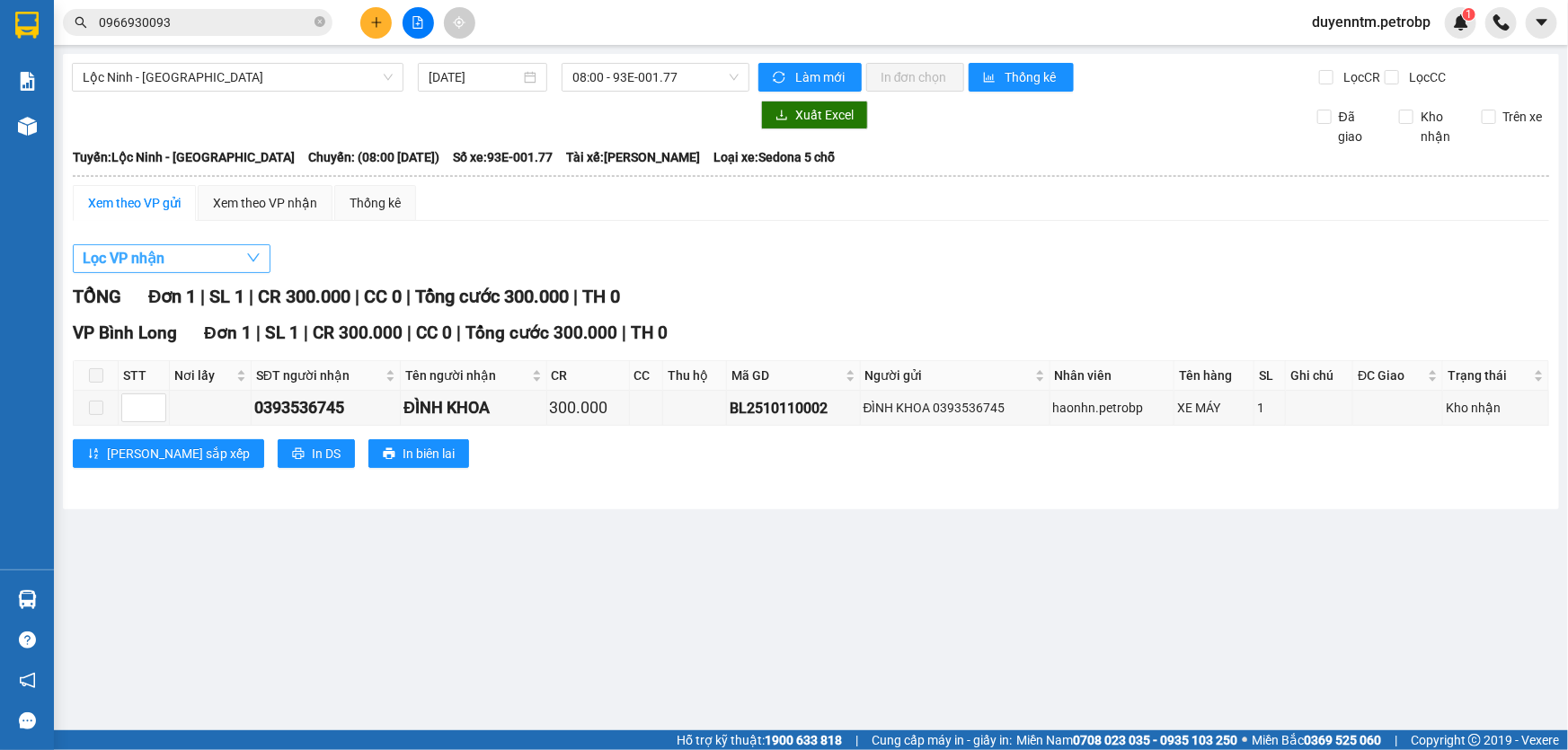
click at [178, 259] on button "Lọc VP nhận" at bounding box center [171, 258] width 198 height 28
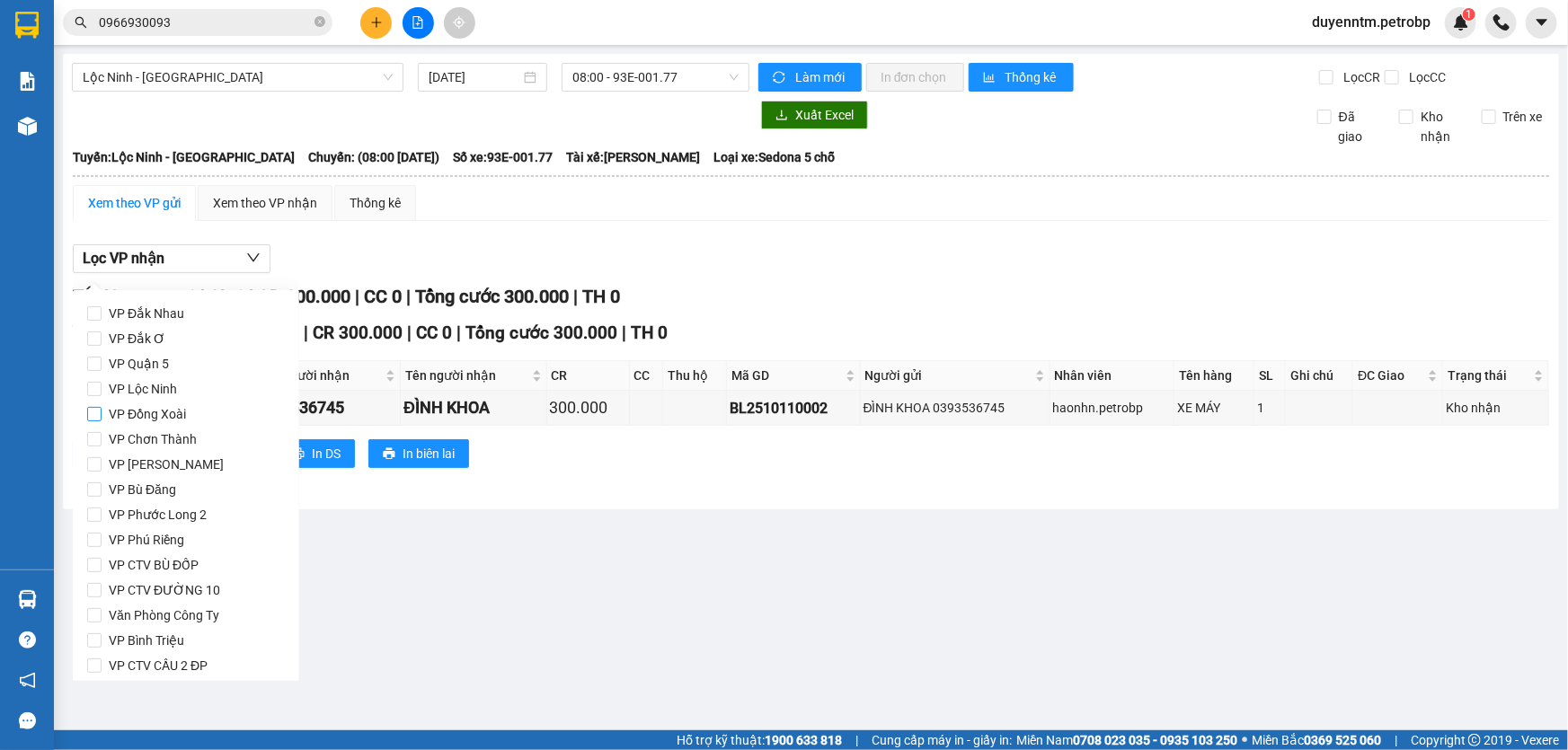
click at [178, 405] on span "VP Đồng Xoài" at bounding box center [147, 414] width 92 height 25
click at [101, 407] on input "VP Đồng Xoài" at bounding box center [95, 415] width 15 height 15
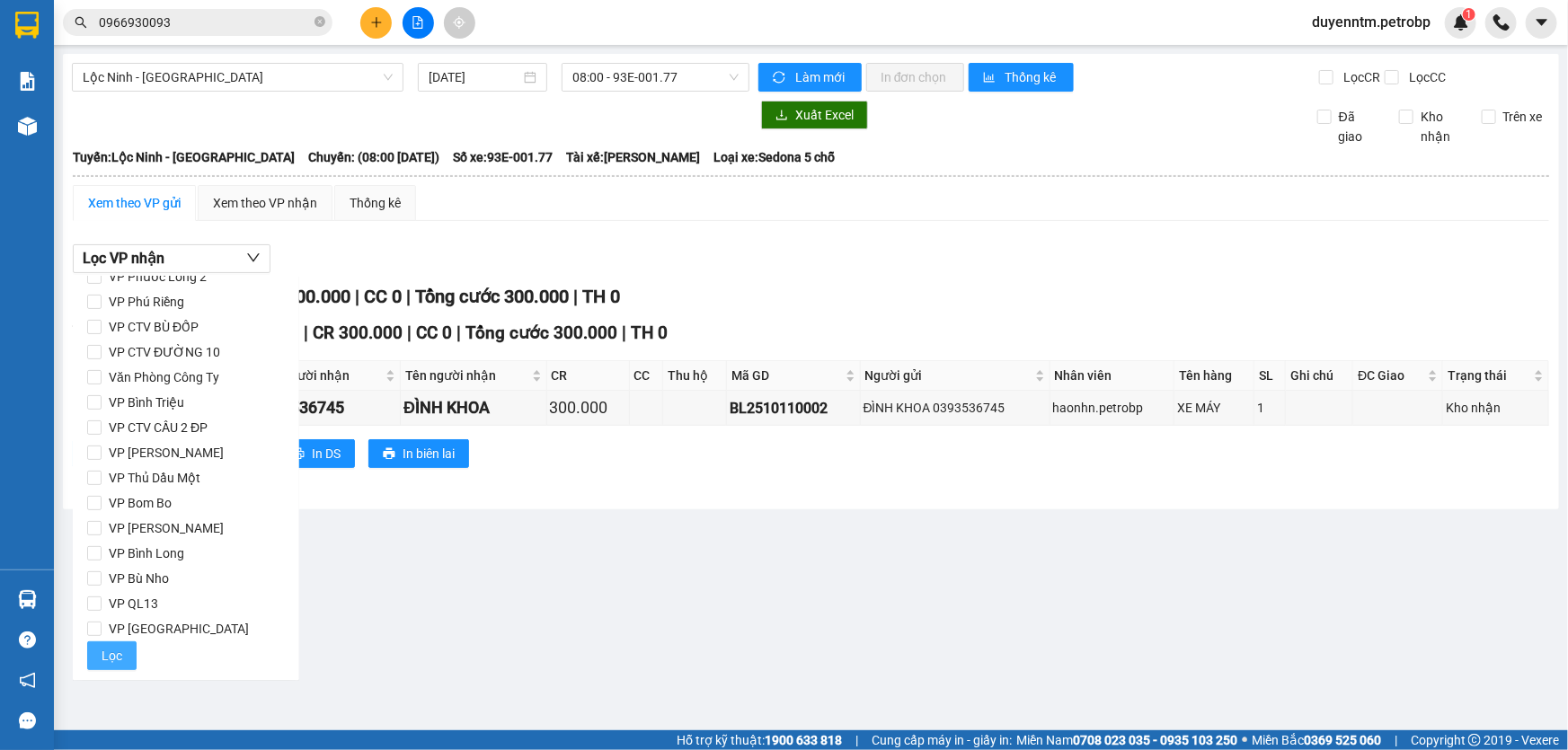
click at [113, 648] on span "Lọc" at bounding box center [111, 654] width 20 height 19
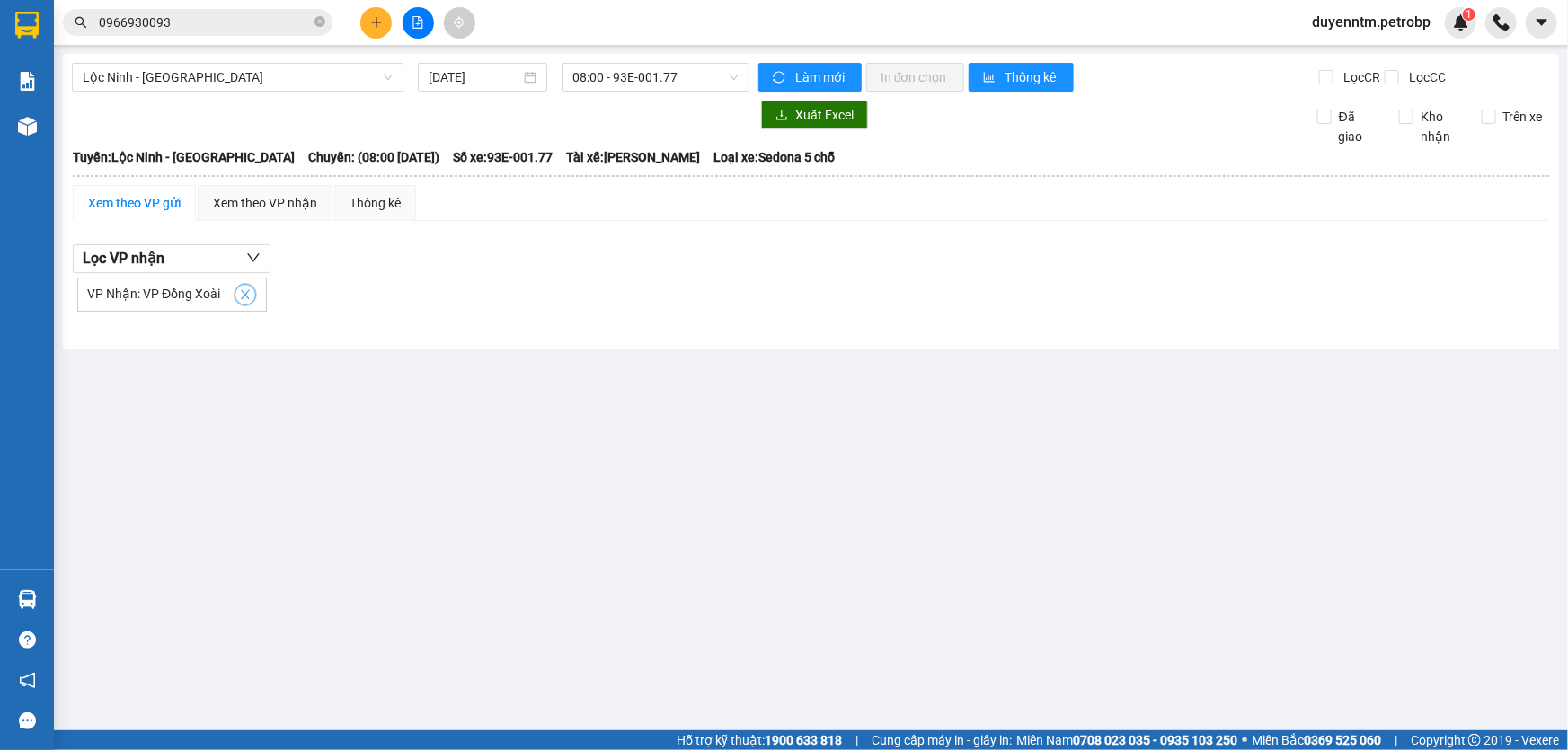
click at [241, 297] on icon "close" at bounding box center [246, 295] width 9 height 9
checkbox input "false"
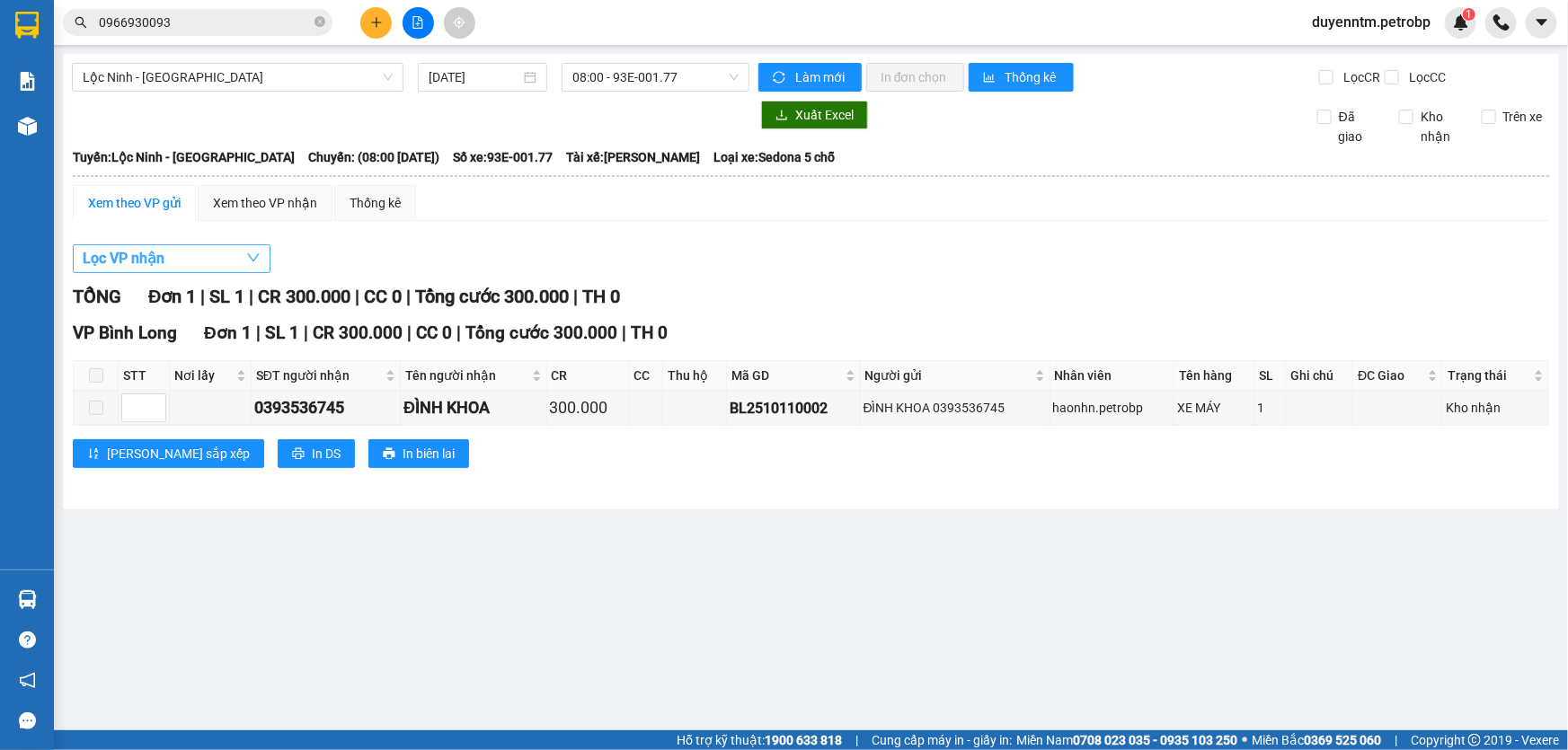
click at [207, 254] on button "Lọc VP nhận" at bounding box center [171, 258] width 198 height 28
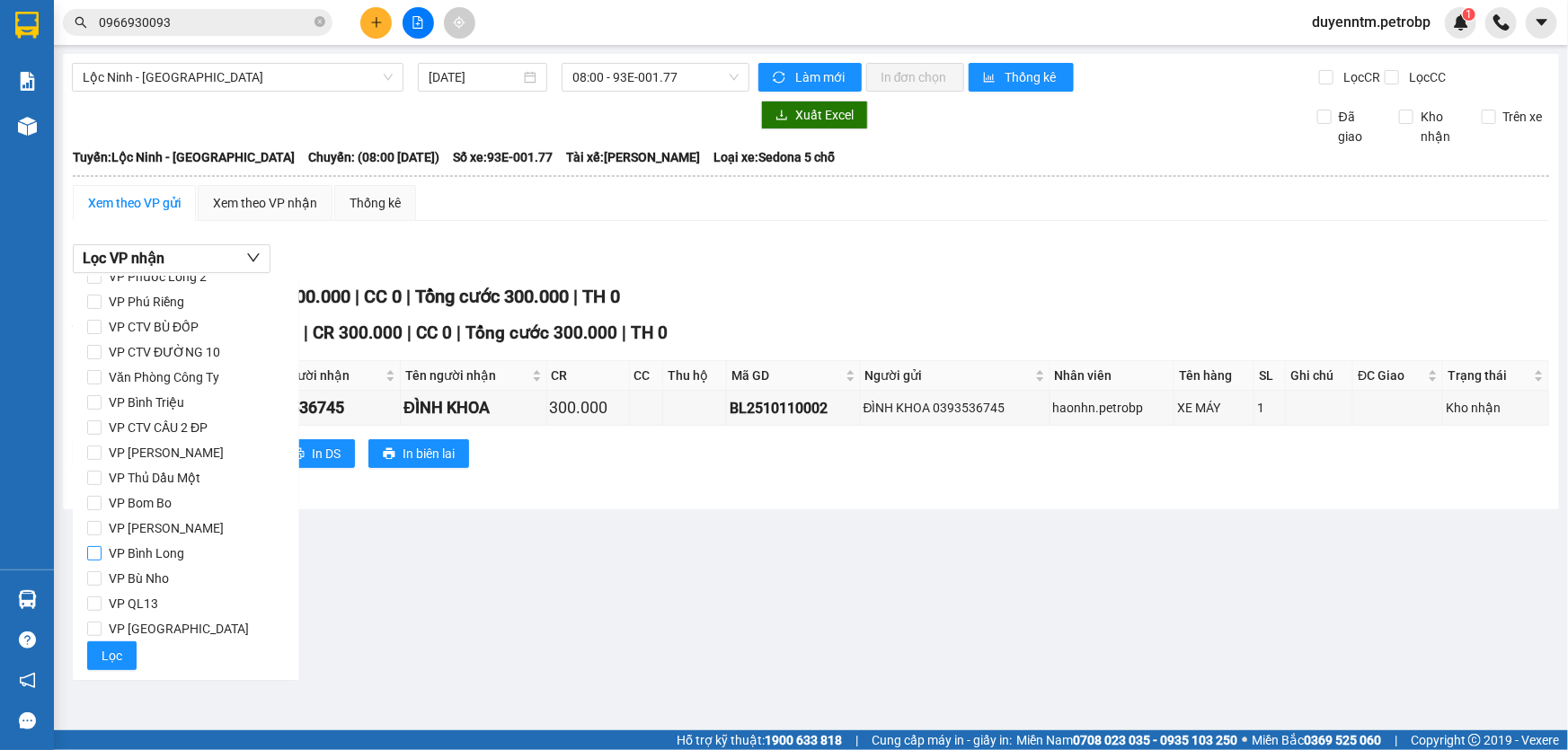
click at [173, 544] on span "VP Bình Long" at bounding box center [146, 552] width 90 height 25
click at [101, 546] on input "VP Bình Long" at bounding box center [95, 553] width 15 height 15
click at [120, 646] on button "Lọc" at bounding box center [112, 654] width 50 height 28
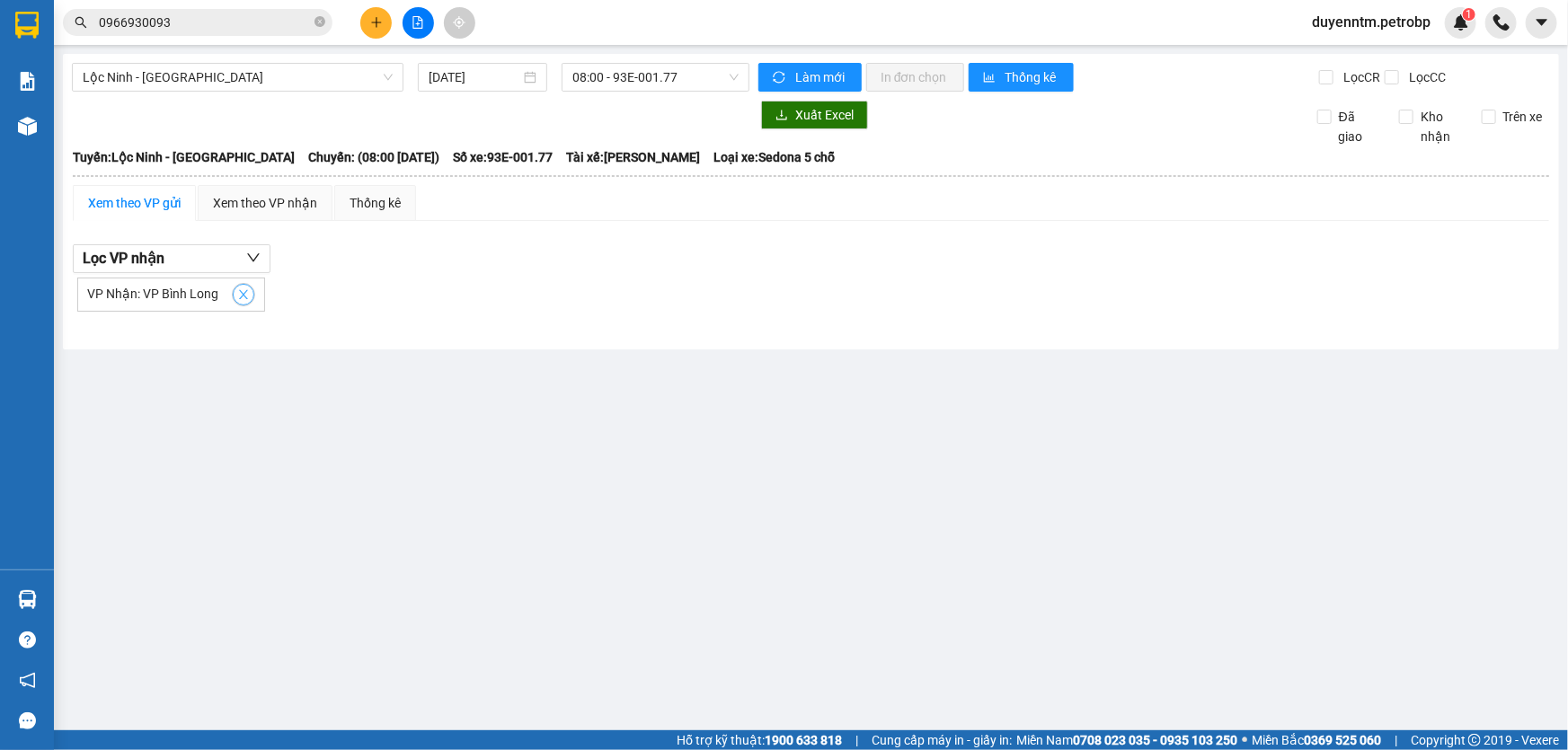
click at [240, 296] on icon "close" at bounding box center [244, 295] width 13 height 13
checkbox input "false"
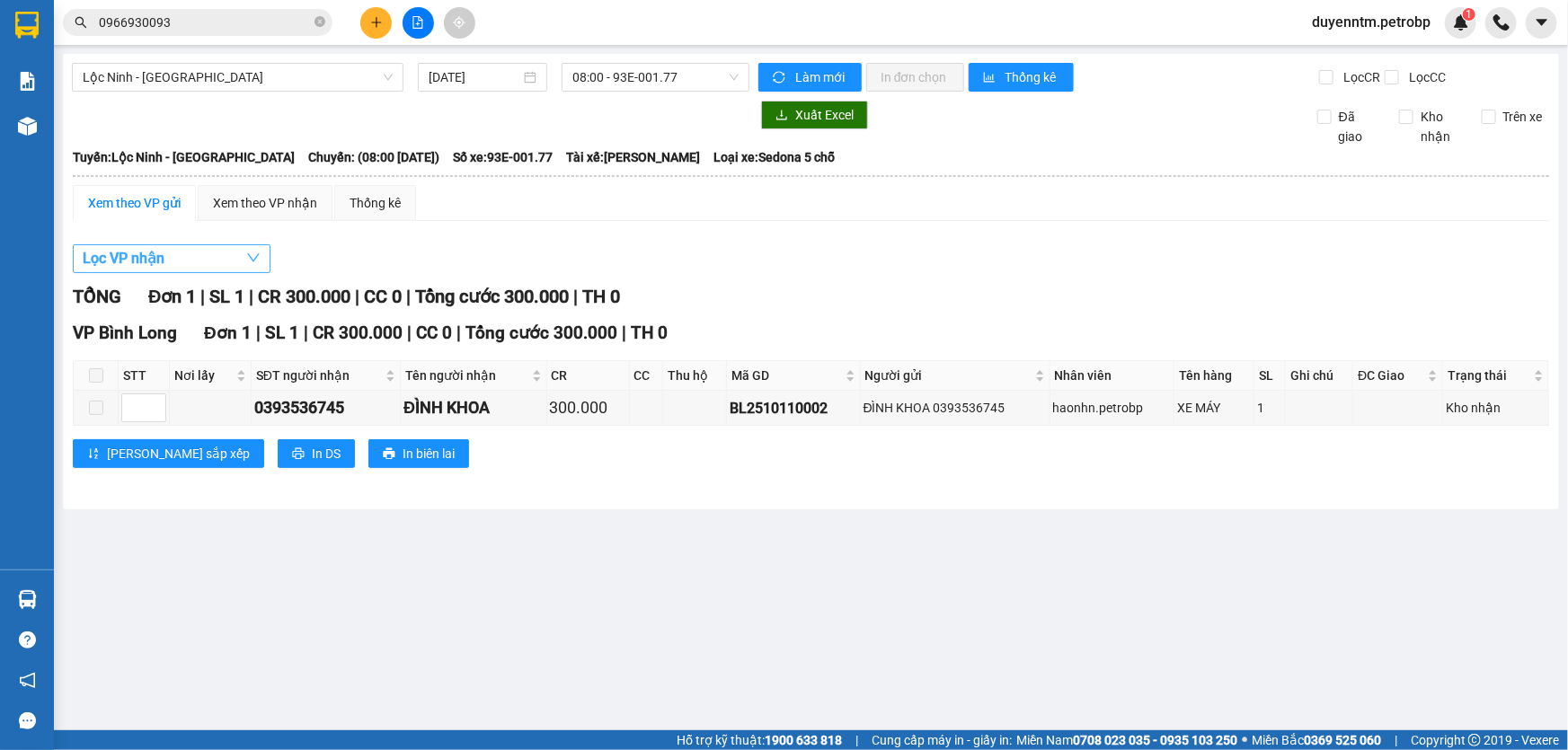
click at [213, 266] on button "Lọc VP nhận" at bounding box center [171, 258] width 198 height 28
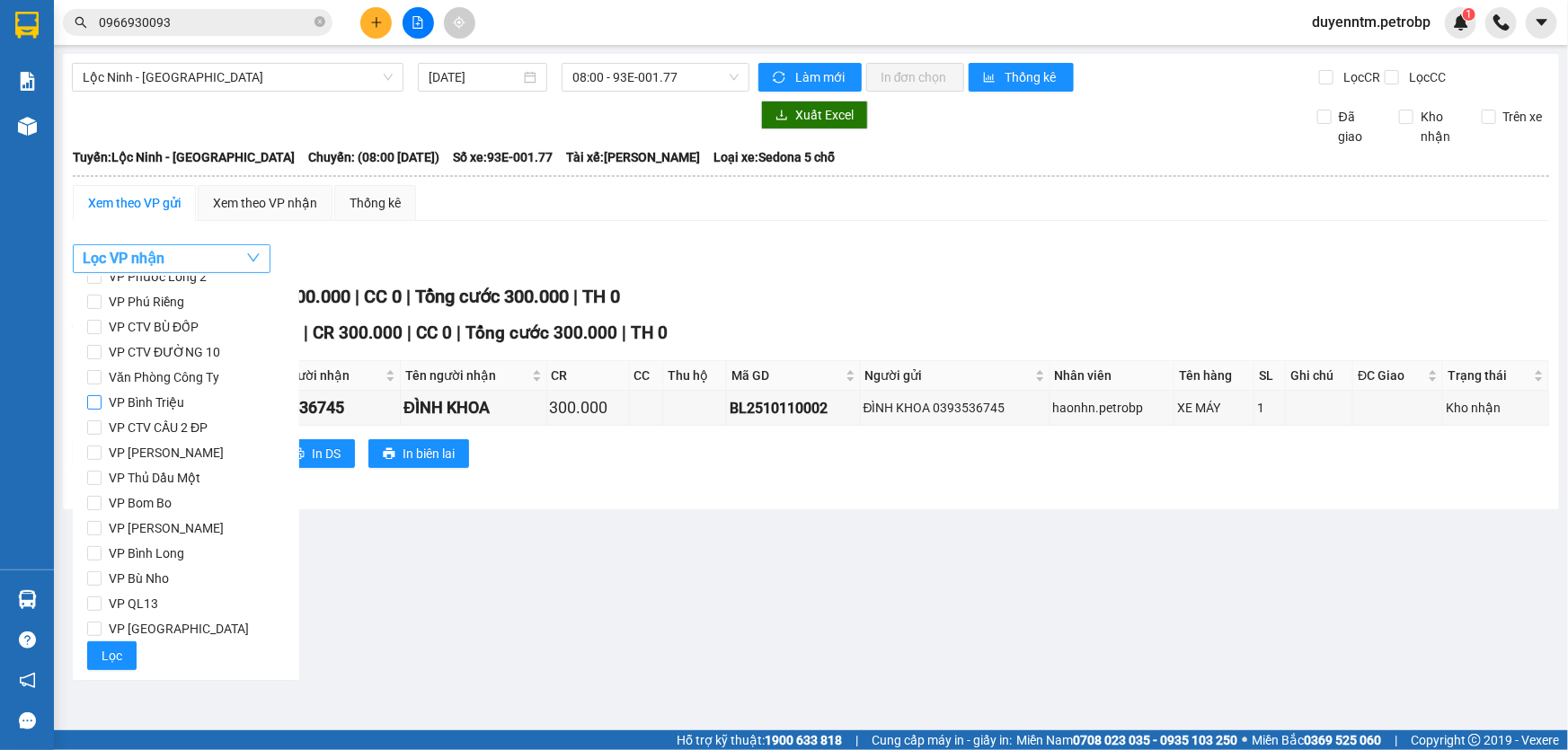
scroll to position [0, 0]
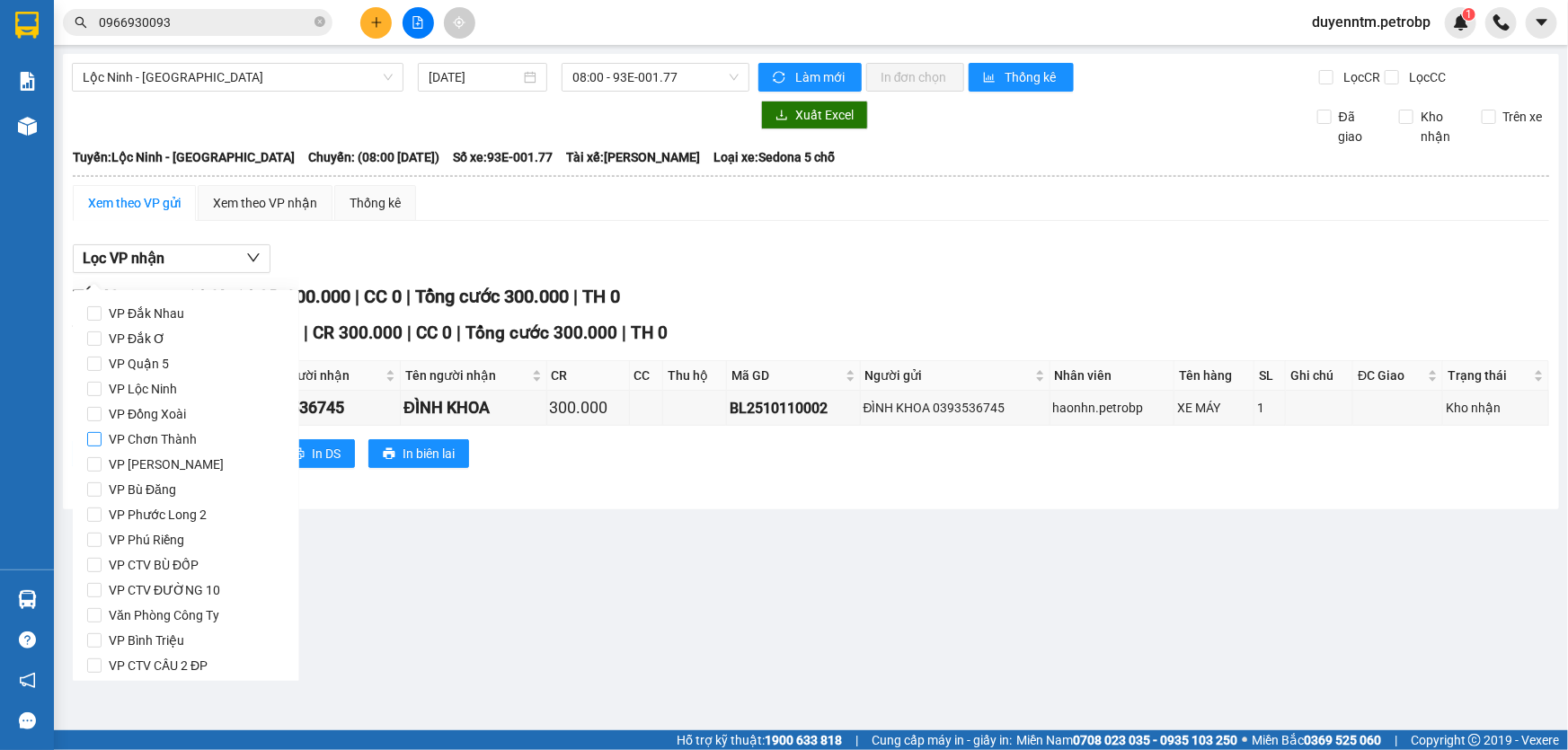
click at [186, 439] on span "VP Chơn Thành" at bounding box center [152, 438] width 102 height 25
click at [101, 439] on input "VP Chơn Thành" at bounding box center [95, 439] width 15 height 15
checkbox input "true"
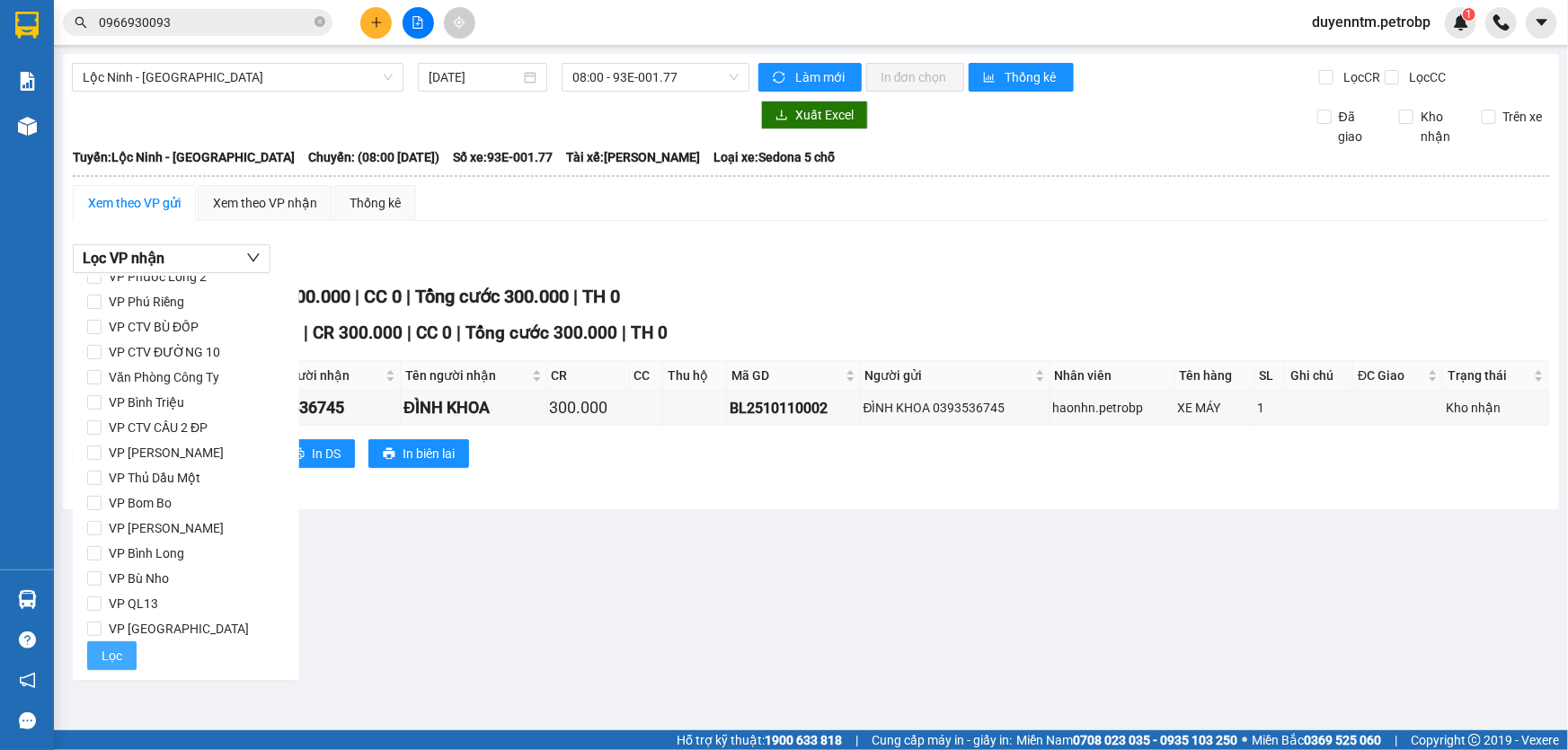
click at [117, 653] on span "Lọc" at bounding box center [111, 654] width 20 height 19
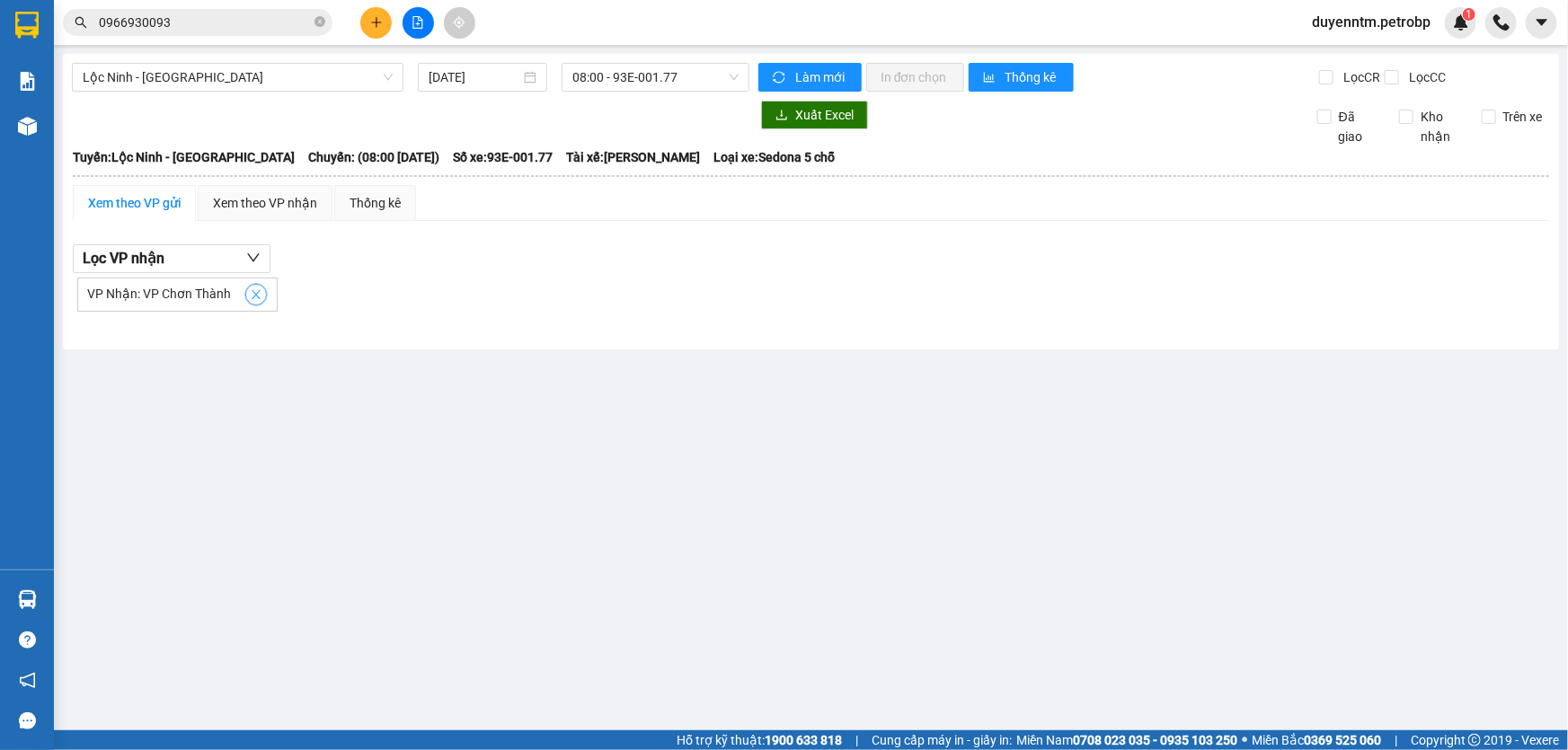
click at [253, 285] on button "button" at bounding box center [256, 294] width 21 height 21
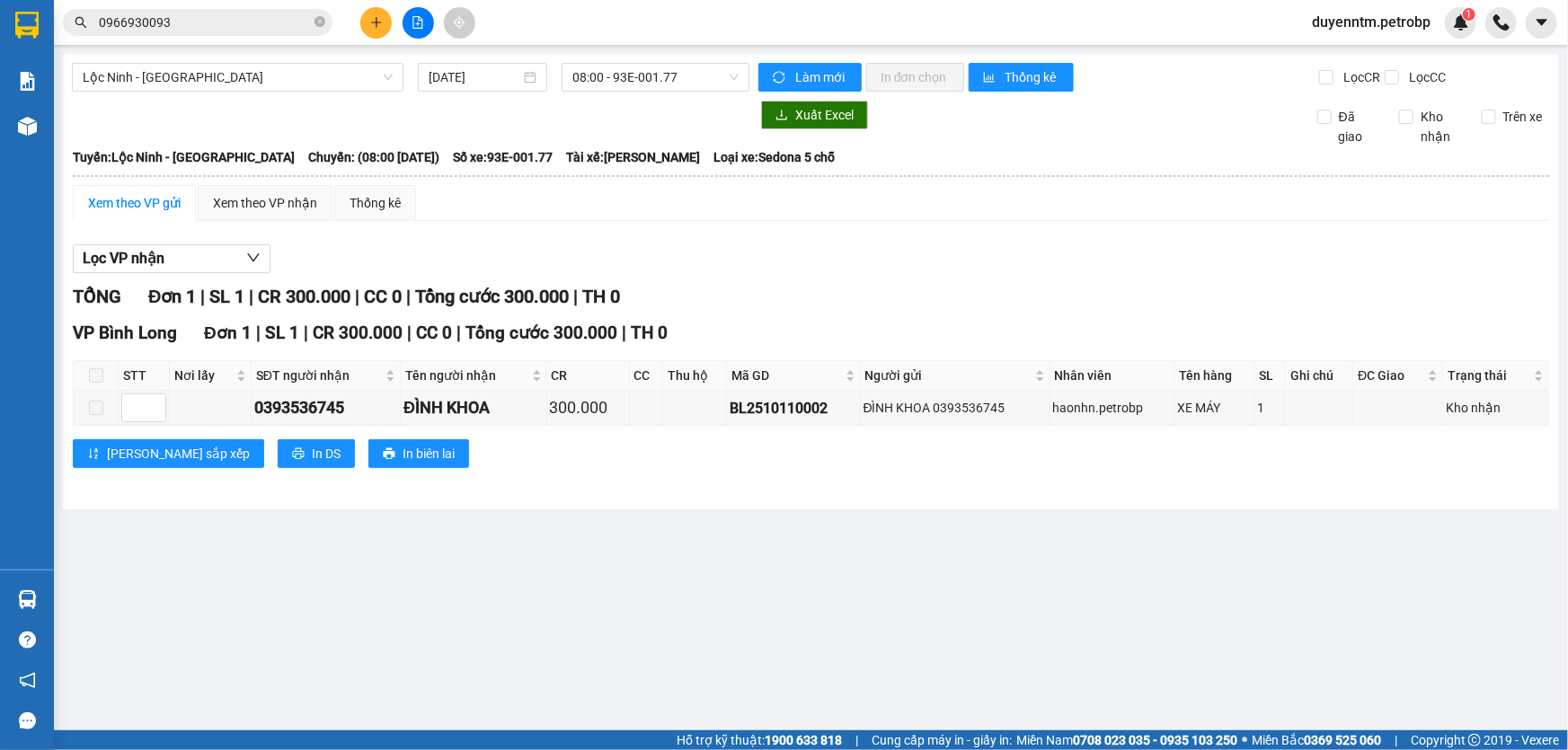
click at [173, 209] on div "Xem theo VP gửi" at bounding box center [134, 202] width 93 height 19
click at [189, 257] on button "Lọc VP nhận" at bounding box center [171, 258] width 198 height 28
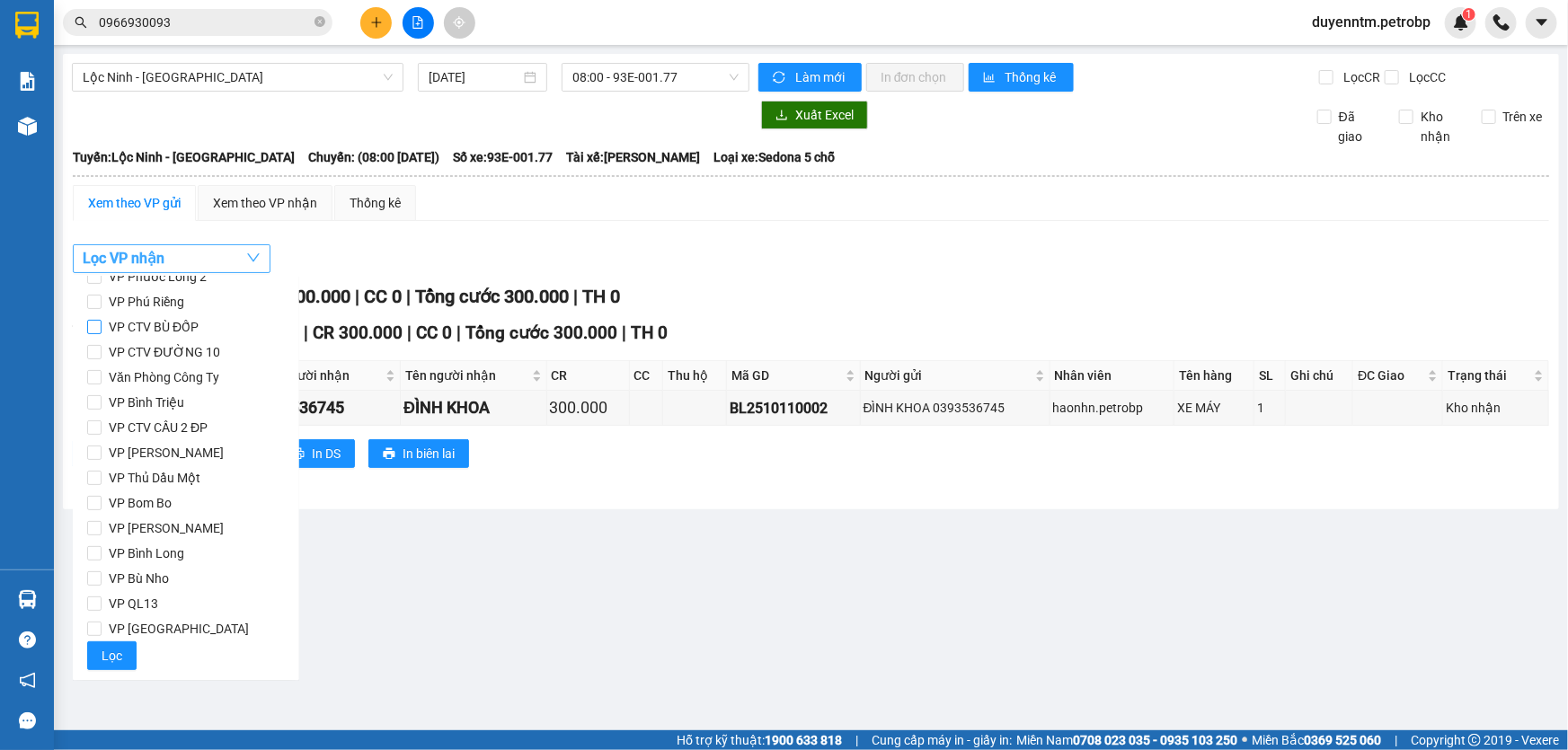
scroll to position [0, 0]
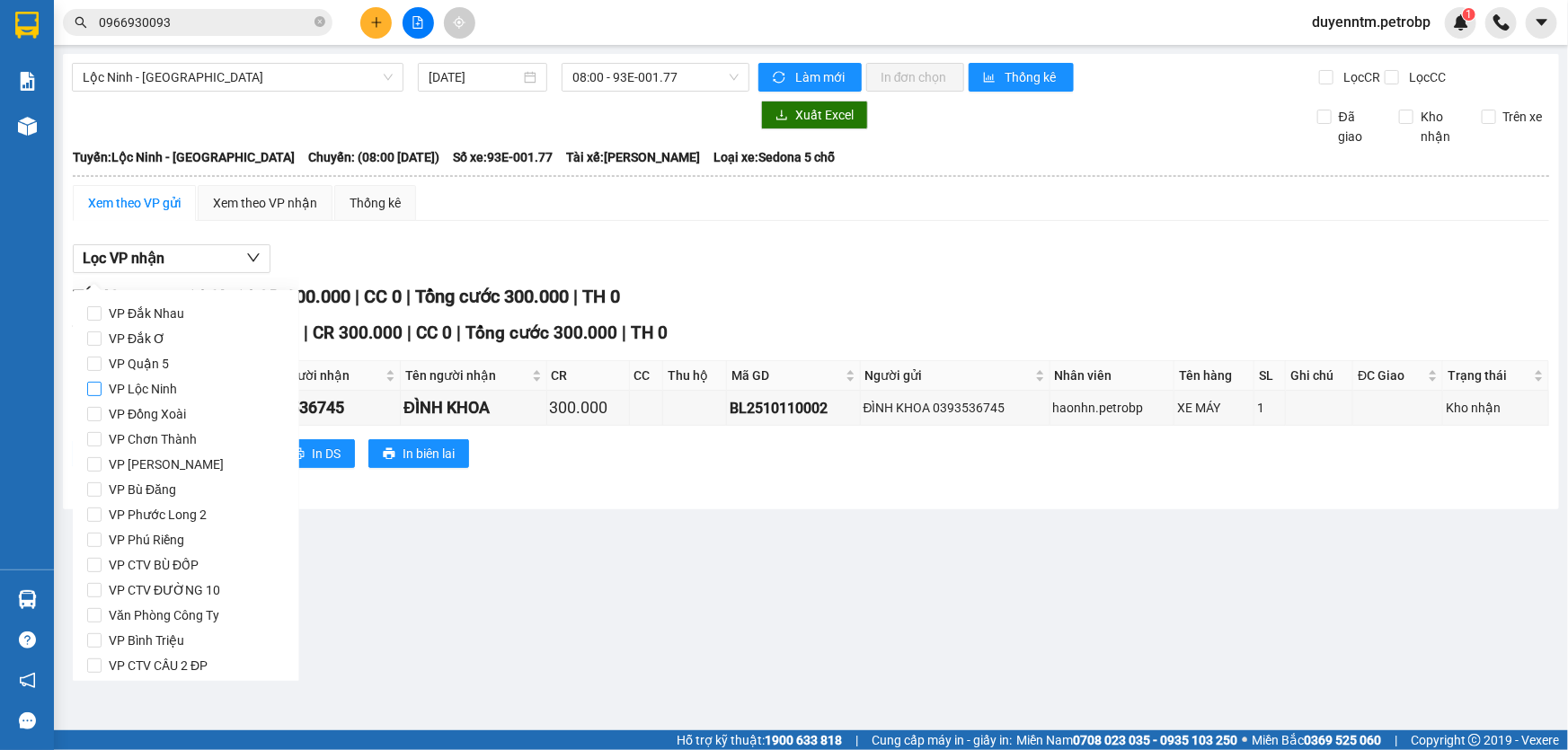
click at [177, 392] on span "VP Lộc Ninh" at bounding box center [143, 388] width 83 height 25
click at [101, 392] on input "VP Lộc Ninh" at bounding box center [95, 389] width 15 height 15
checkbox input "true"
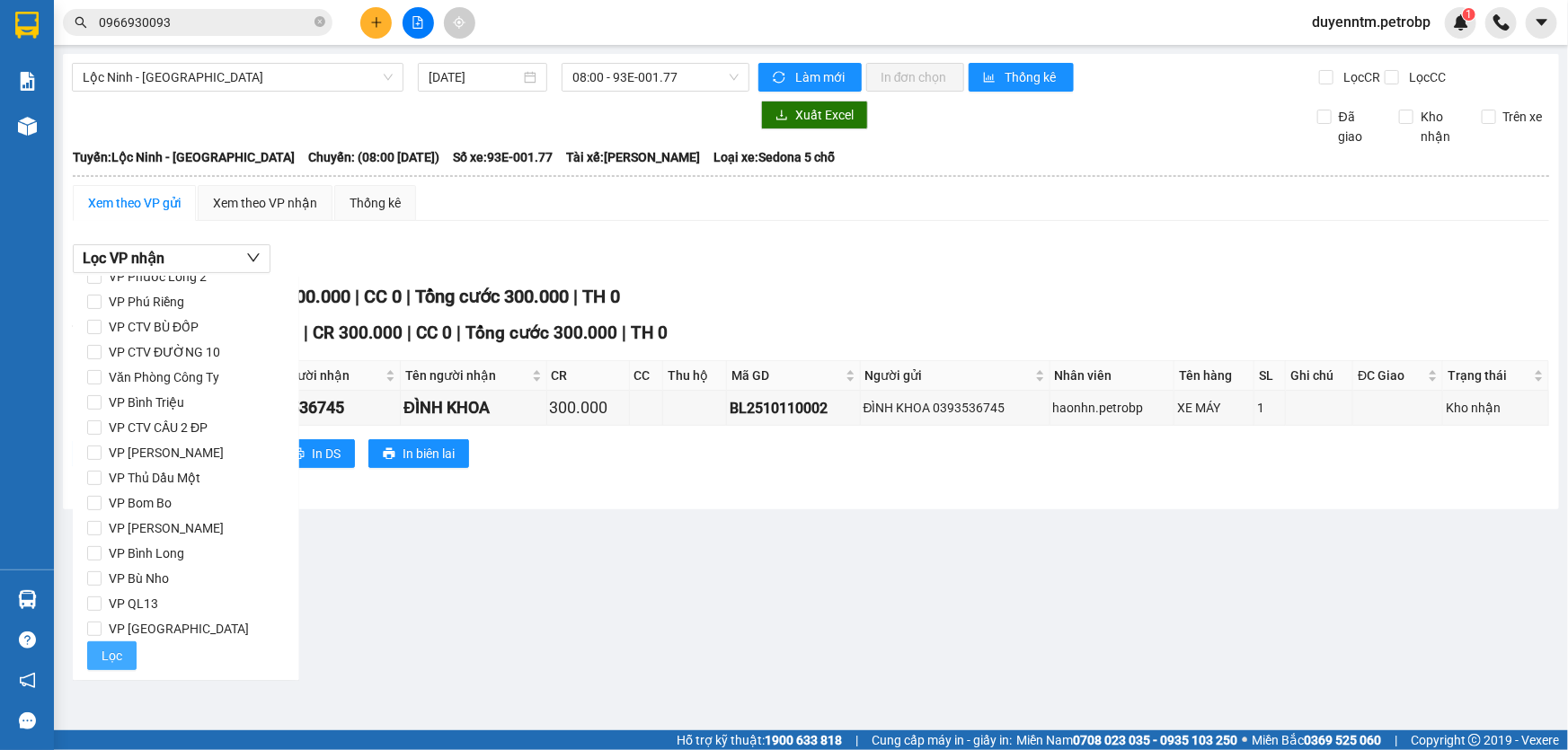
click at [105, 650] on span "Lọc" at bounding box center [111, 654] width 20 height 19
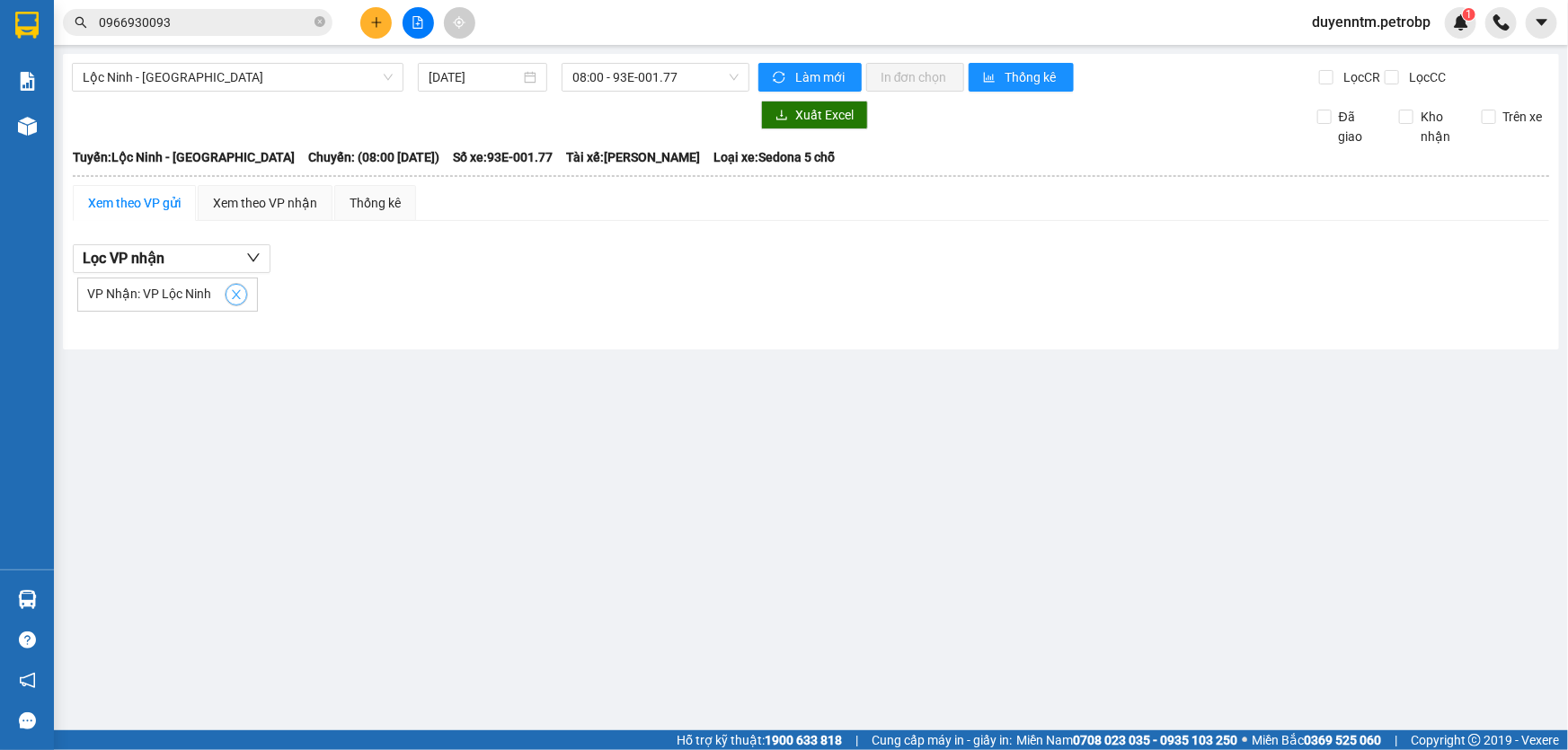
click at [233, 289] on icon "close" at bounding box center [236, 295] width 13 height 13
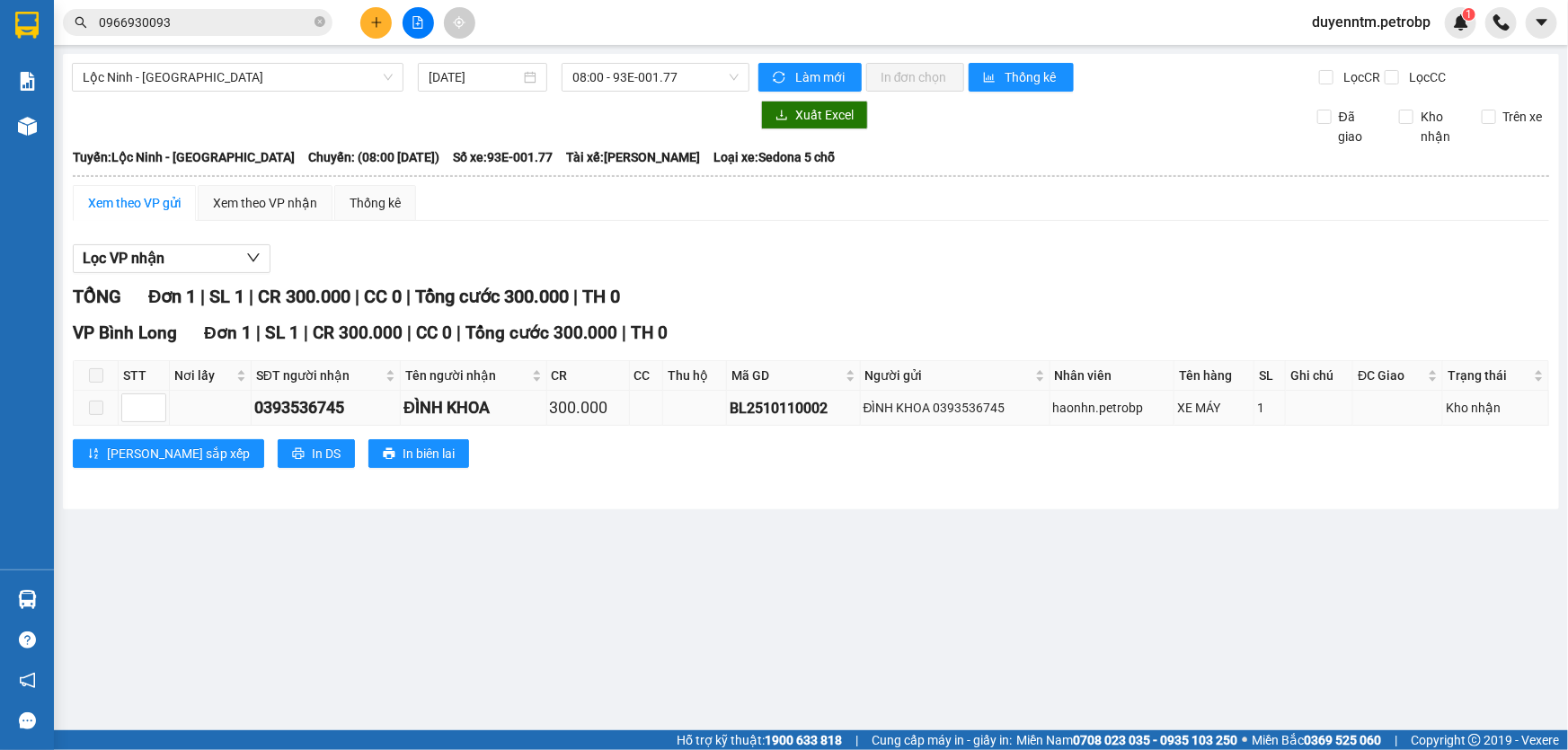
click at [775, 403] on div "BL2510110002" at bounding box center [793, 408] width 127 height 22
copy div "BL2510110002"
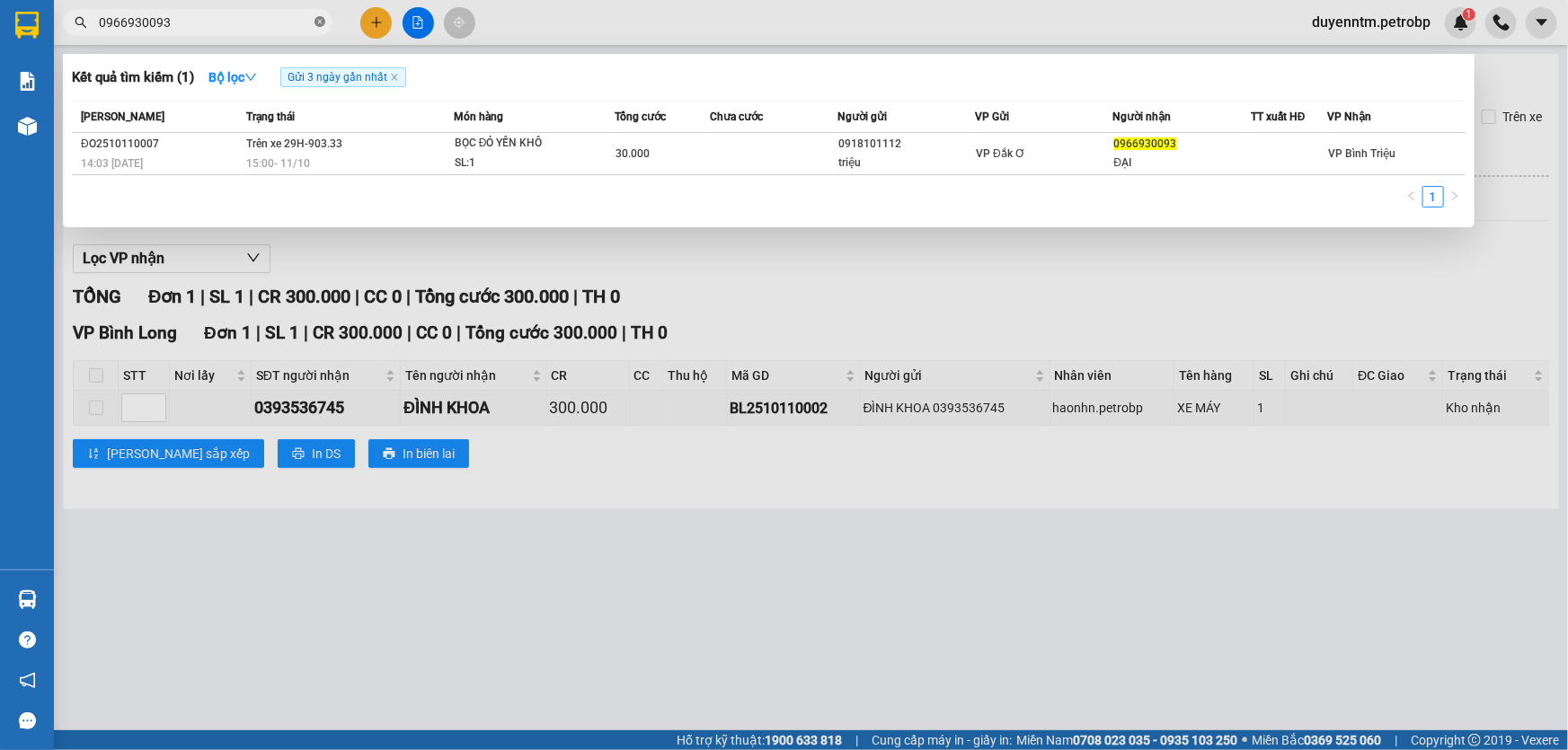
click at [324, 19] on icon "close-circle" at bounding box center [320, 22] width 11 height 11
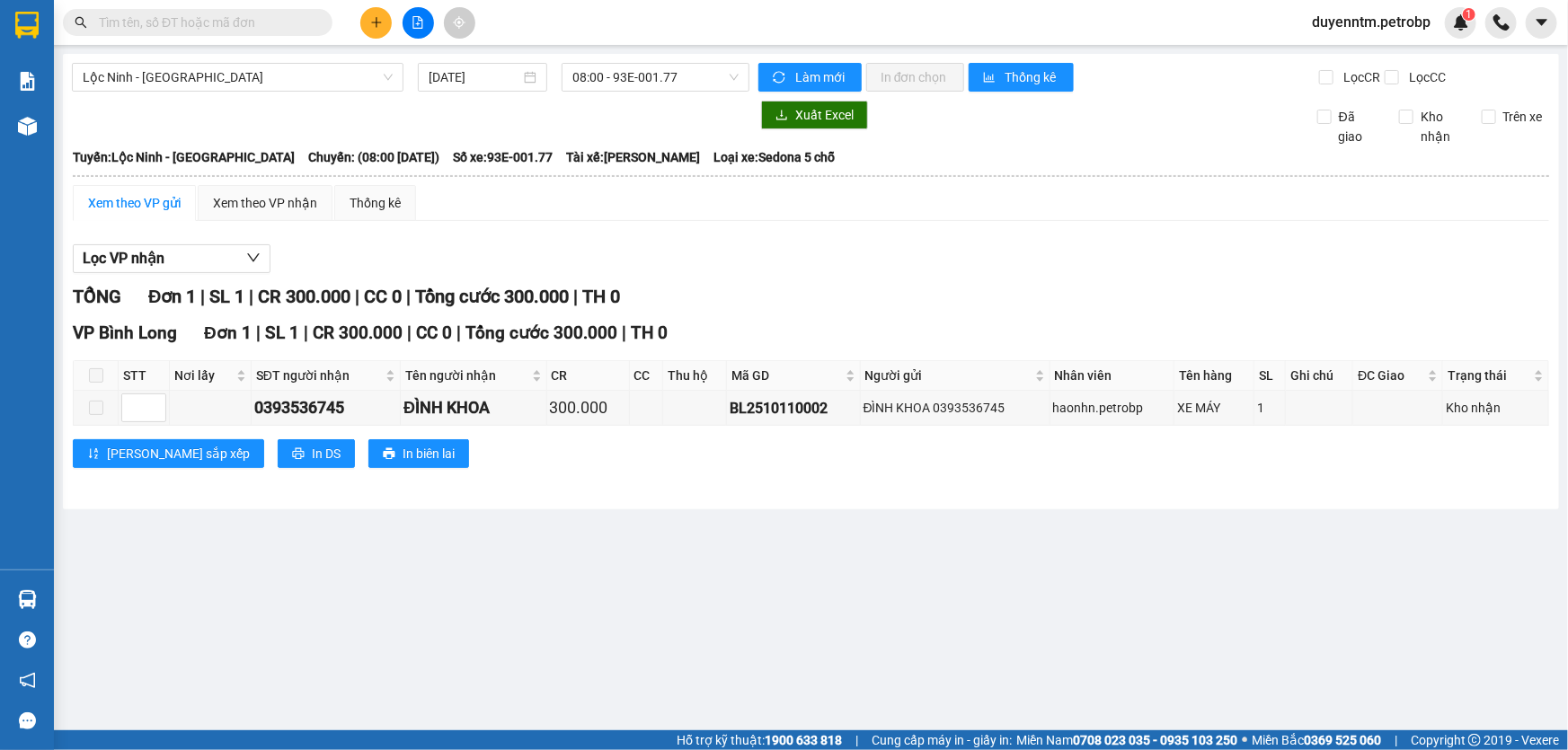
paste input "BL2510110002"
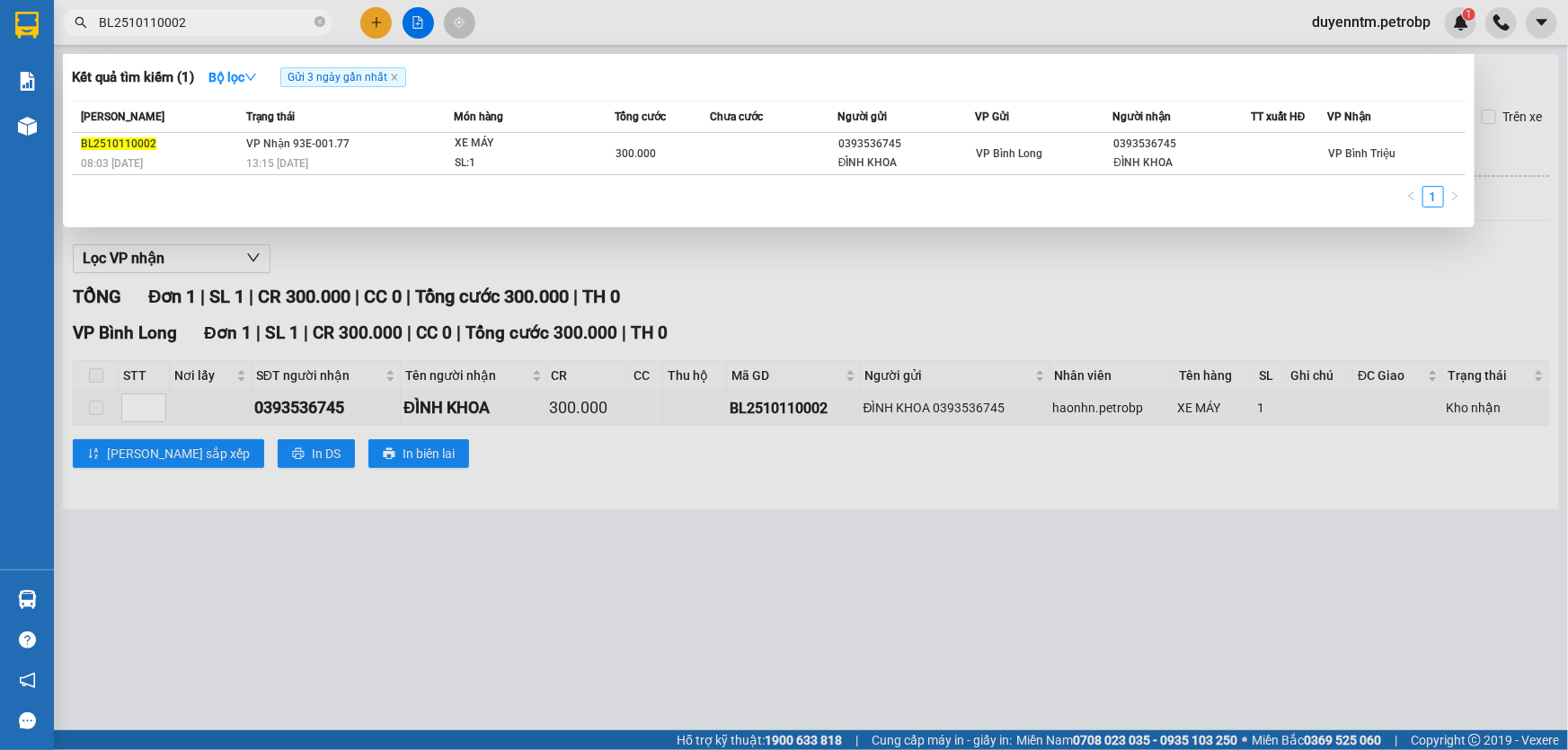
type input "BL2510110002"
click at [351, 243] on div at bounding box center [784, 375] width 1568 height 750
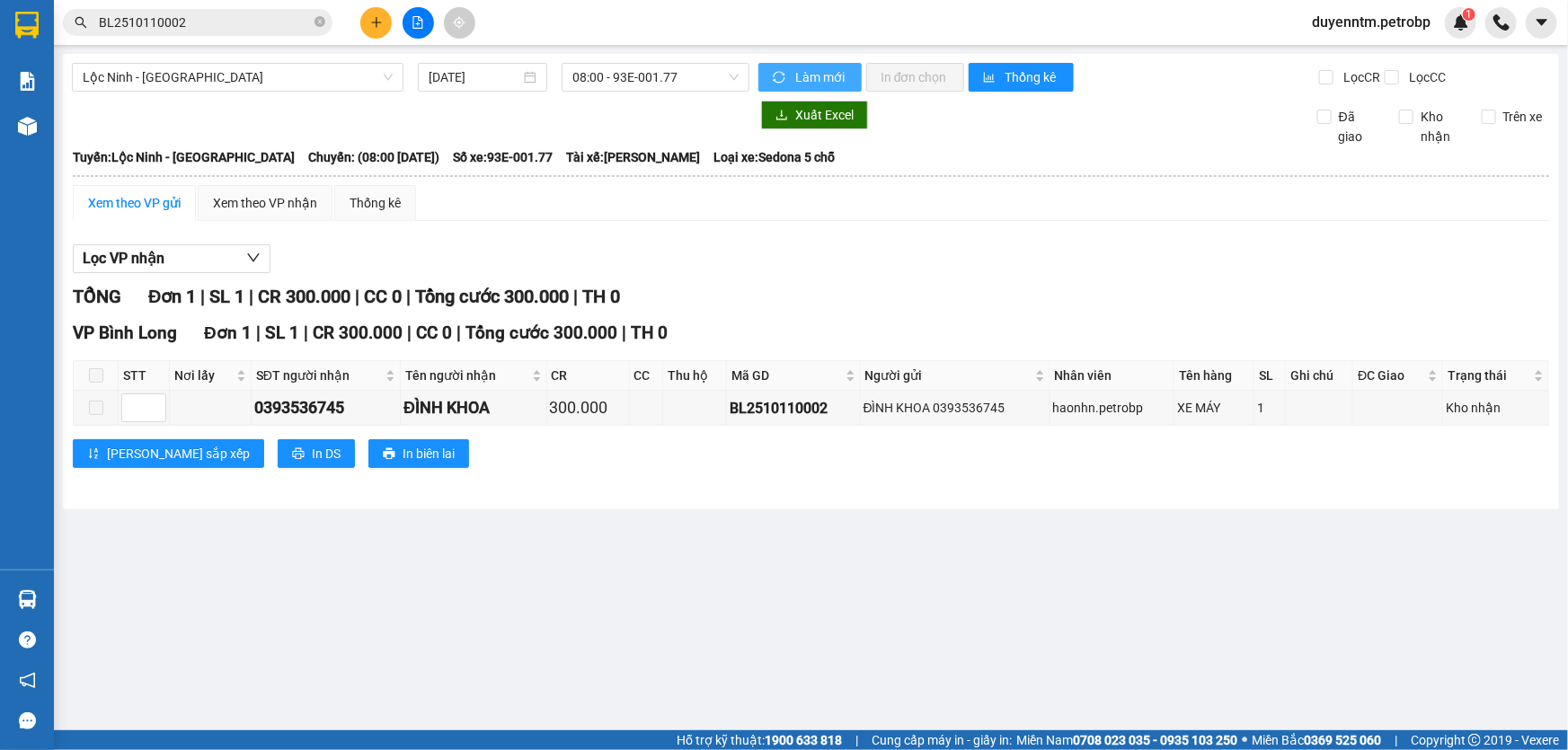
click at [782, 74] on icon "sync" at bounding box center [779, 77] width 13 height 13
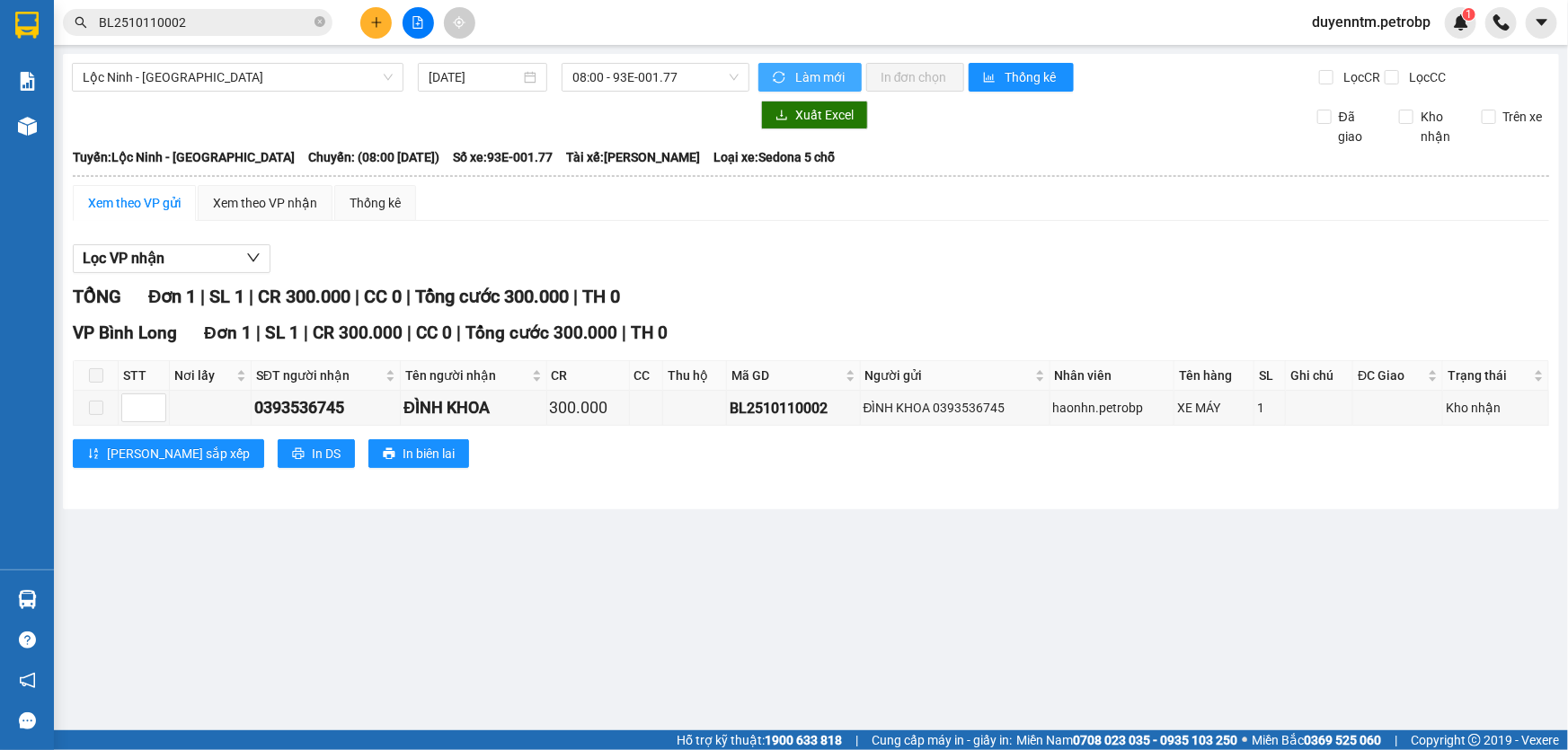
click at [782, 74] on icon "sync" at bounding box center [779, 77] width 13 height 13
click at [155, 194] on div "Xem theo VP gửi" at bounding box center [134, 202] width 93 height 19
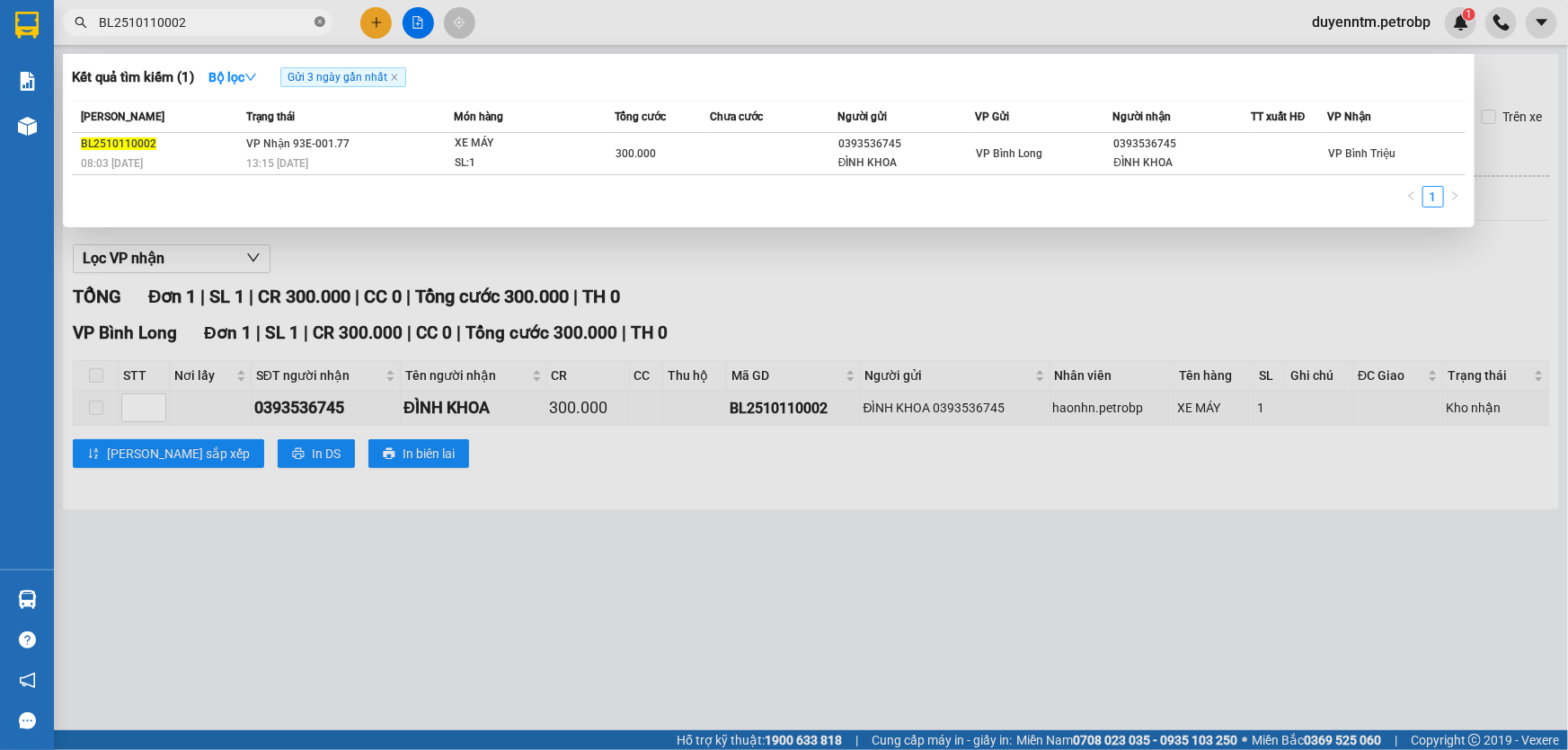
click at [324, 21] on icon "close-circle" at bounding box center [320, 22] width 11 height 11
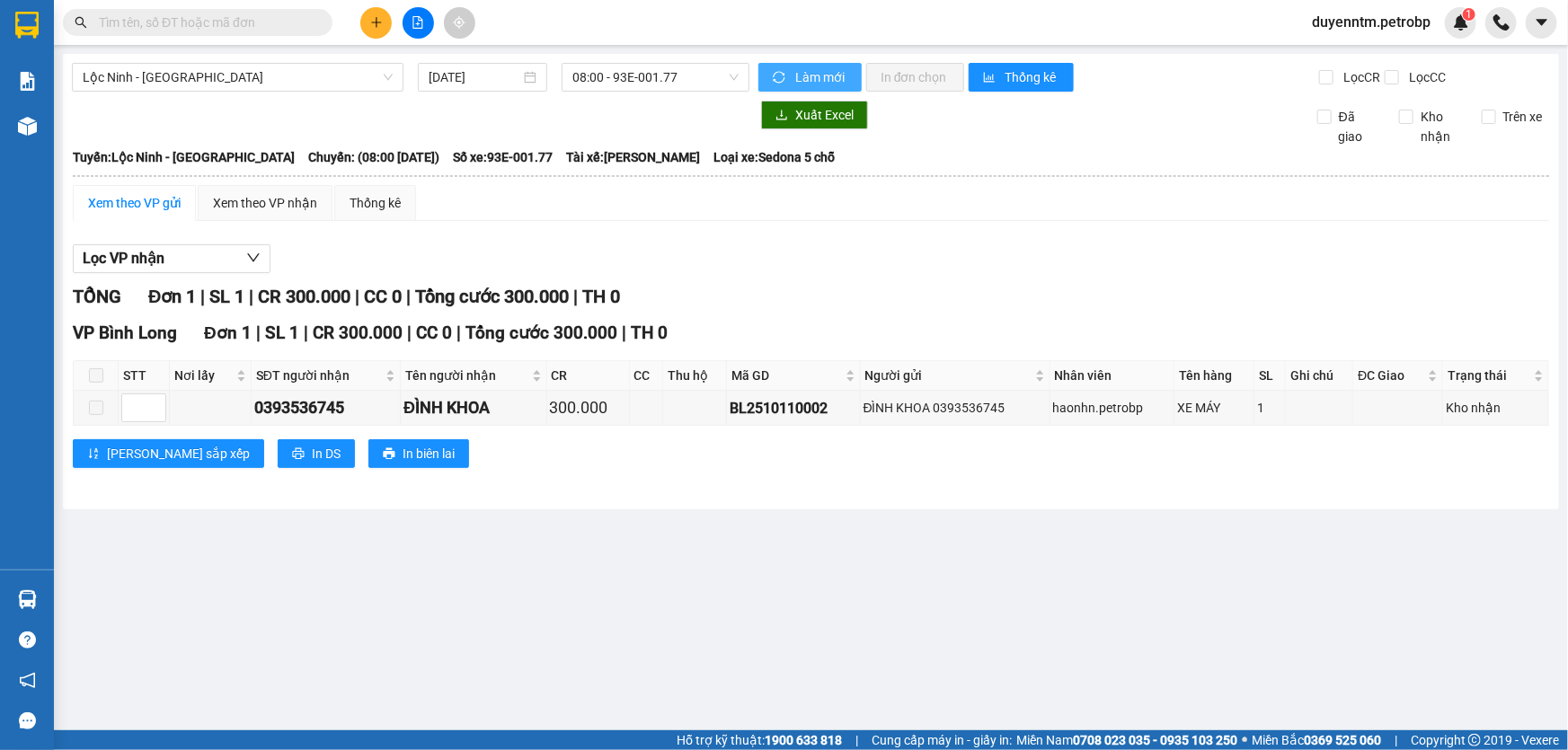
paste input "78ADV2510100105"
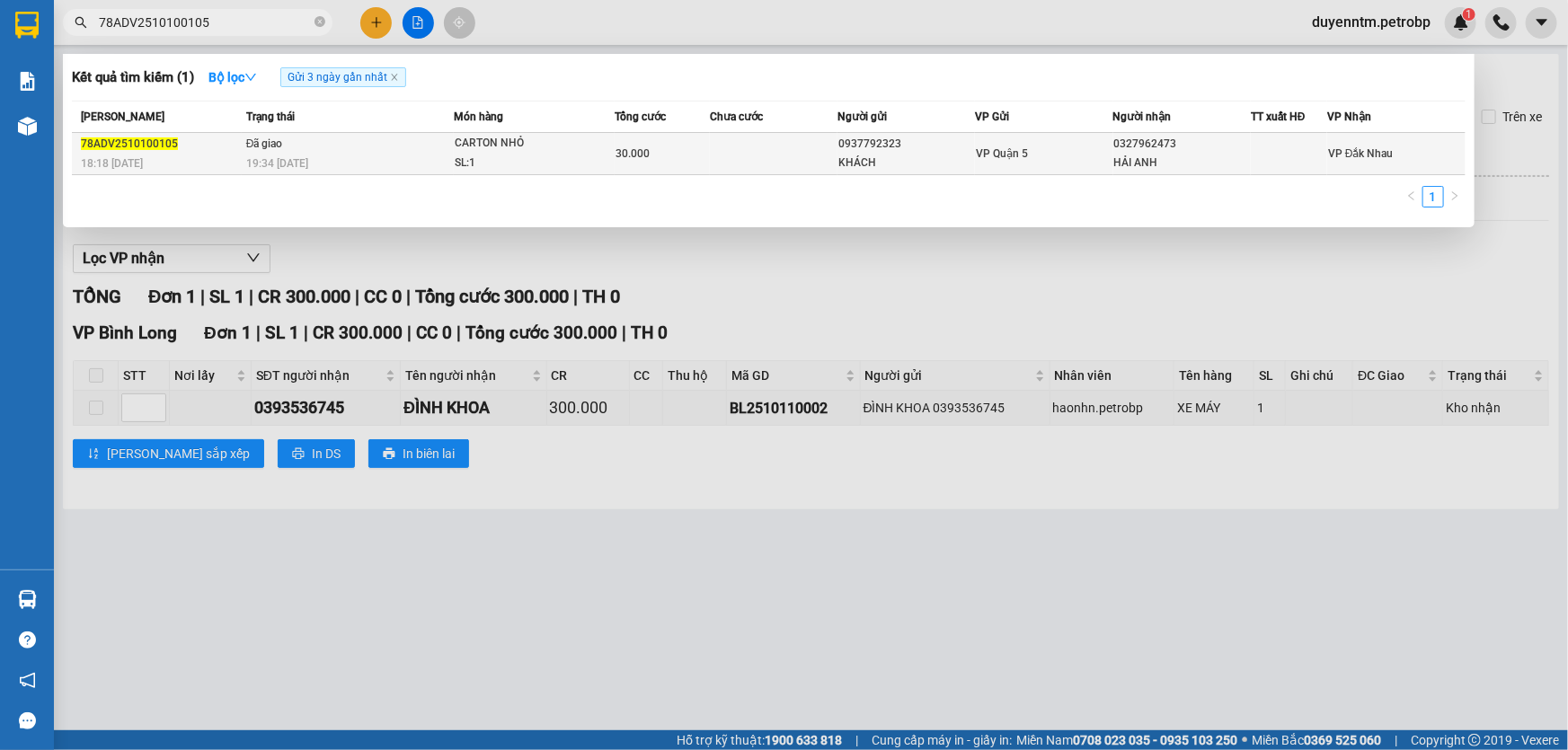
type input "78ADV2510100105"
click at [271, 146] on span "Đã giao" at bounding box center [265, 143] width 37 height 13
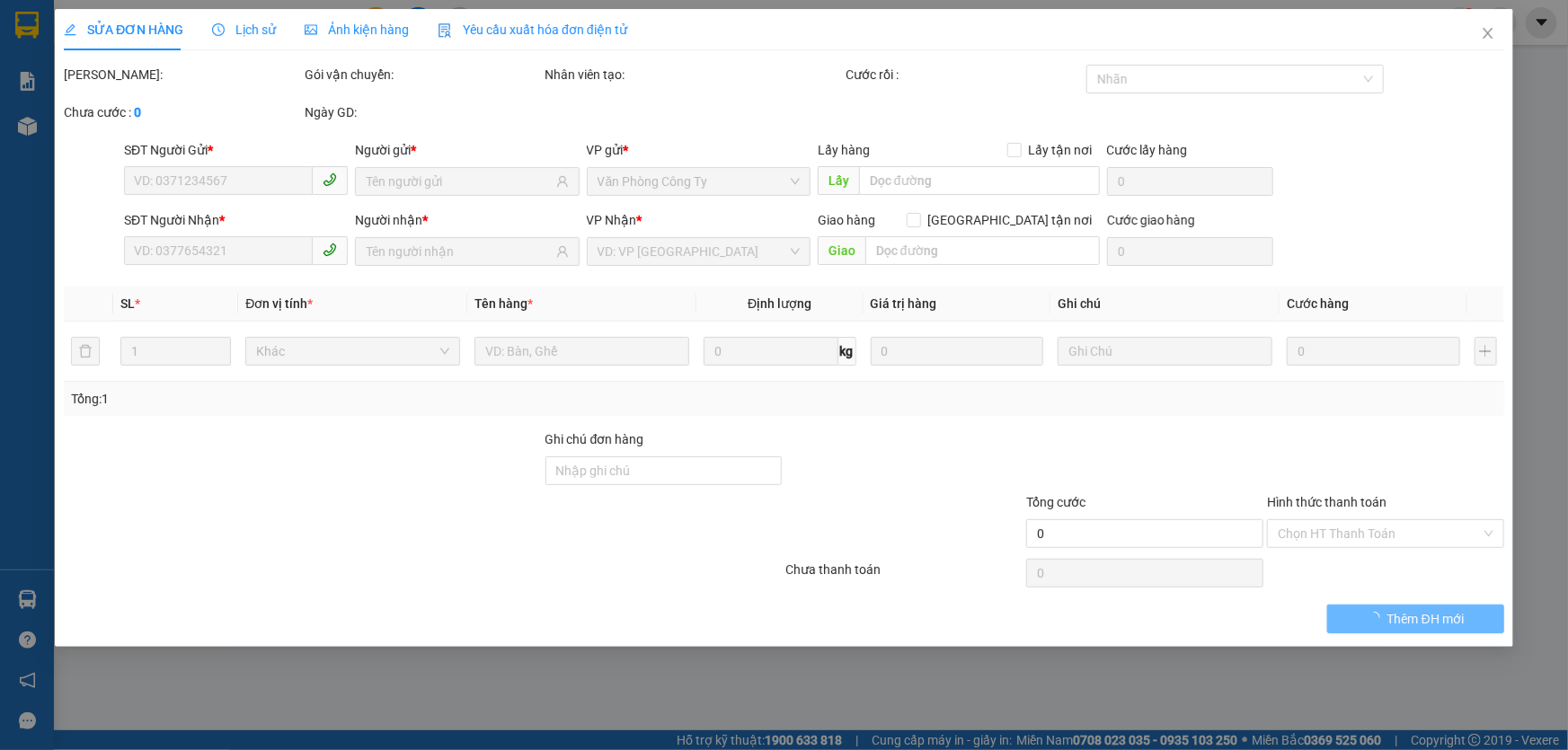
type input "0937792323"
type input "KHÁCH"
type input "0327962473"
type input "HẢI ANH"
type input "30.000"
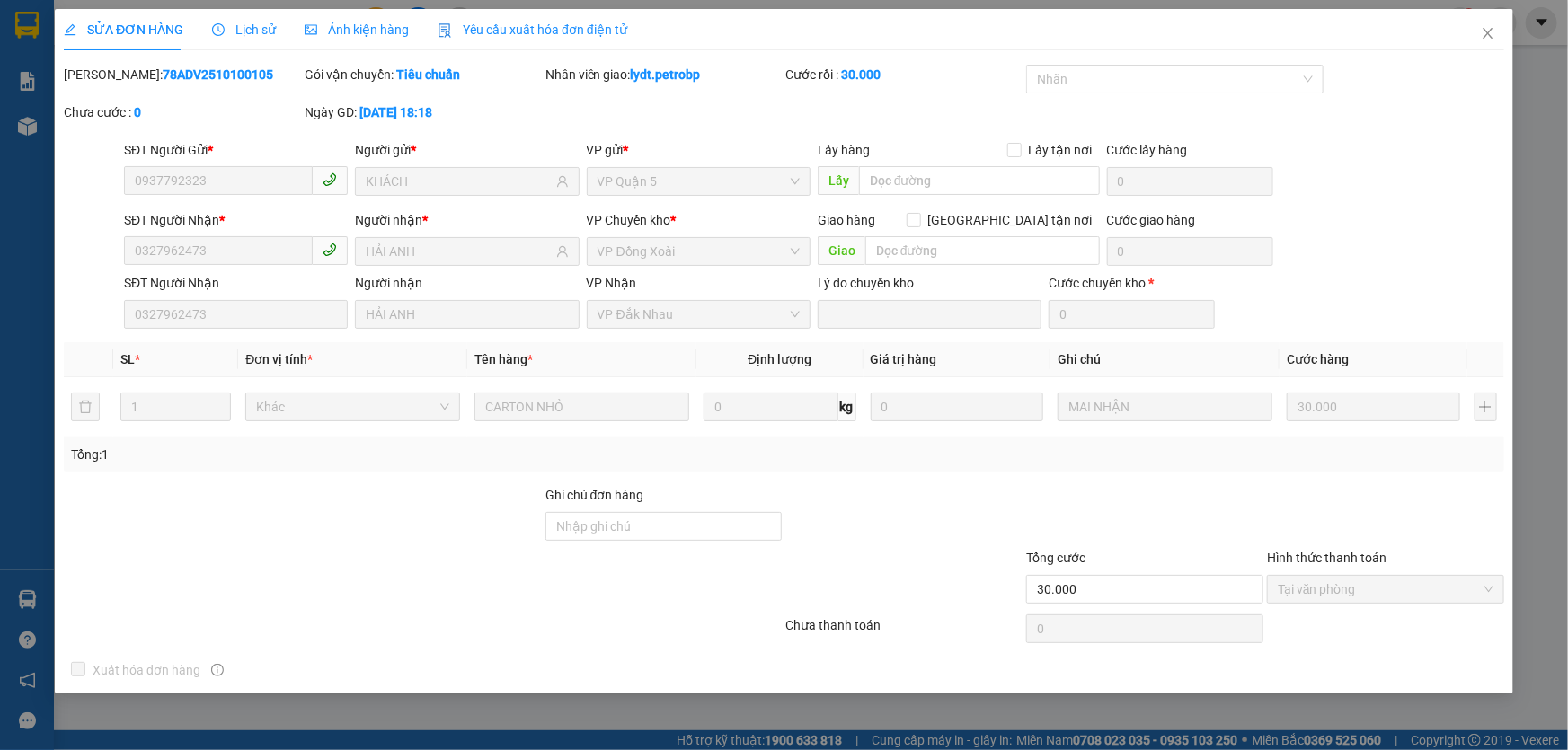
click at [261, 33] on span "Lịch sử" at bounding box center [244, 29] width 63 height 15
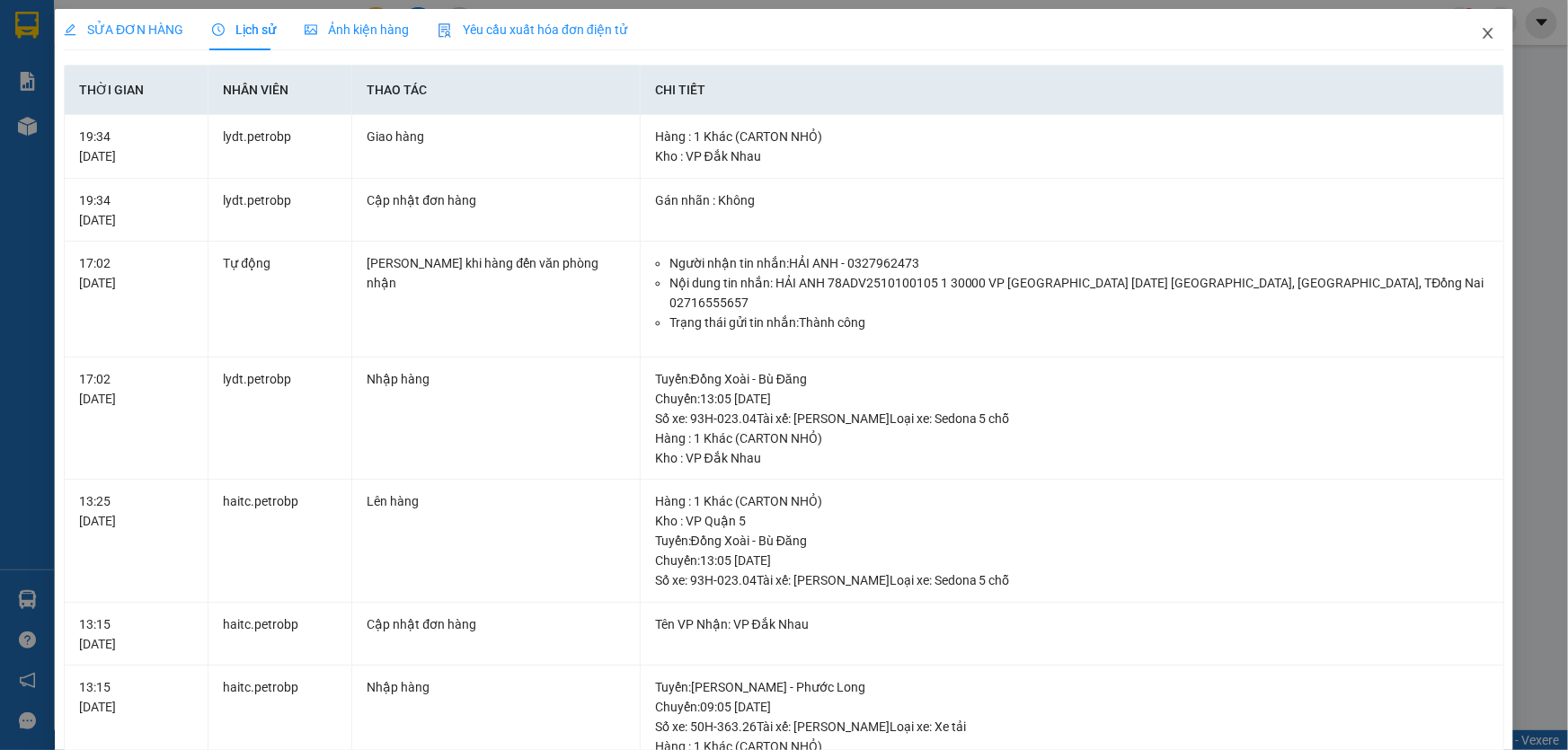
click at [1481, 32] on icon "close" at bounding box center [1488, 33] width 15 height 15
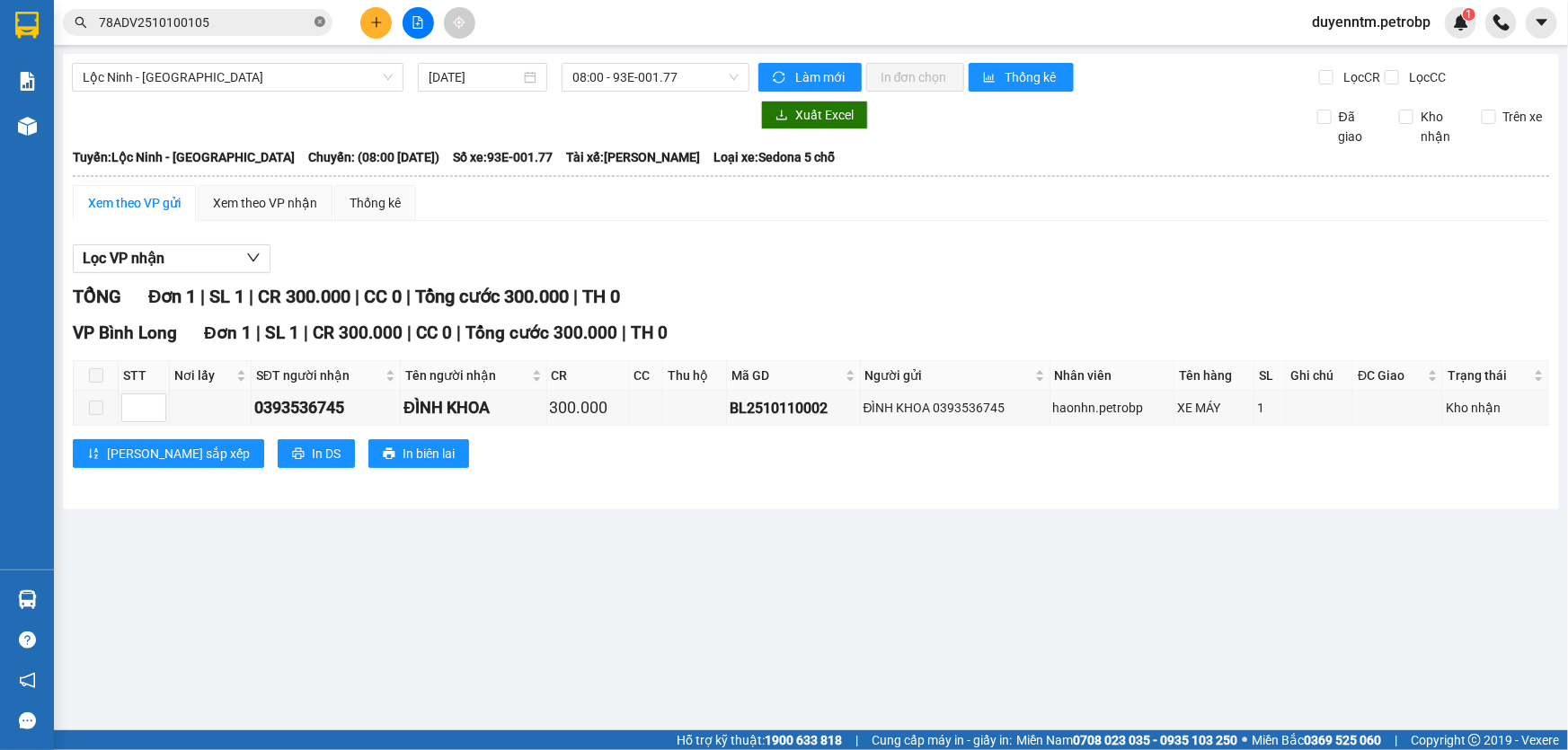
click at [318, 18] on icon "close-circle" at bounding box center [320, 22] width 11 height 11
click at [290, 19] on input "text" at bounding box center [204, 22] width 212 height 19
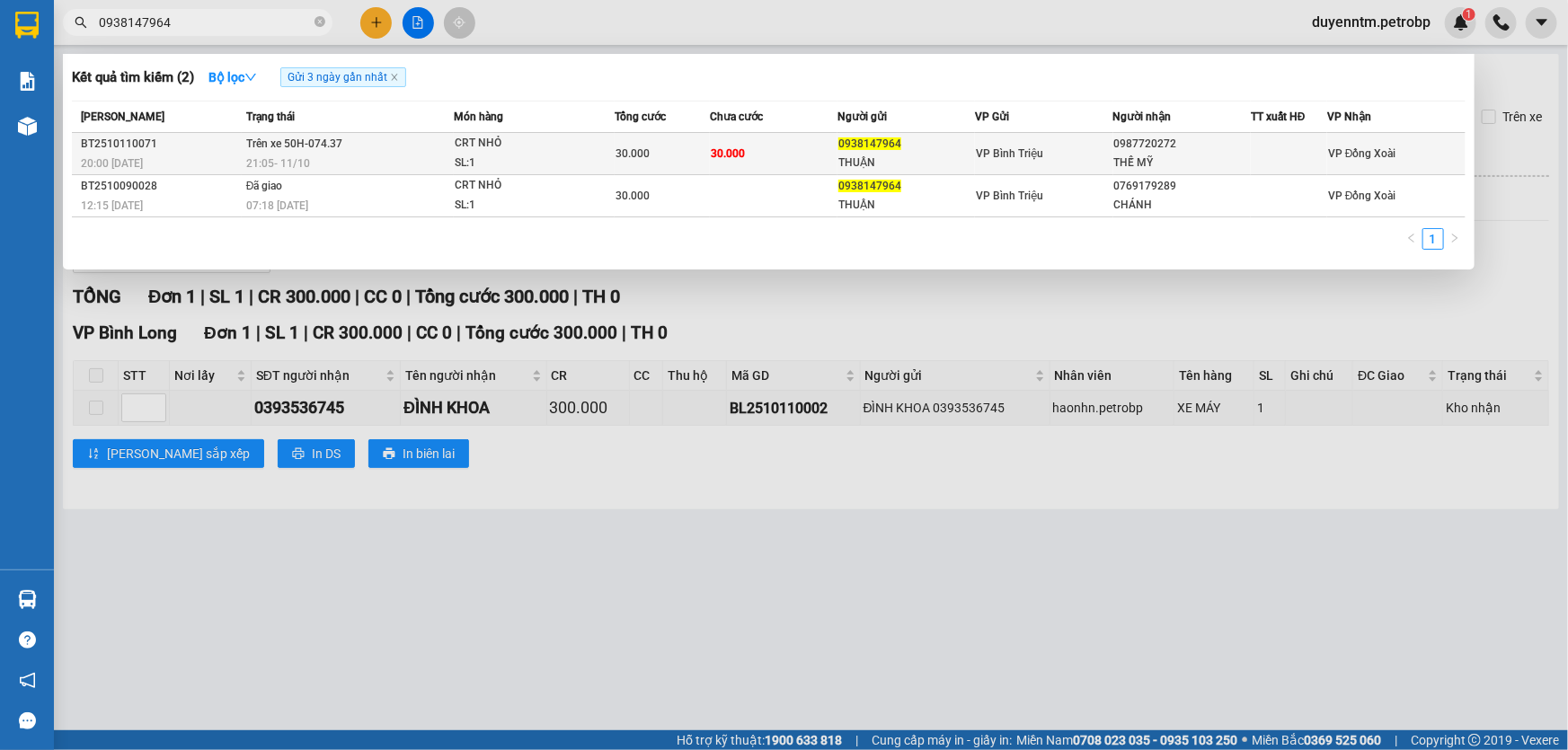
type input "0938147964"
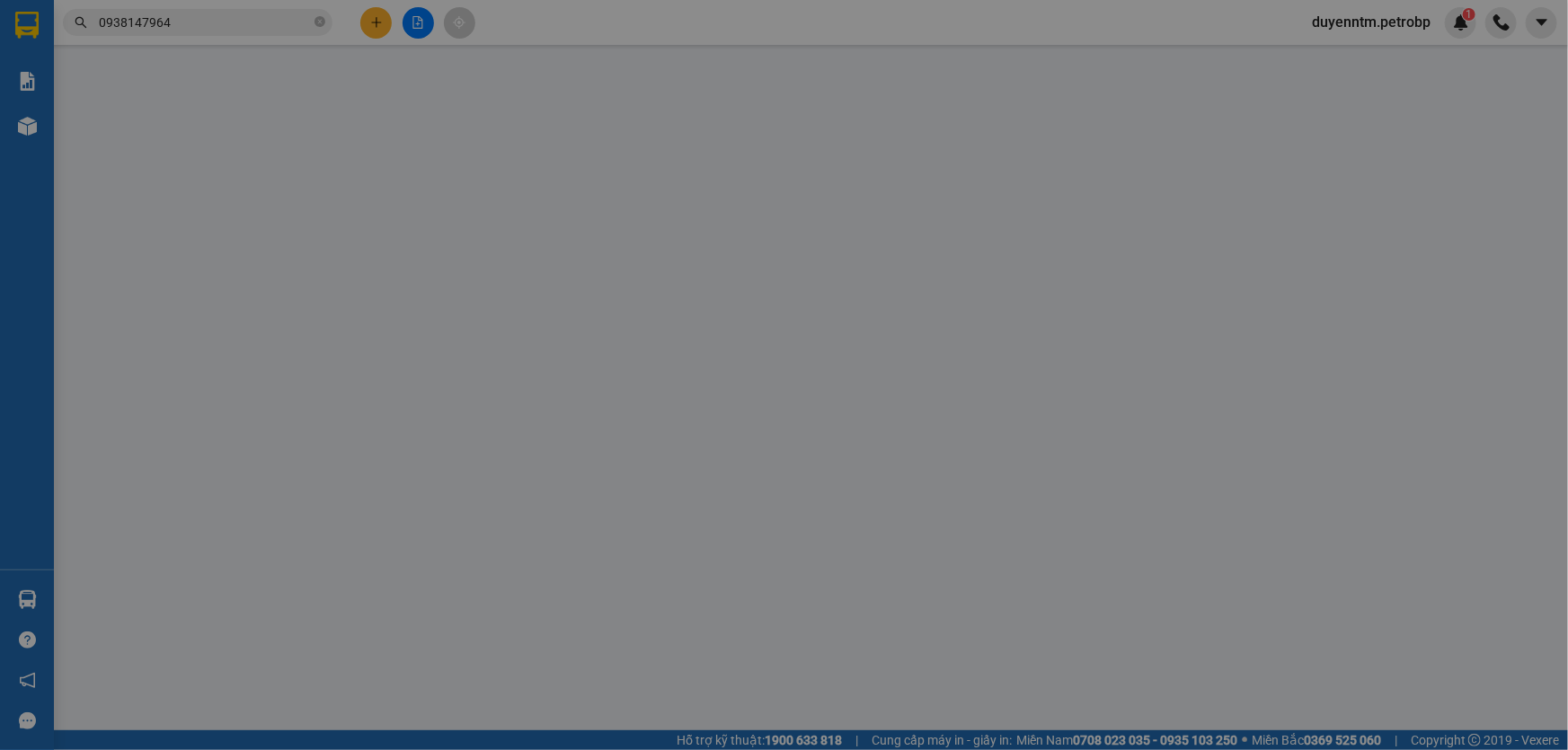
type input "0938147964"
type input "THUẬN"
type input "0987720272"
type input "THẾ MỸ"
type input "30.000"
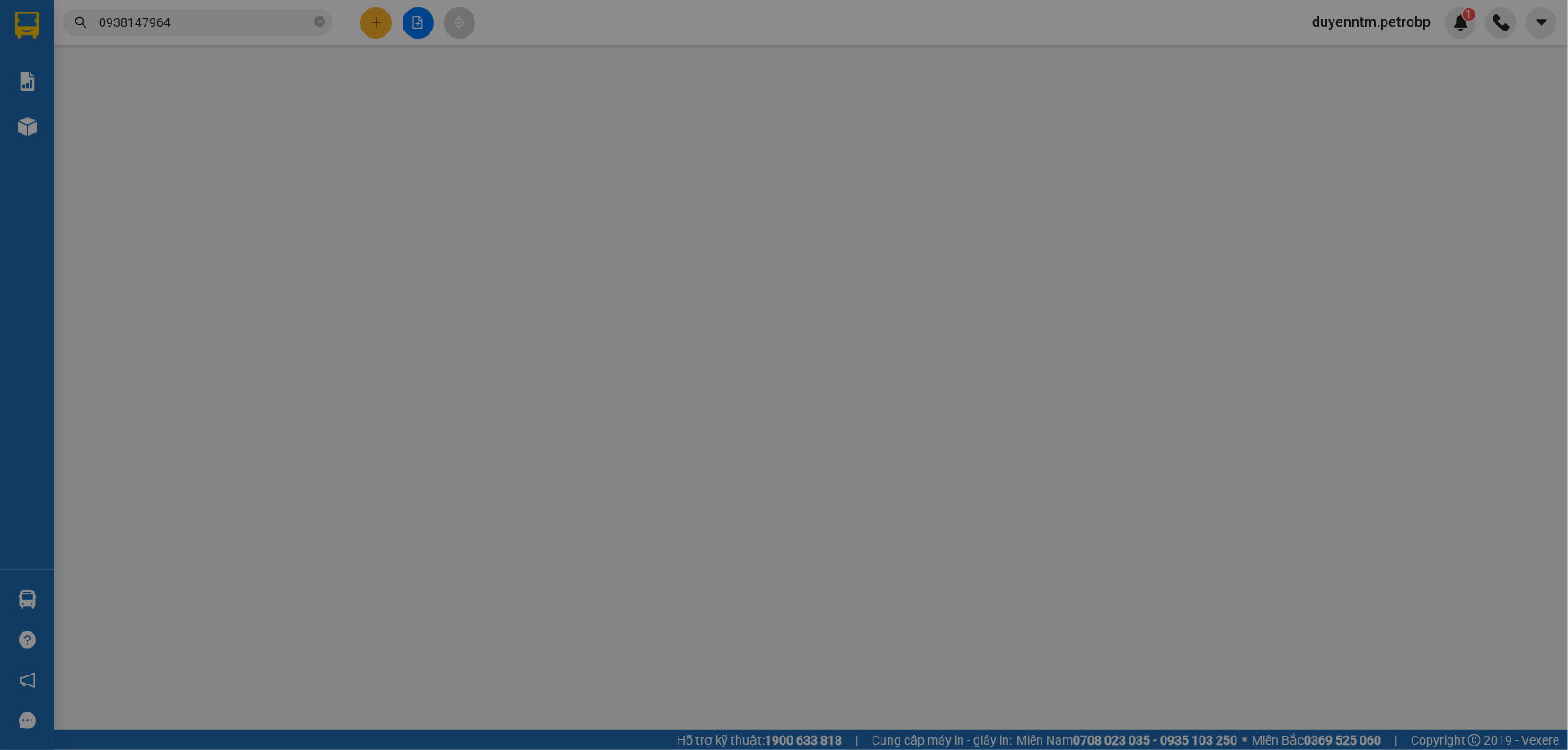
type input "30.000"
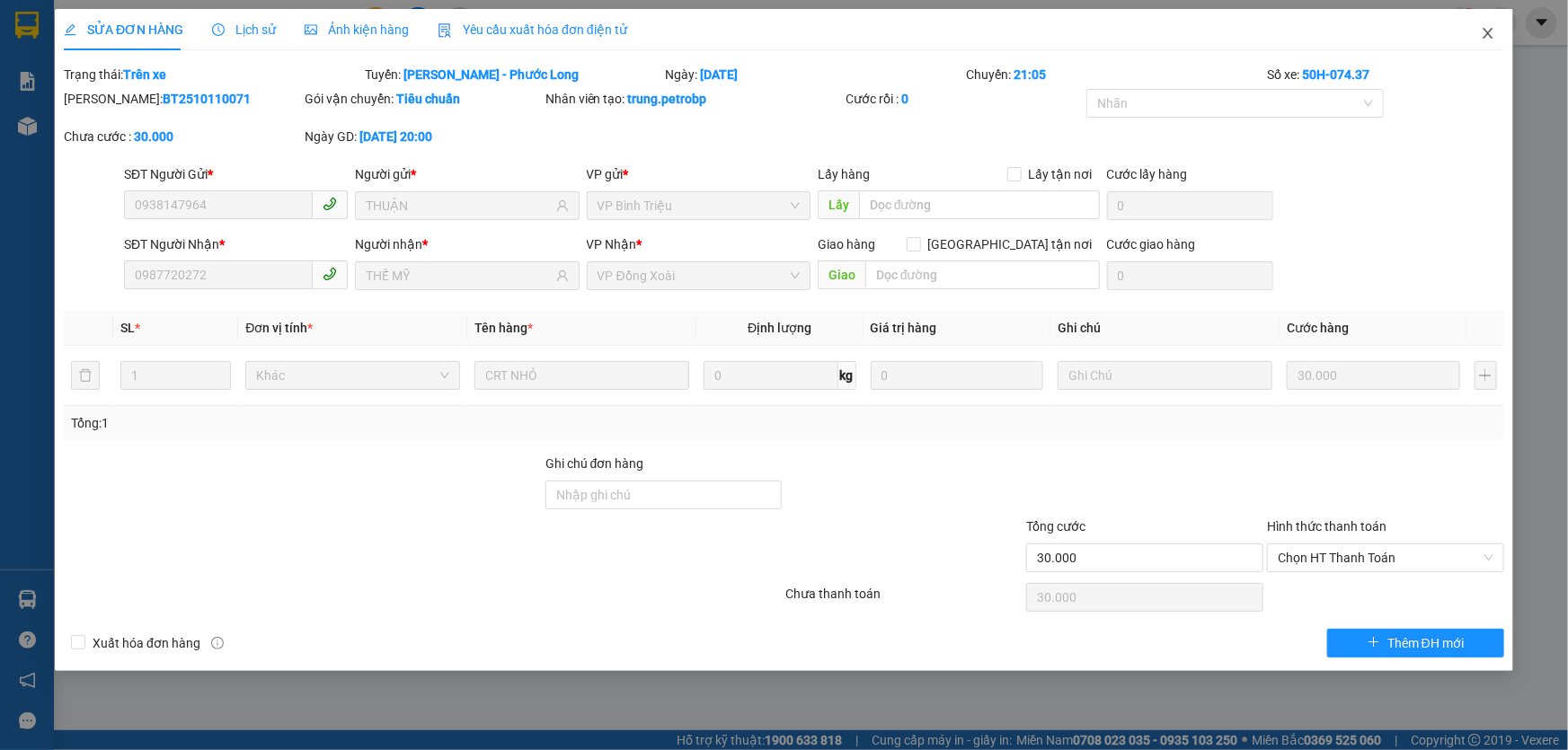
click at [1486, 33] on icon "close" at bounding box center [1487, 33] width 10 height 11
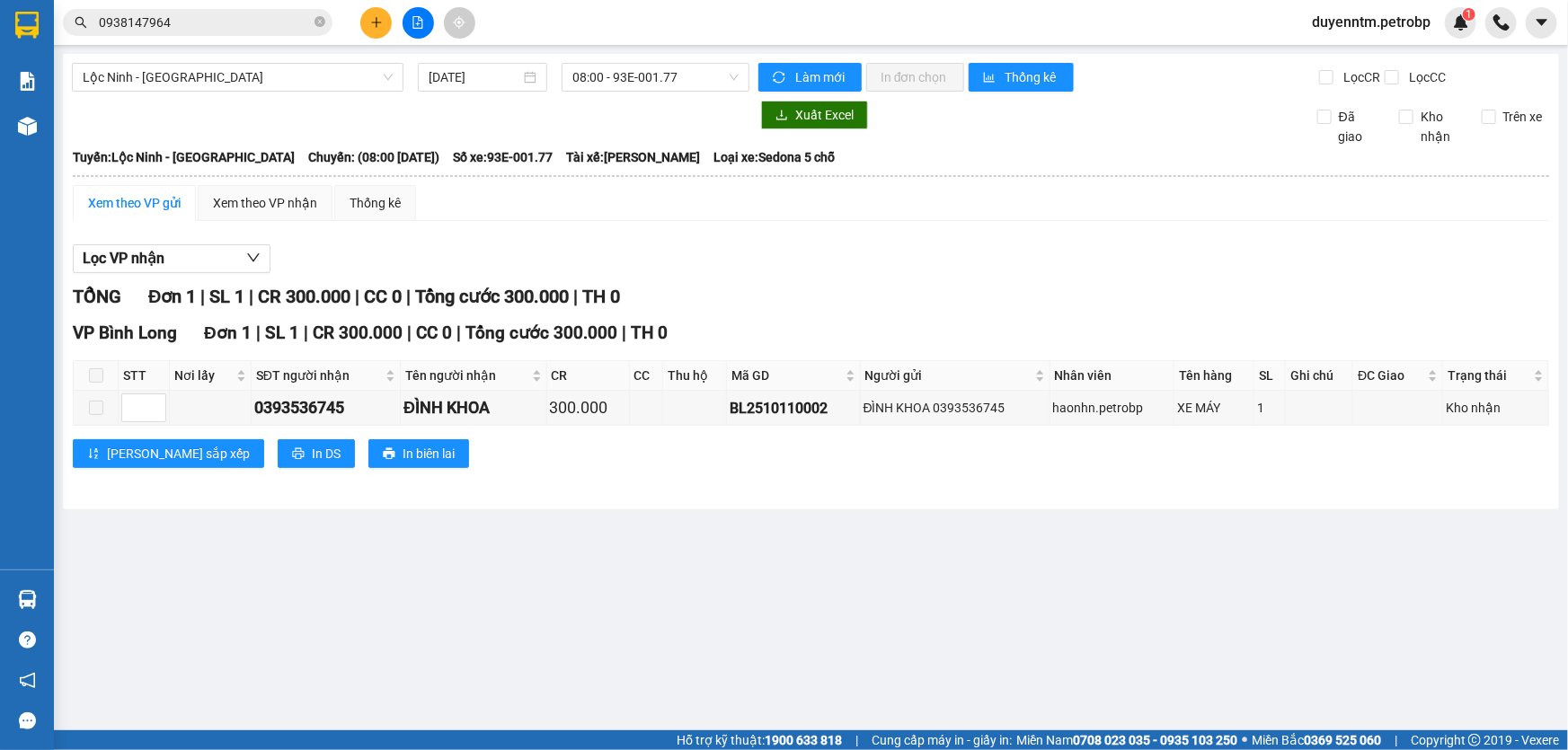
click at [225, 26] on input "0938147964" at bounding box center [204, 22] width 212 height 19
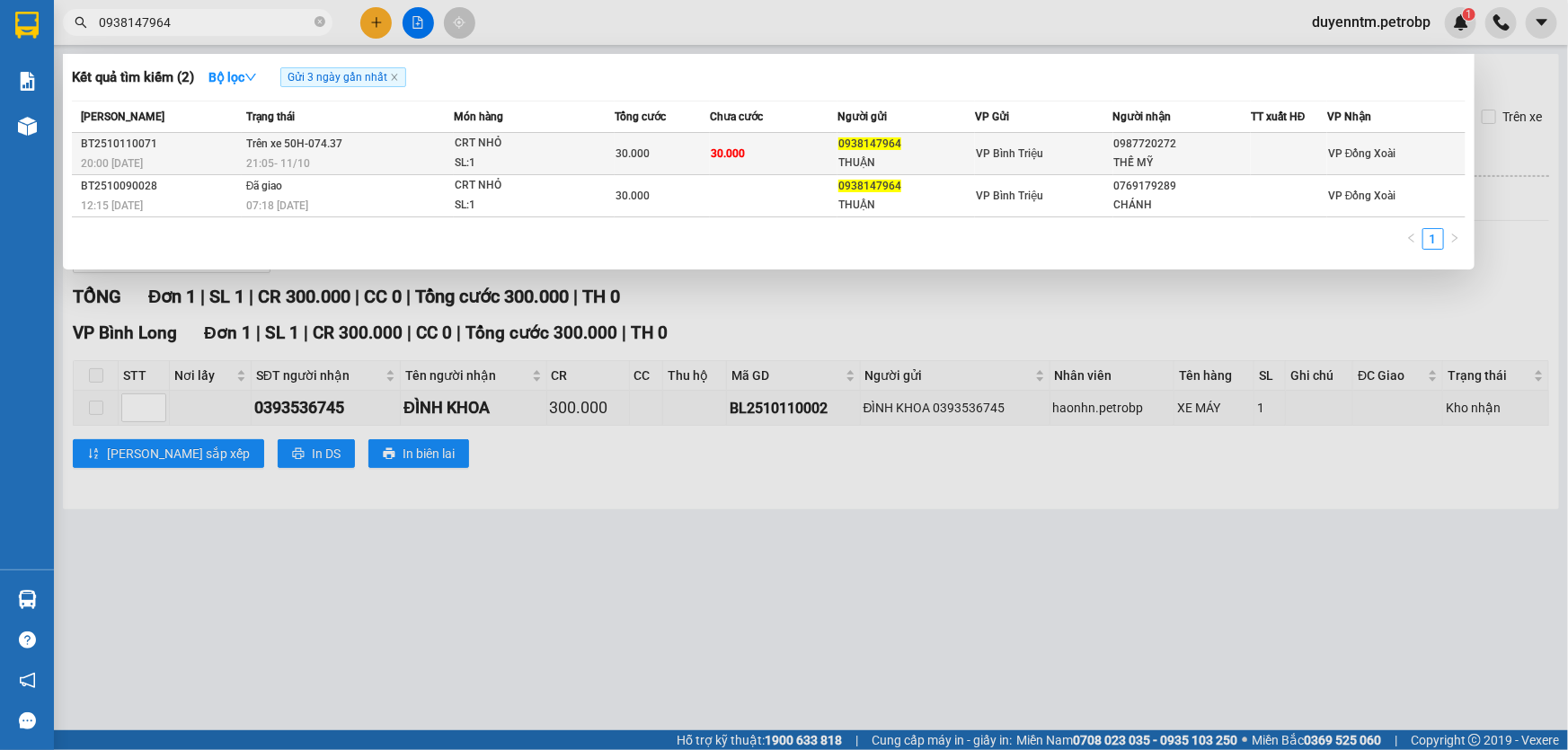
click at [279, 145] on span "Trên xe 50H-074.37" at bounding box center [294, 143] width 97 height 13
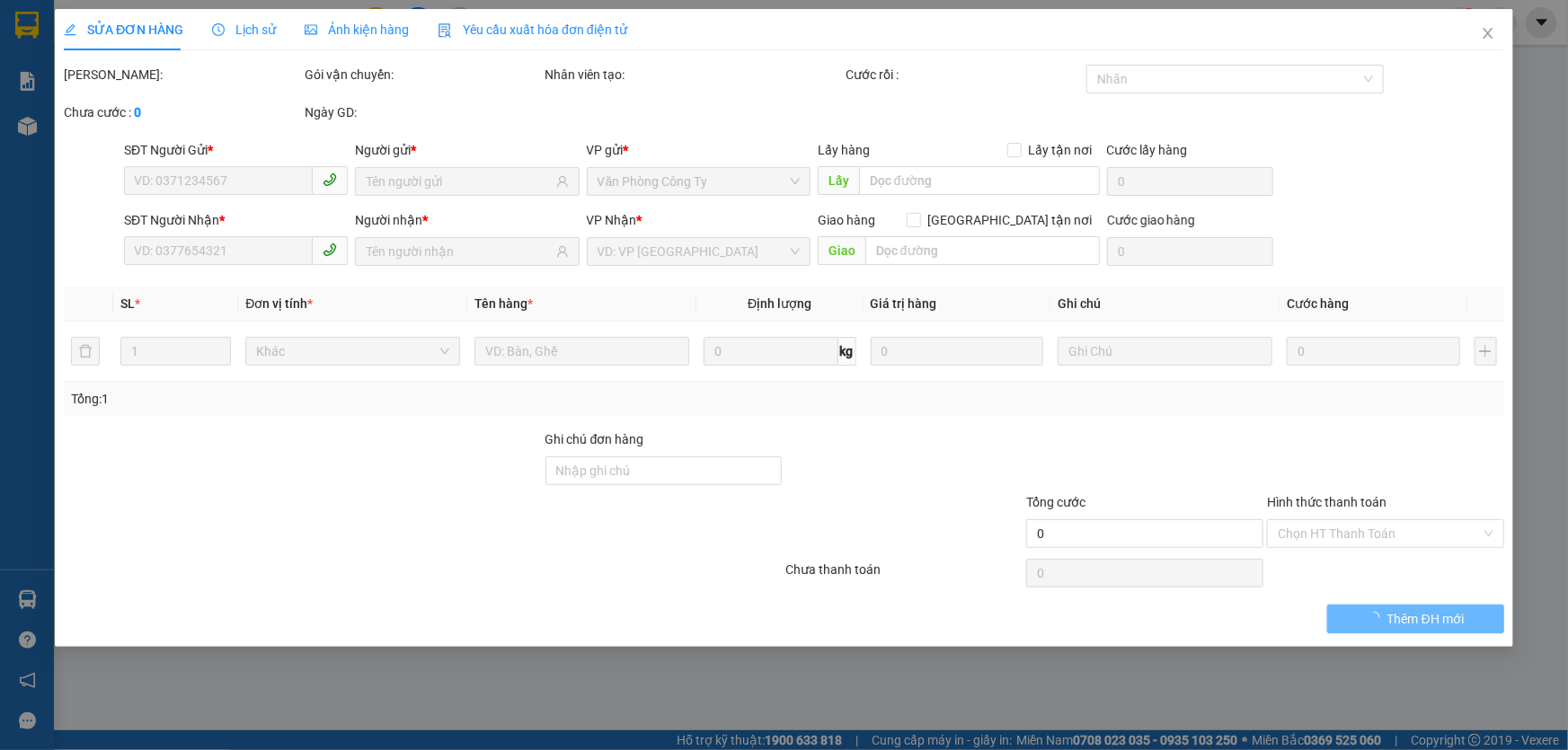
type input "0938147964"
type input "THUẬN"
type input "0987720272"
type input "THẾ MỸ"
type input "30.000"
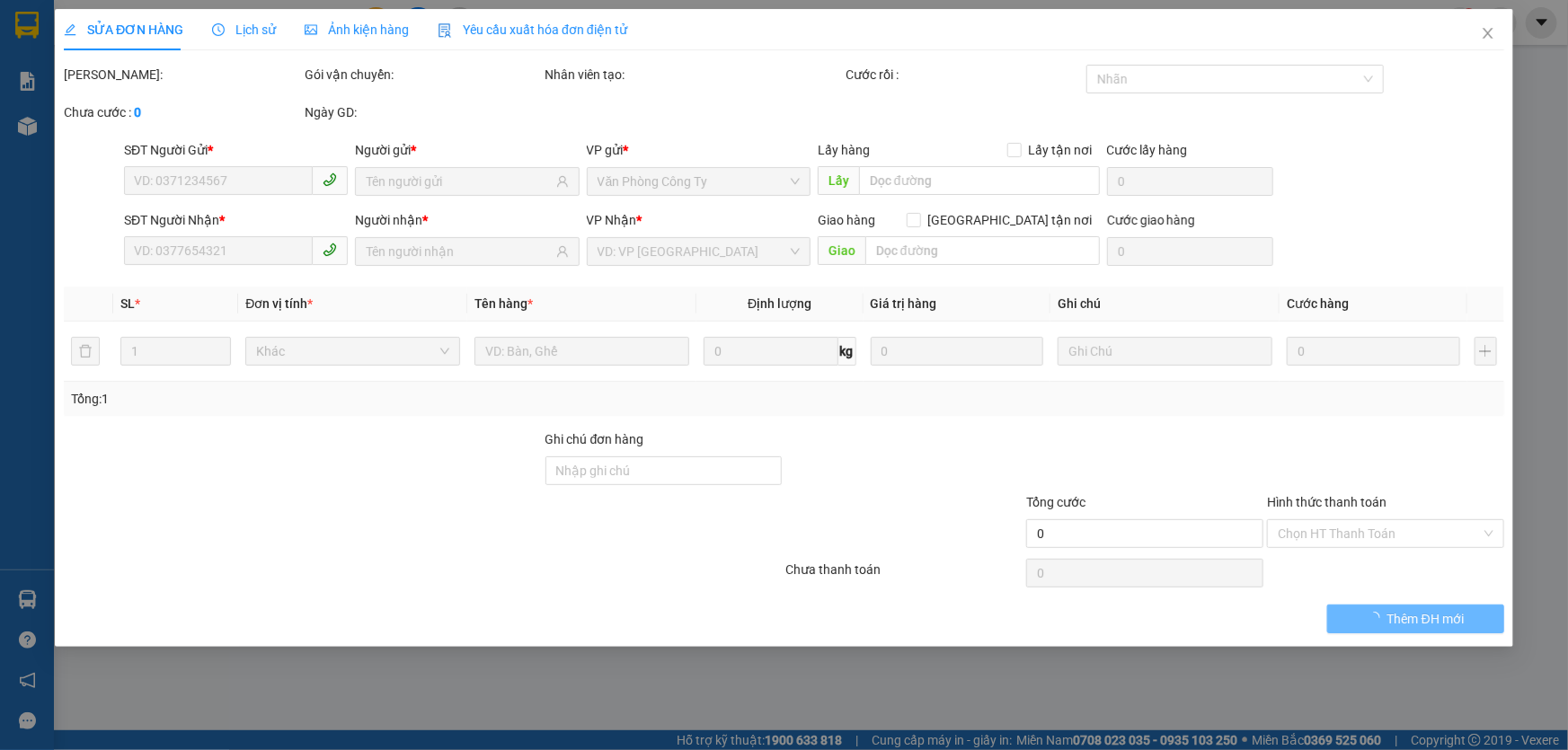
type input "30.000"
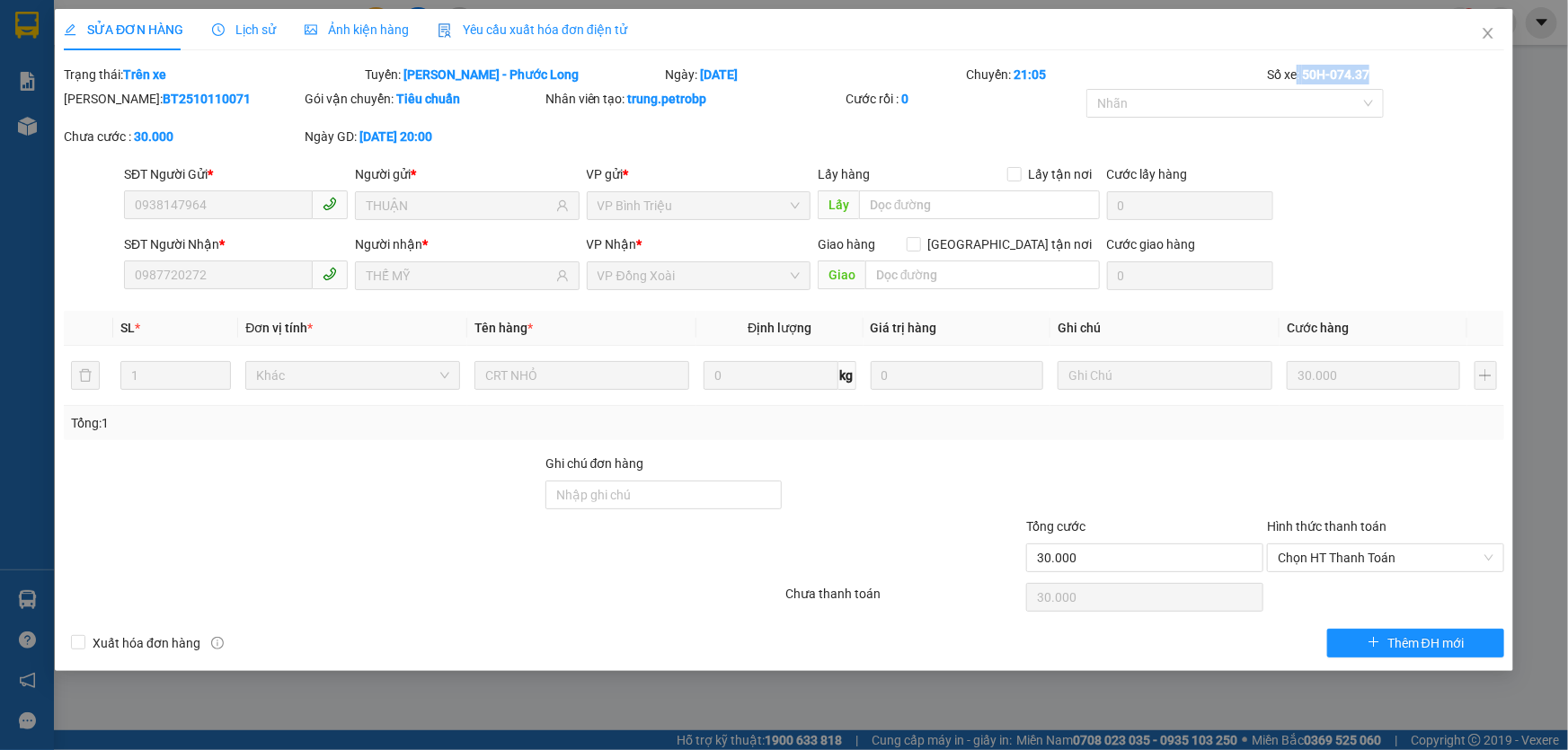
drag, startPoint x: 1377, startPoint y: 76, endPoint x: 1294, endPoint y: 68, distance: 83.4
click at [1294, 68] on div "Số xe: 50H-074.37" at bounding box center [1385, 74] width 241 height 19
copy div ": 50H-074.37"
click at [1482, 30] on icon "close" at bounding box center [1488, 33] width 15 height 15
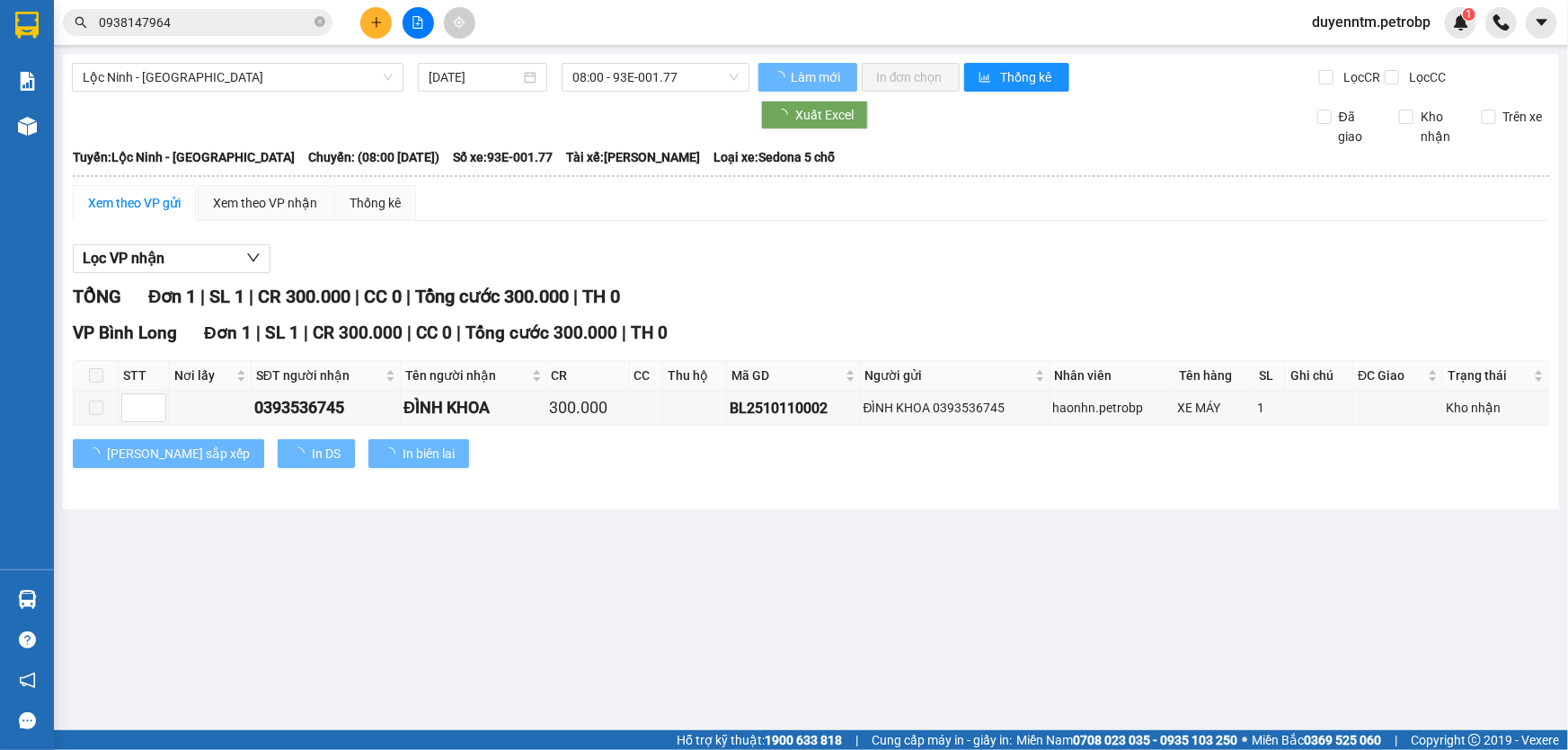
click at [210, 28] on input "0938147964" at bounding box center [204, 22] width 212 height 19
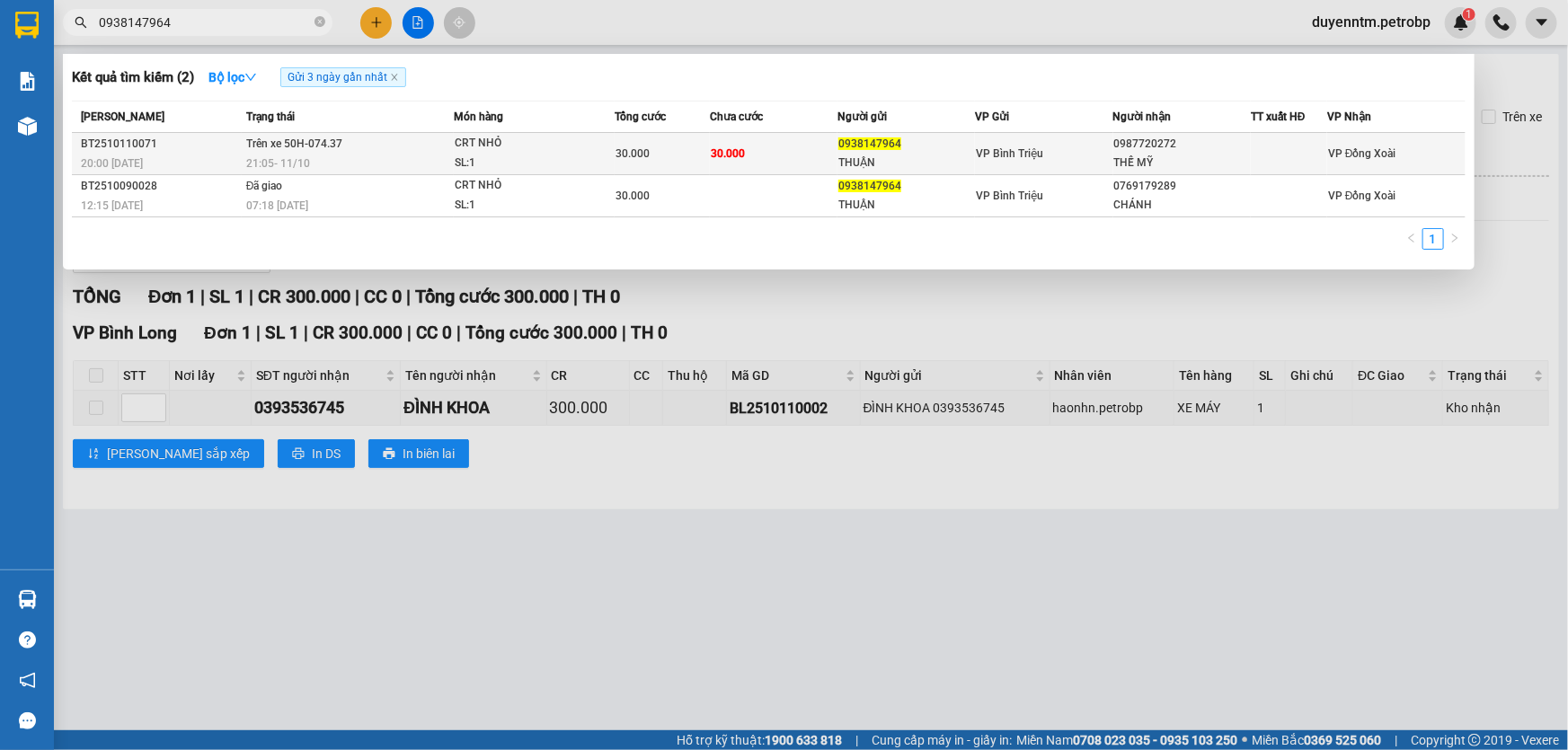
click at [293, 150] on span "Trên xe 50H-074.37" at bounding box center [294, 143] width 97 height 13
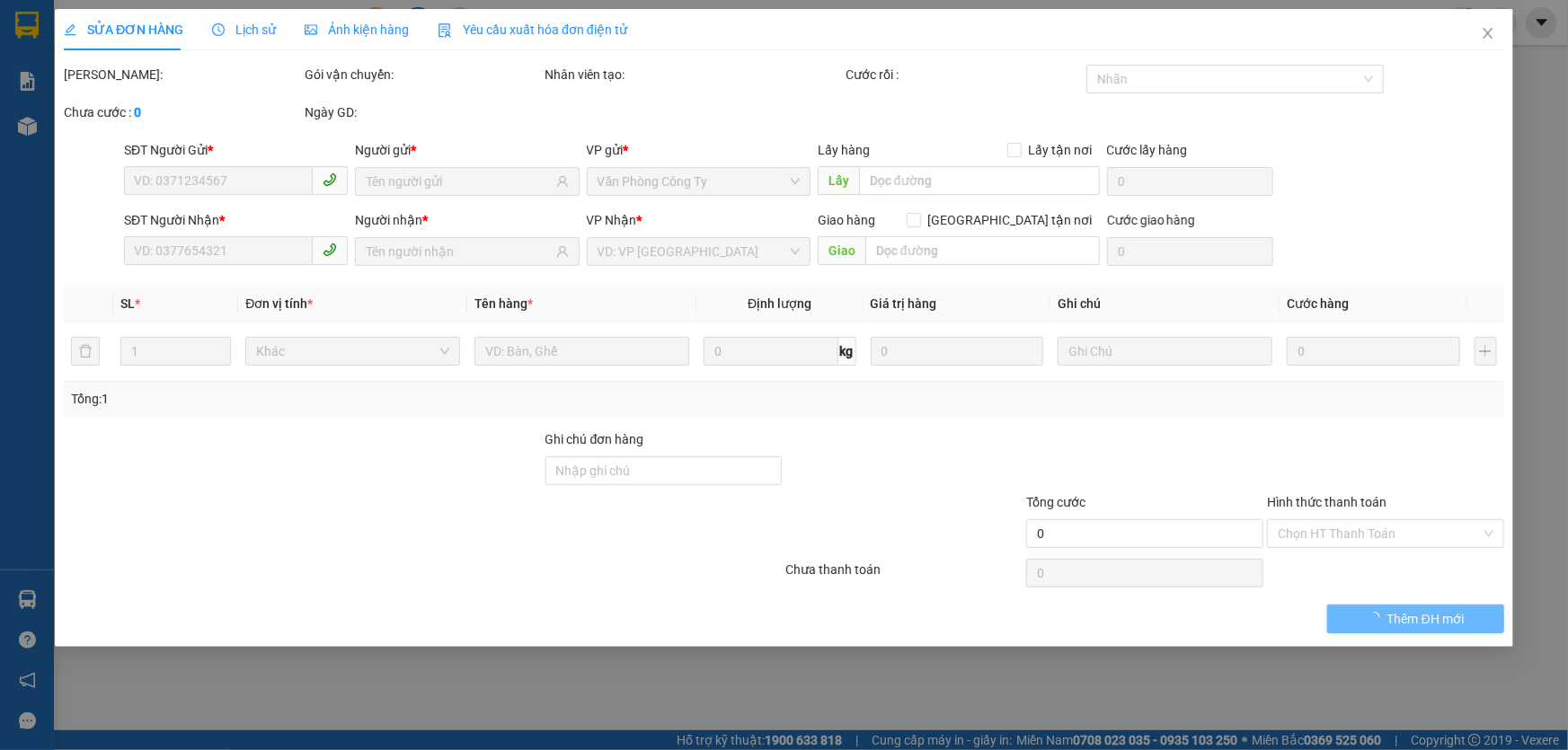
type input "0938147964"
type input "THUẬN"
type input "0987720272"
type input "THẾ MỸ"
type input "30.000"
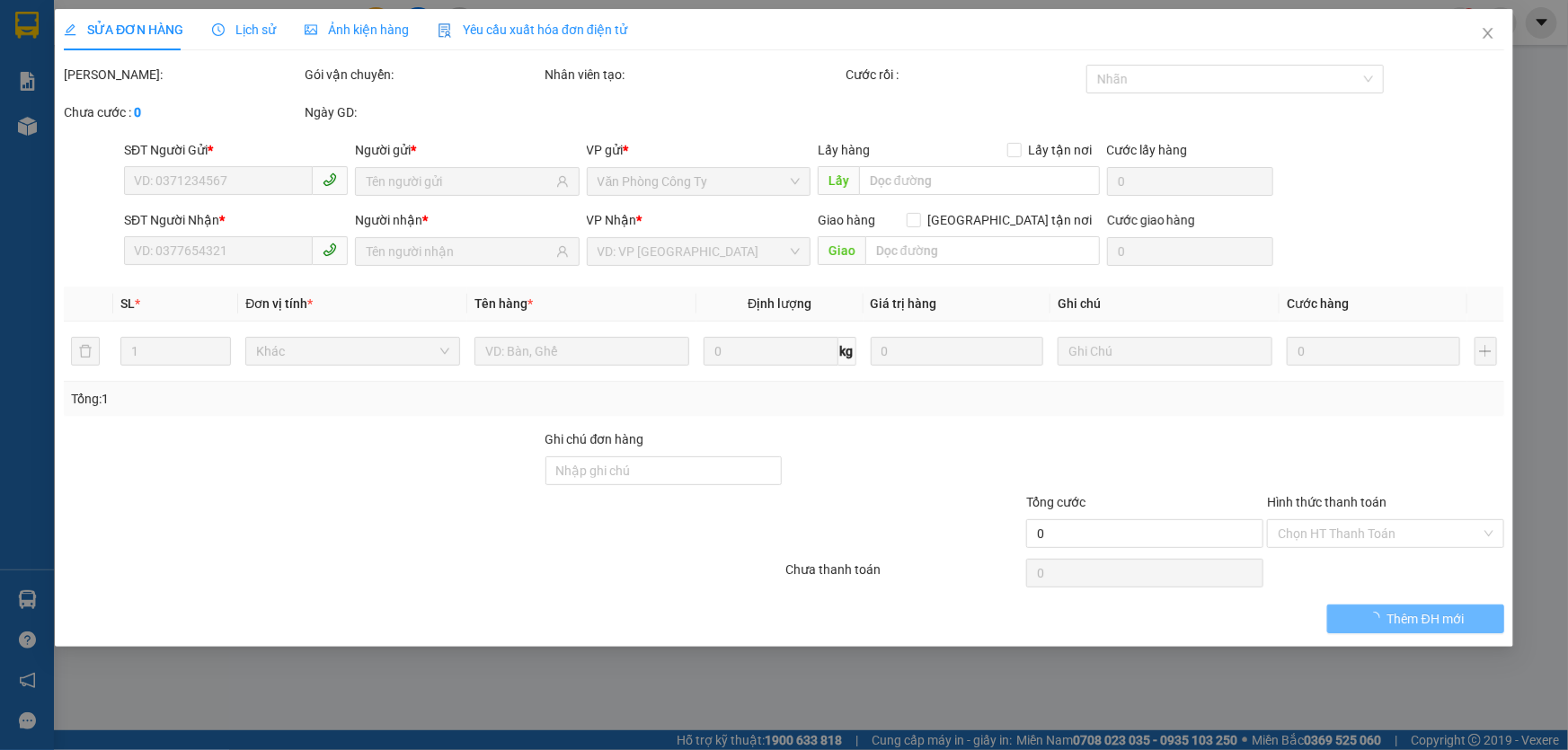
type input "30.000"
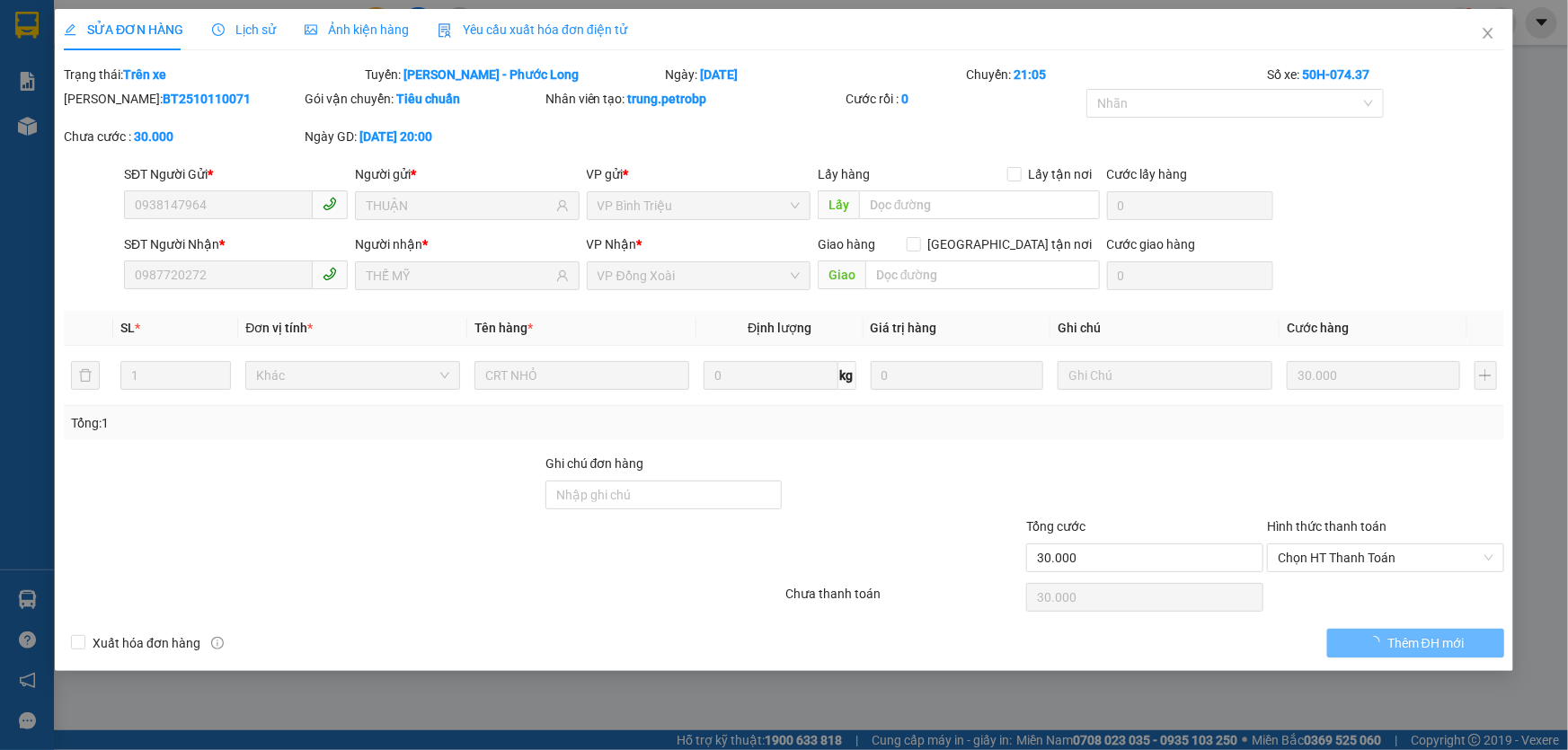
click at [217, 23] on icon "clock-circle" at bounding box center [219, 29] width 13 height 13
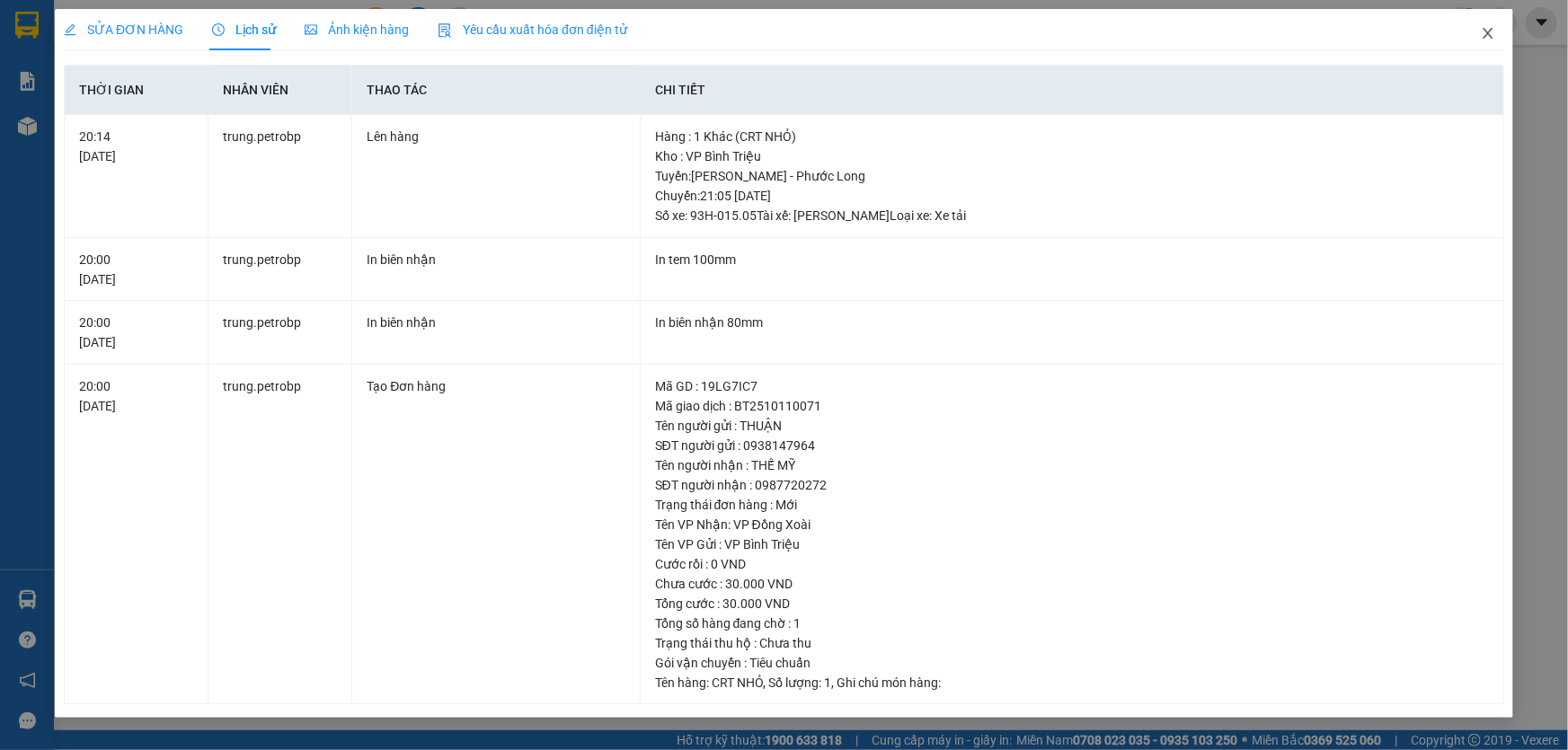
click at [1491, 35] on icon "close" at bounding box center [1488, 33] width 15 height 15
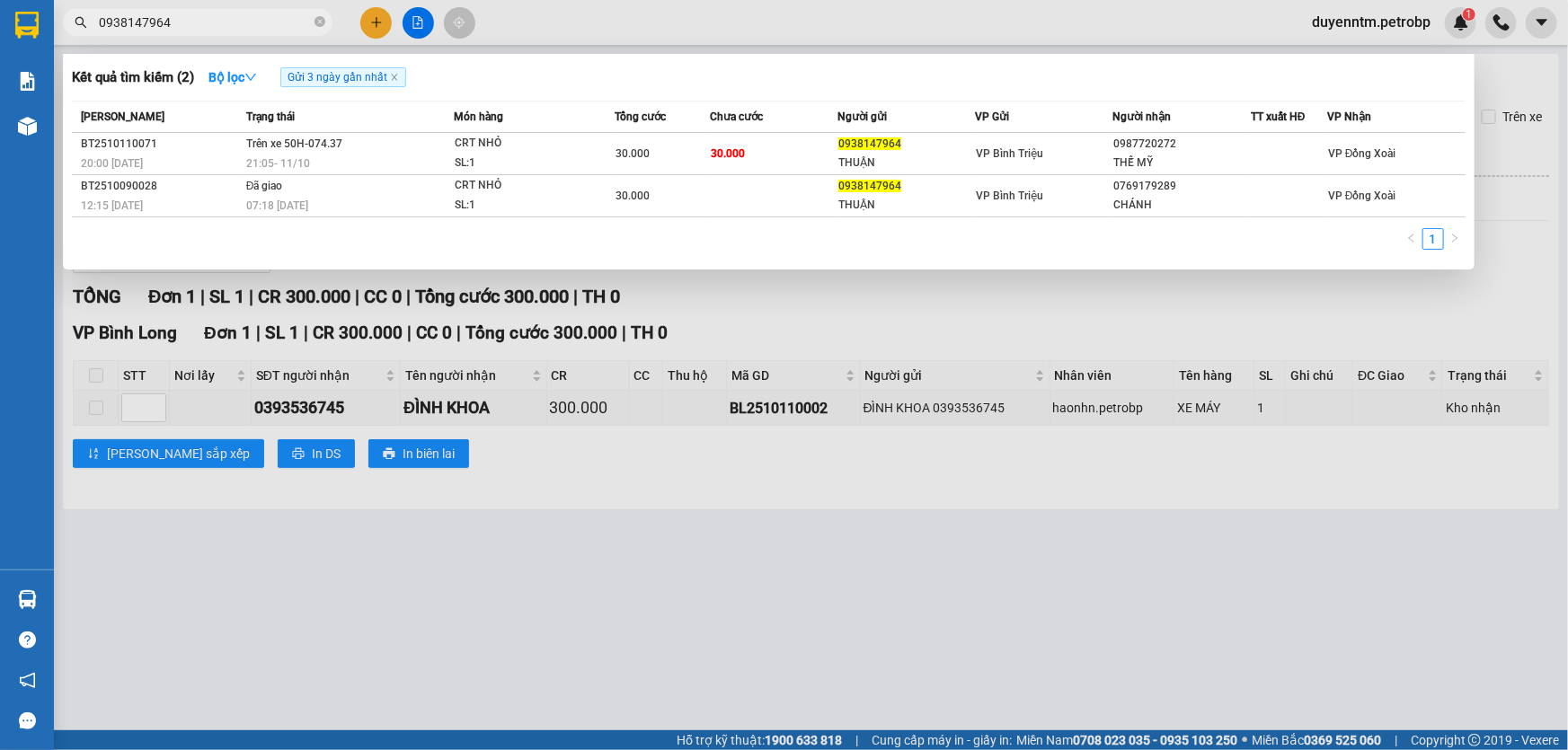
click at [234, 27] on input "0938147964" at bounding box center [204, 22] width 212 height 19
click at [316, 23] on icon "close-circle" at bounding box center [320, 22] width 11 height 11
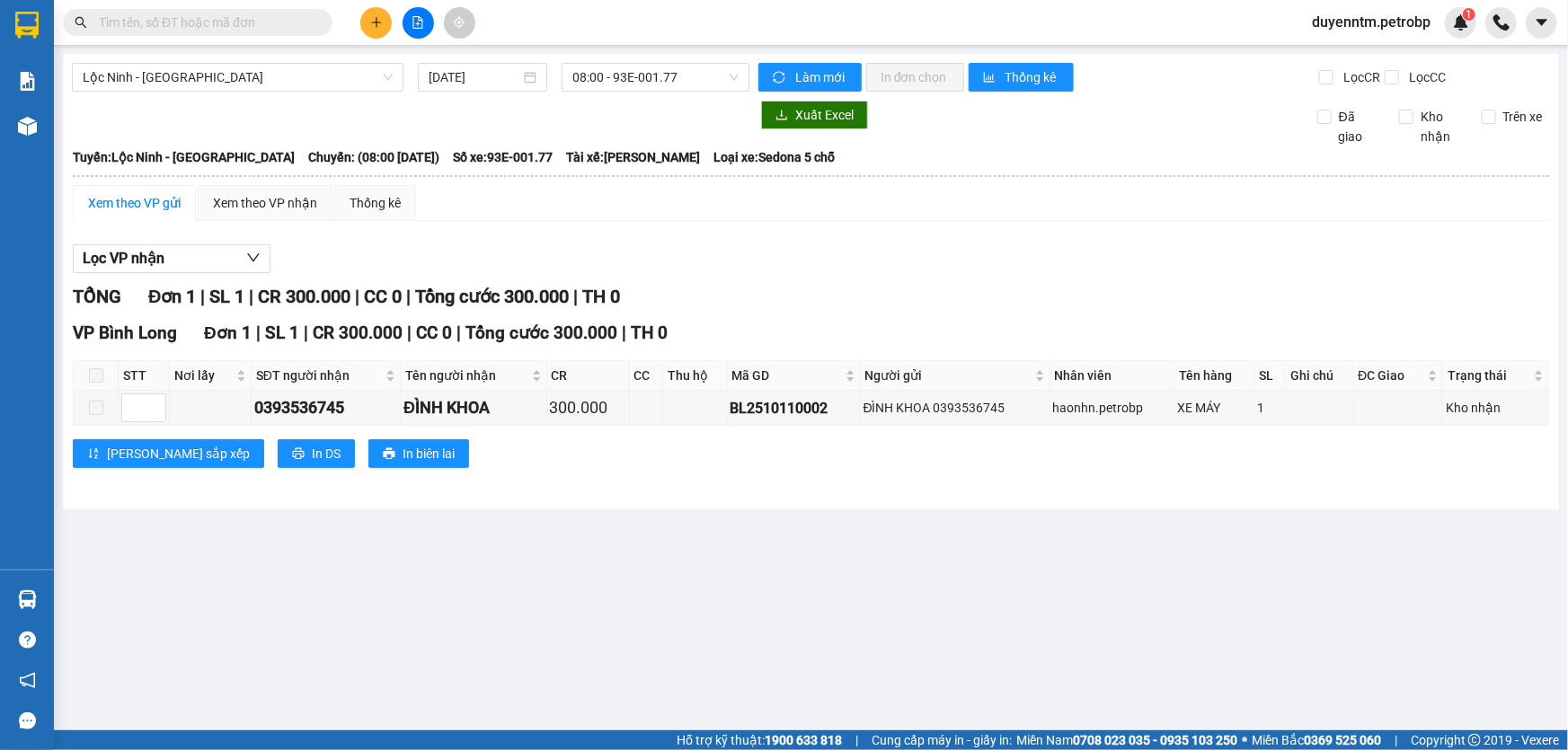
paste input "78ADV2510100105"
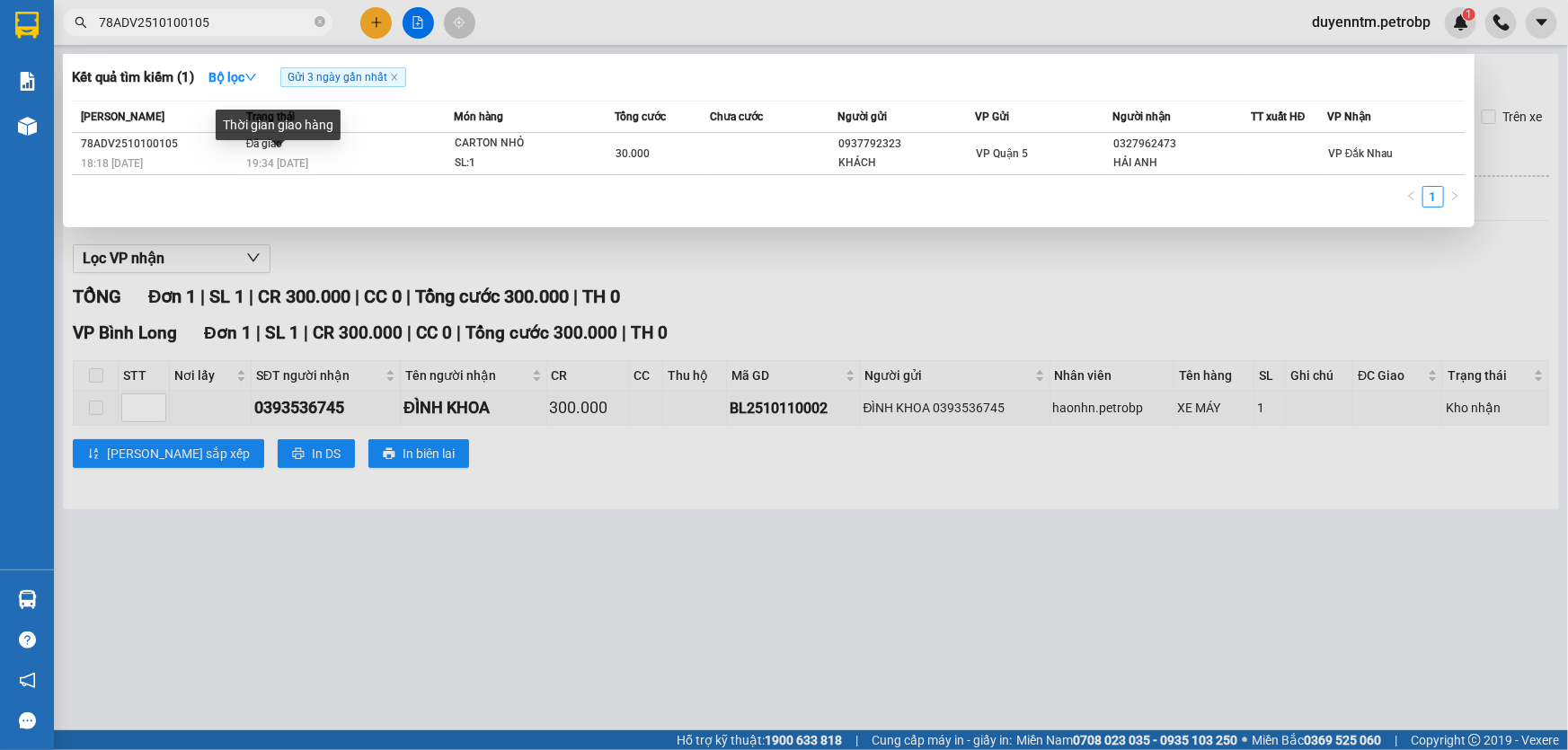
type input "78ADV2510100105"
click at [253, 147] on div "Thời gian giao hàng" at bounding box center [278, 131] width 125 height 43
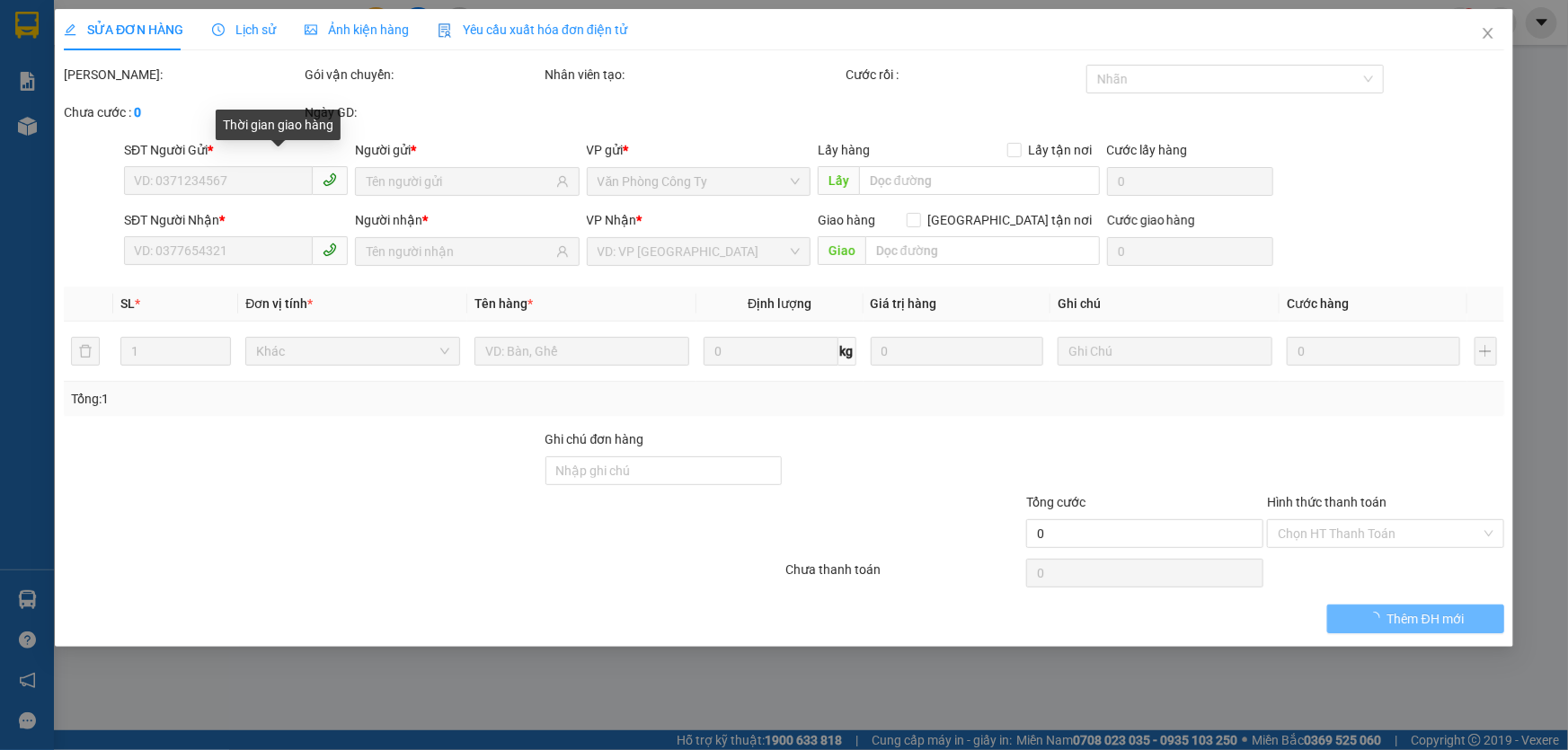
type input "0937792323"
type input "KHÁCH"
type input "0327962473"
type input "HẢI ANH"
type input "30.000"
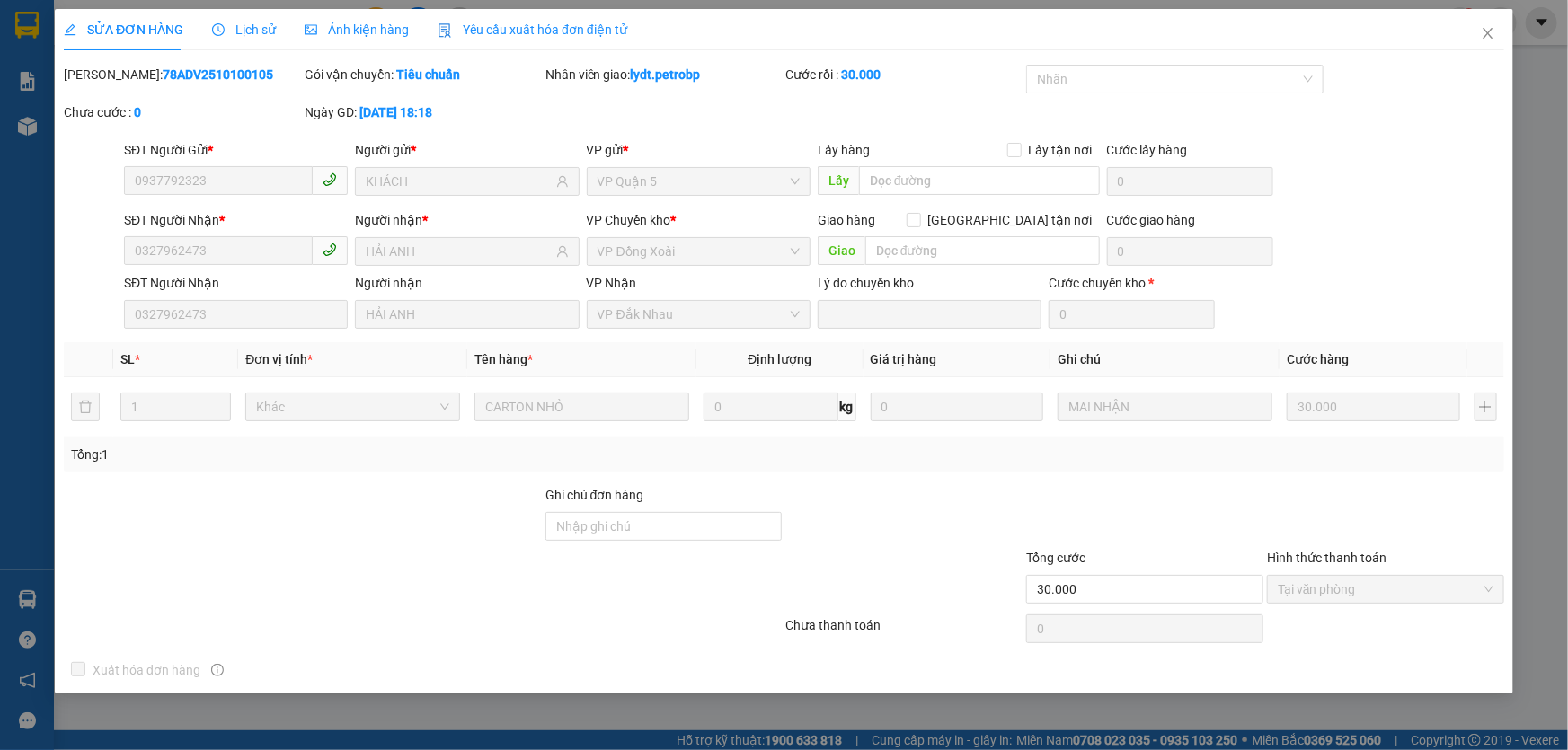
click at [244, 16] on div "Lịch sử" at bounding box center [244, 29] width 63 height 41
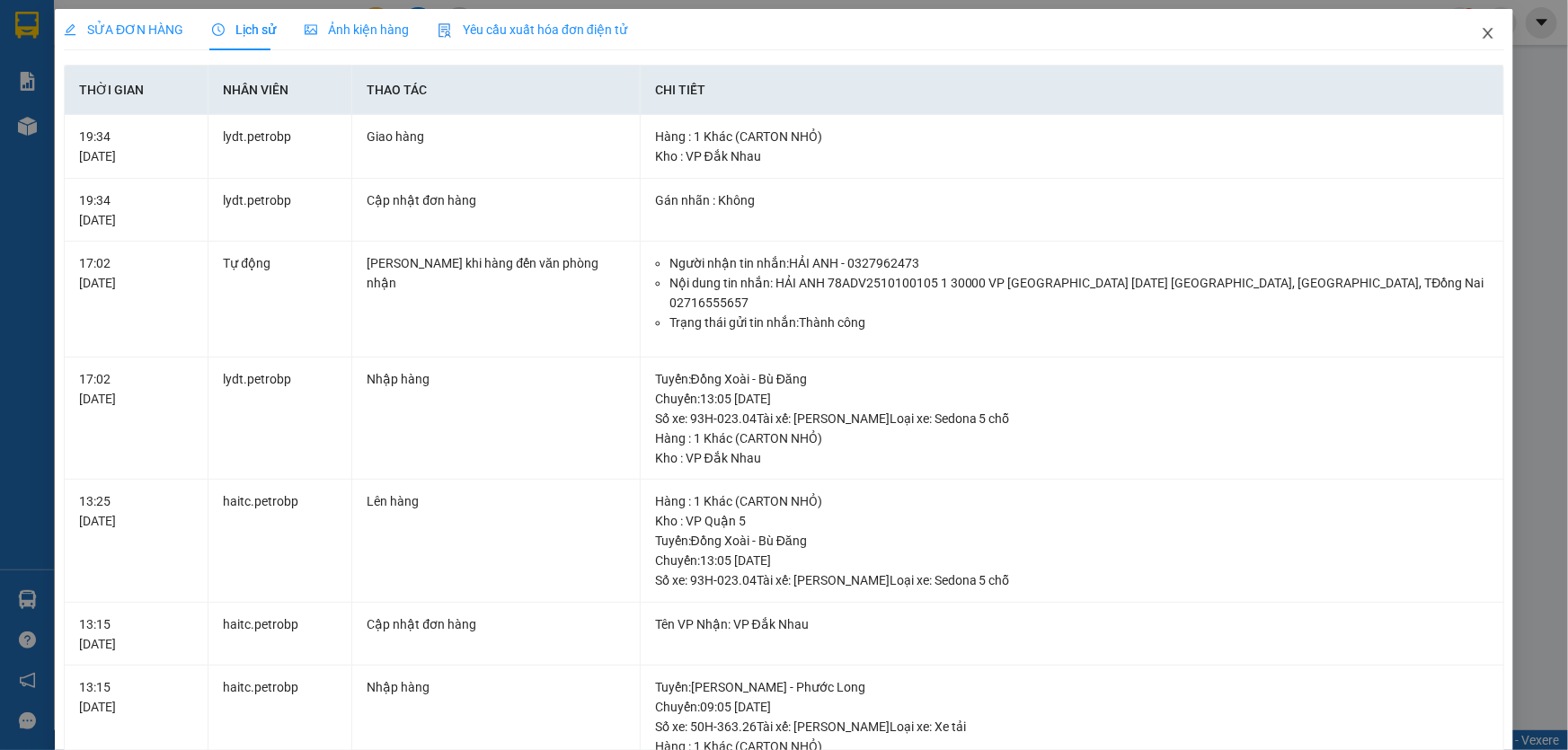
click at [1481, 28] on icon "close" at bounding box center [1488, 33] width 15 height 15
